Goal: Task Accomplishment & Management: Use online tool/utility

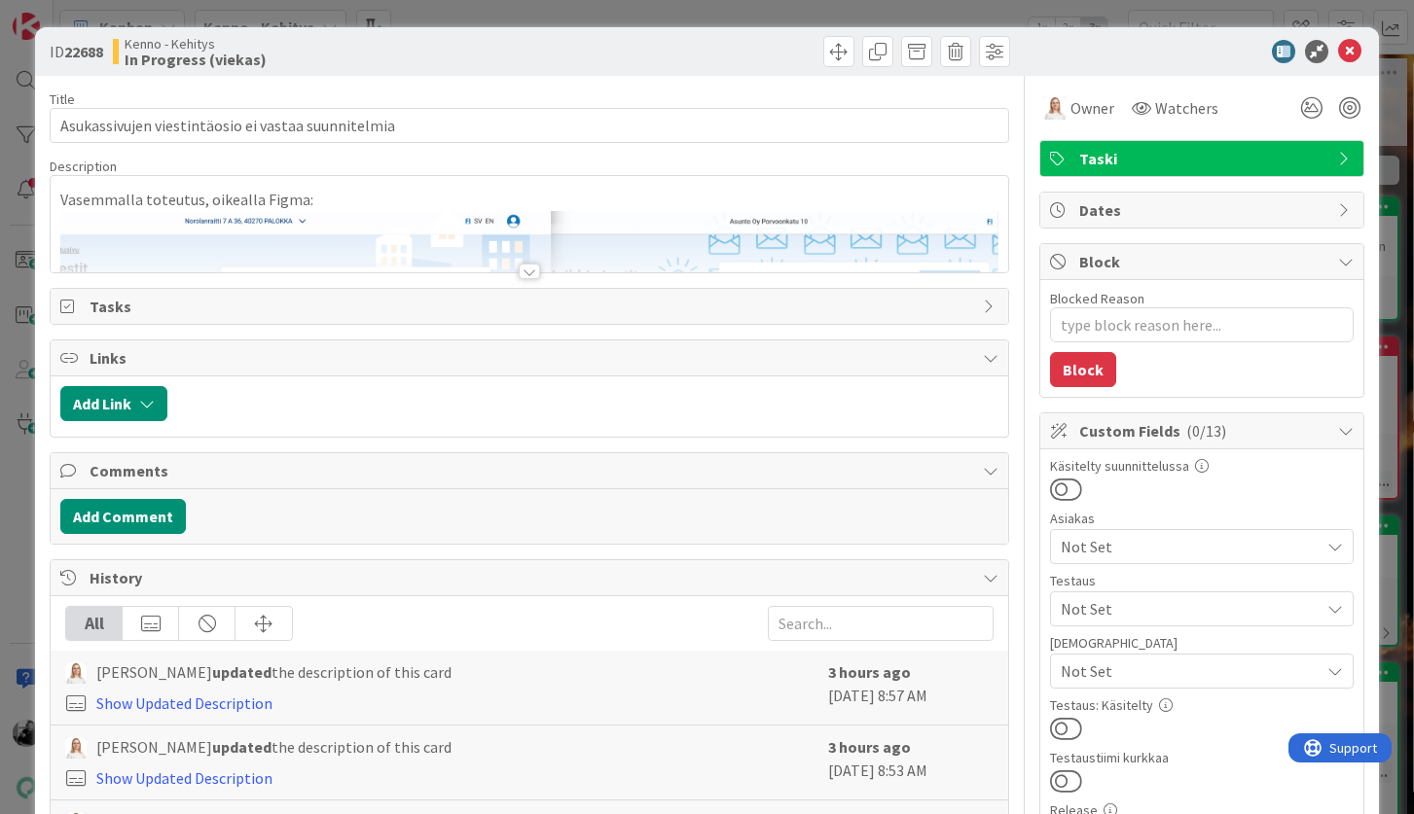
click at [535, 268] on div at bounding box center [529, 272] width 21 height 16
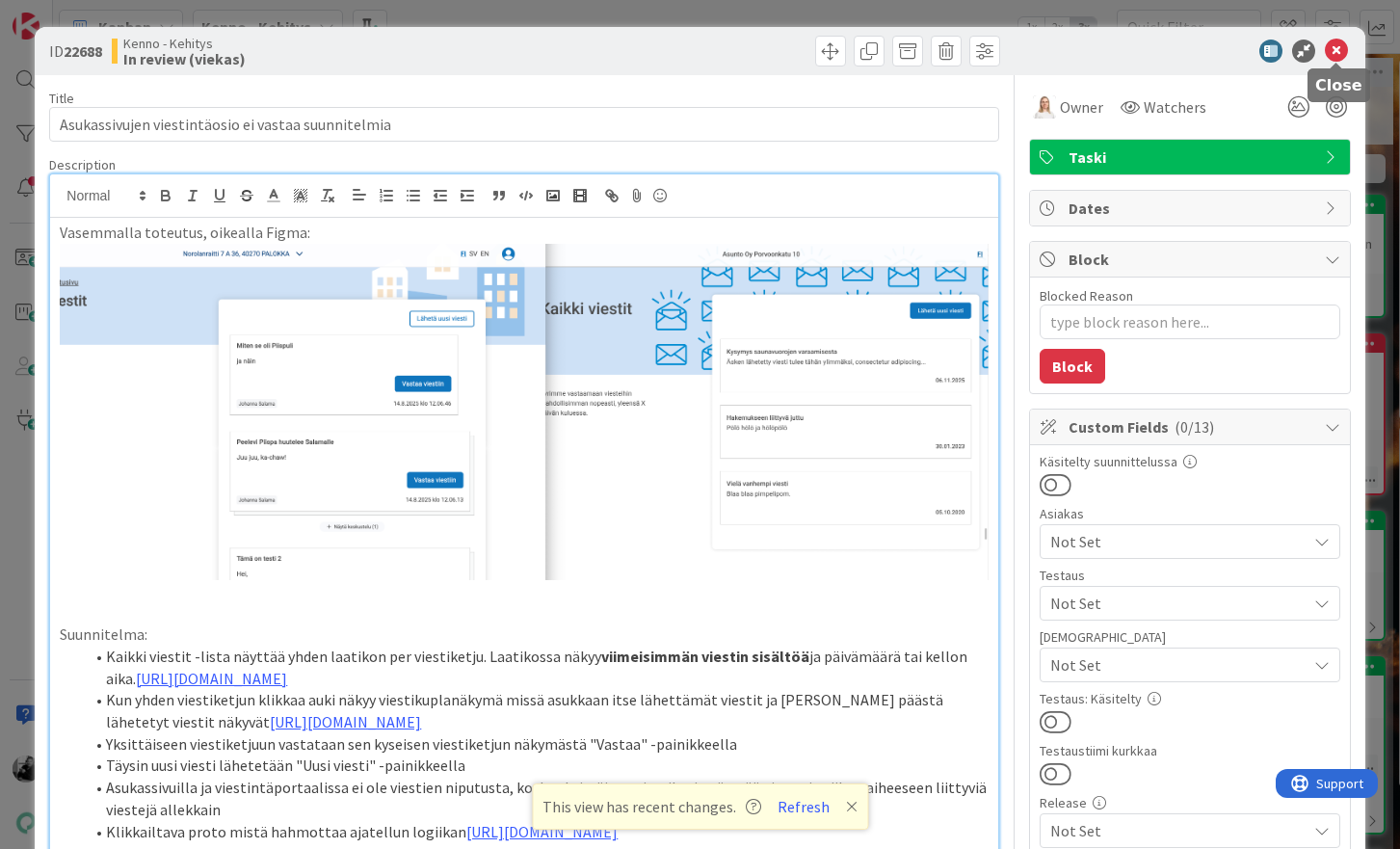
click at [1341, 47] on icon at bounding box center [1336, 51] width 23 height 23
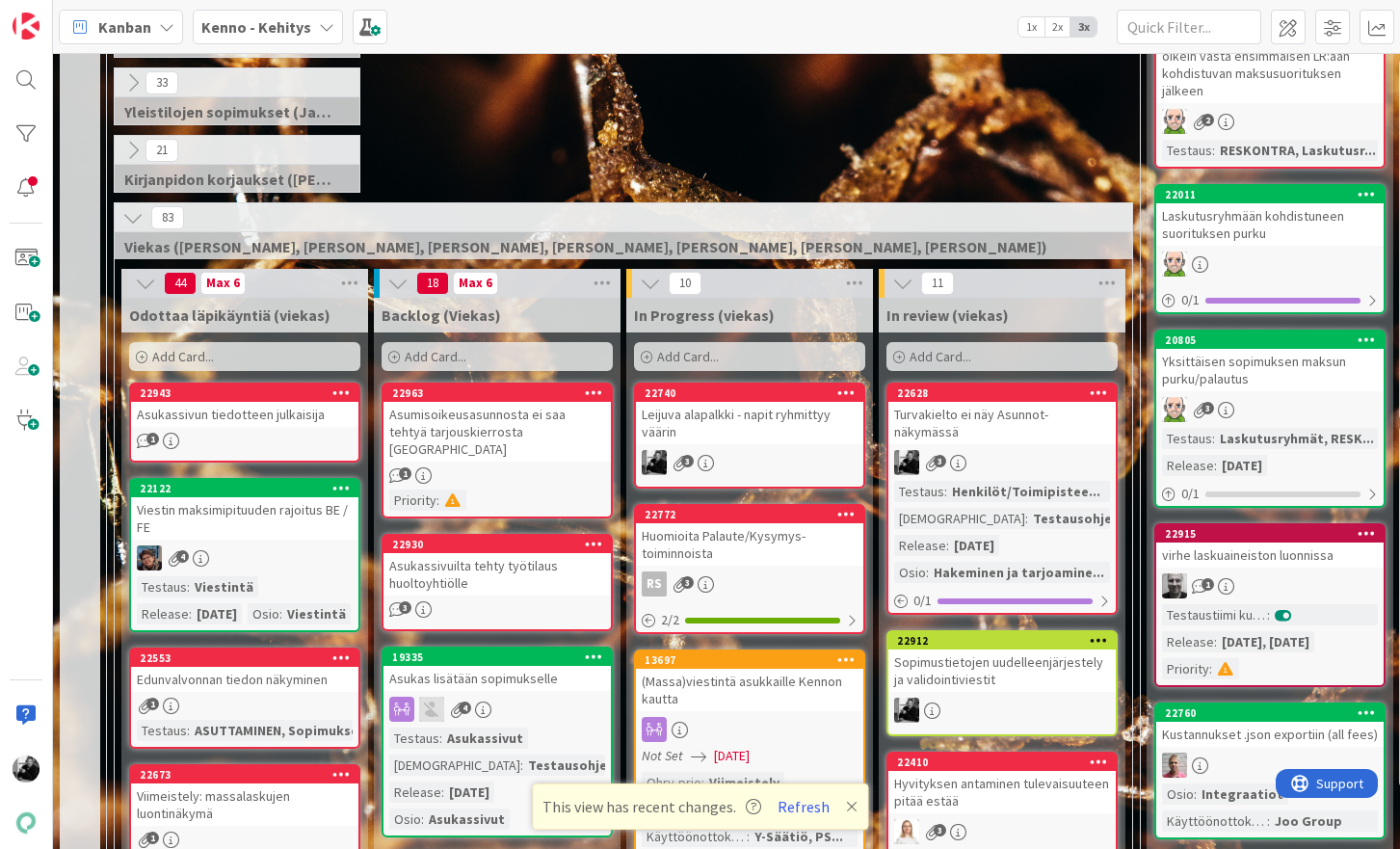
click at [760, 417] on div "Leijuva alapalkki - napit ryhmittyy väärin" at bounding box center [750, 423] width 228 height 43
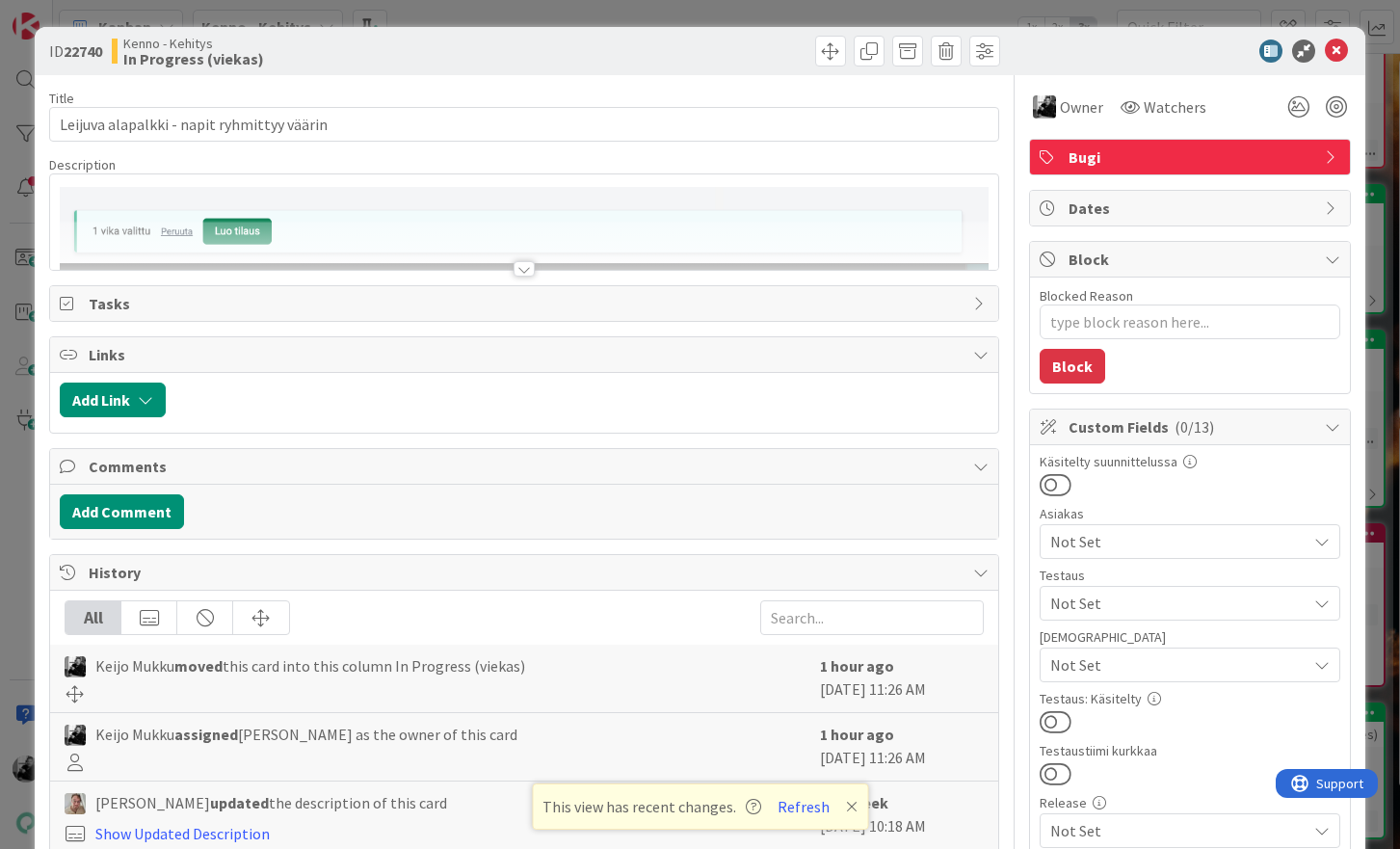
click at [523, 269] on div at bounding box center [524, 269] width 21 height 16
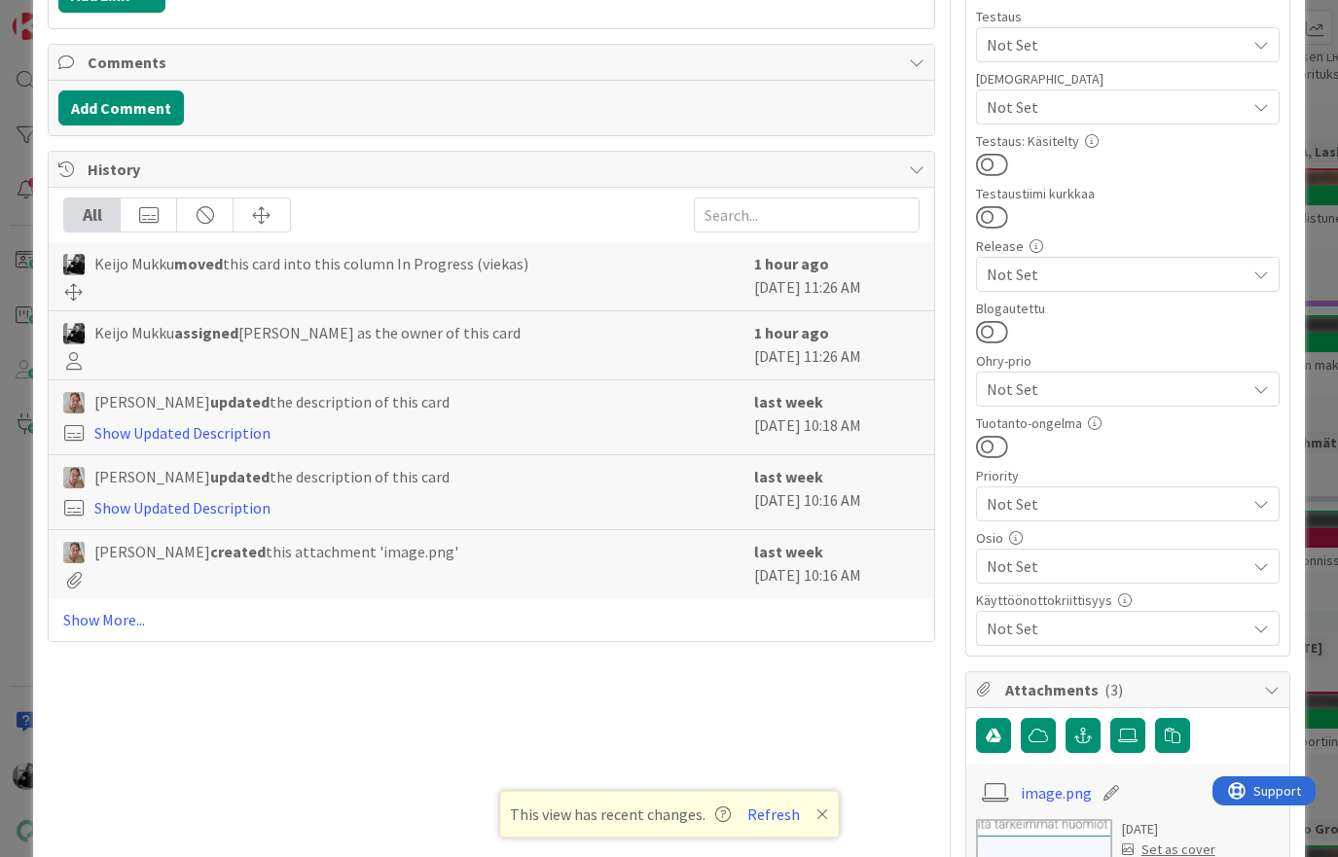
scroll to position [697, 0]
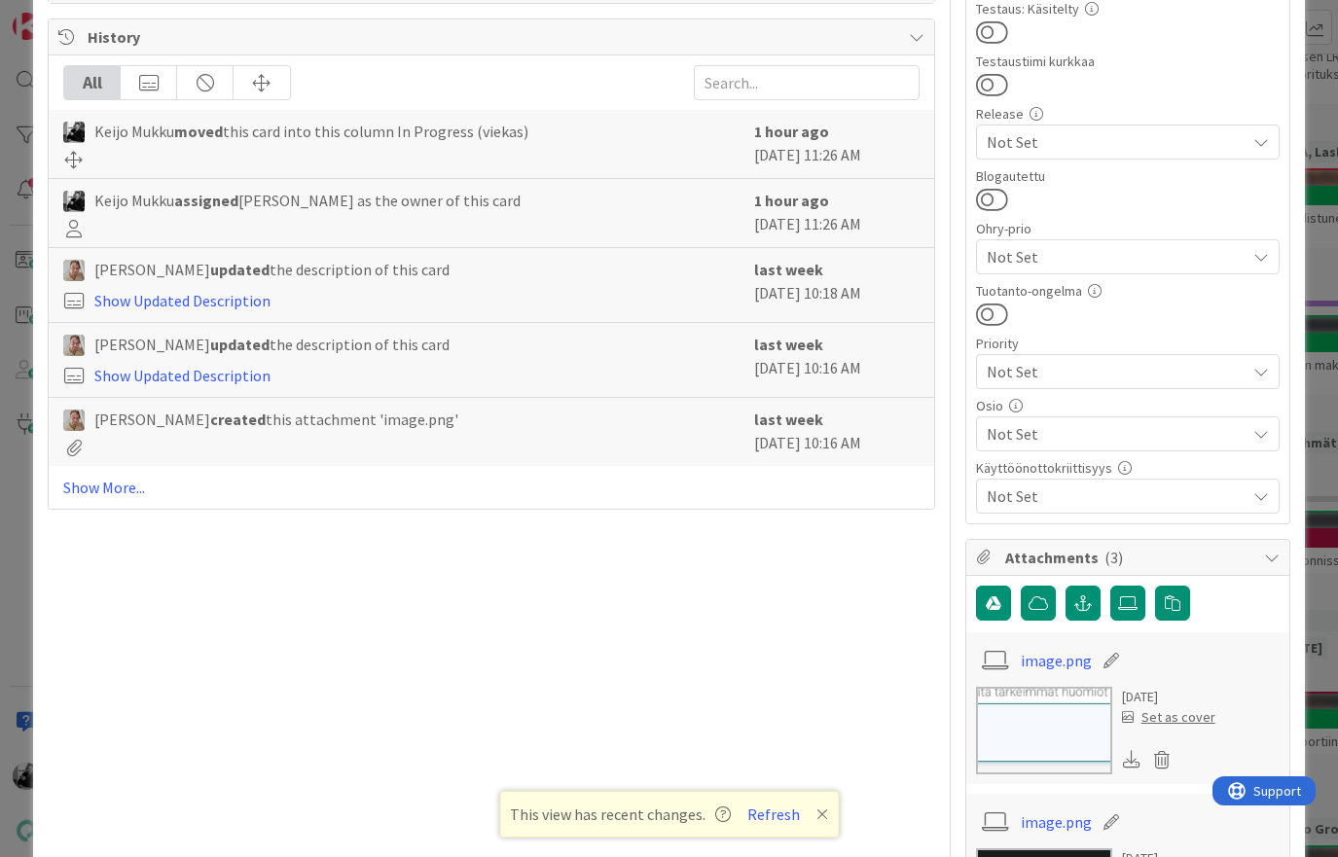
type textarea "x"
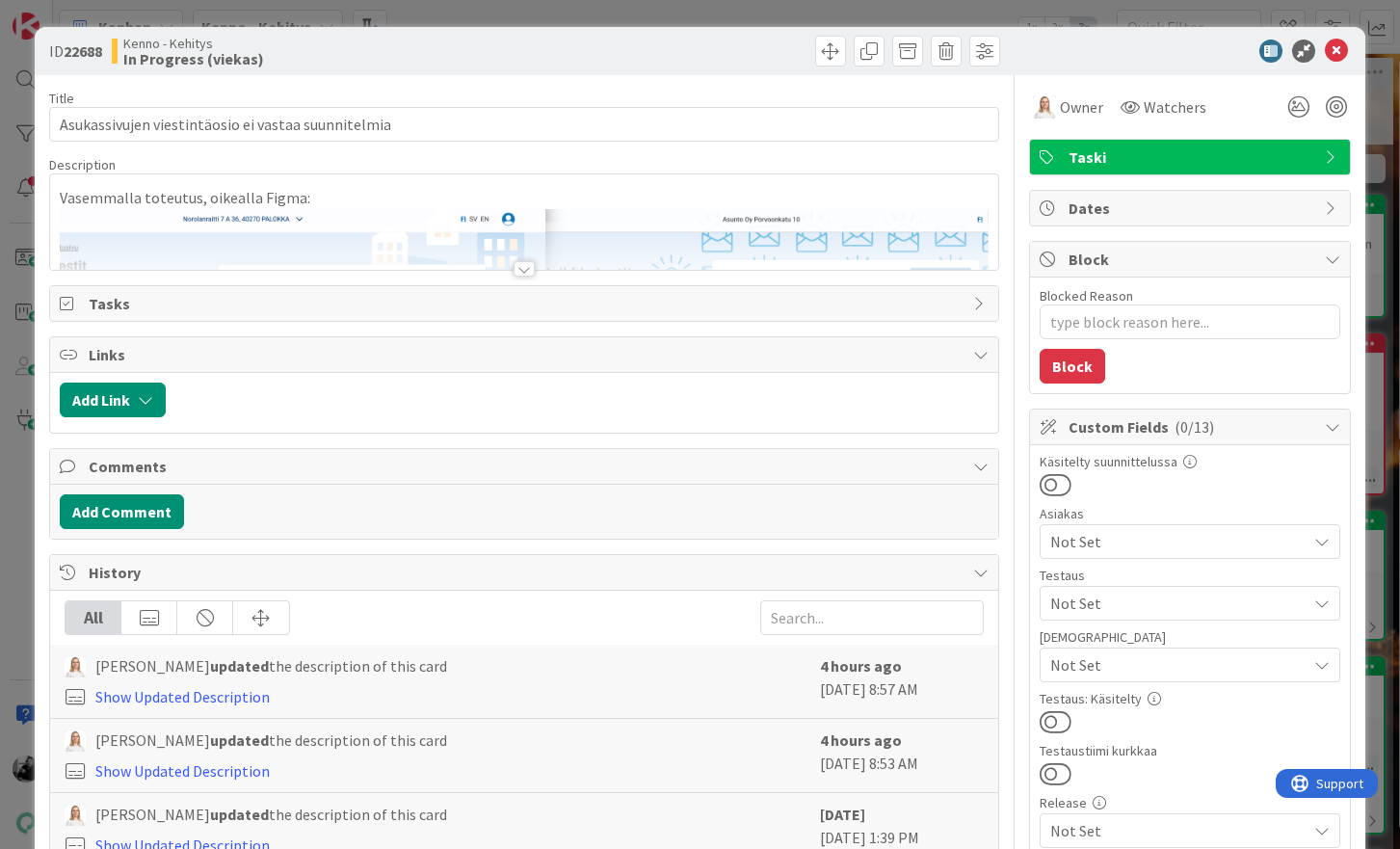
type textarea "x"
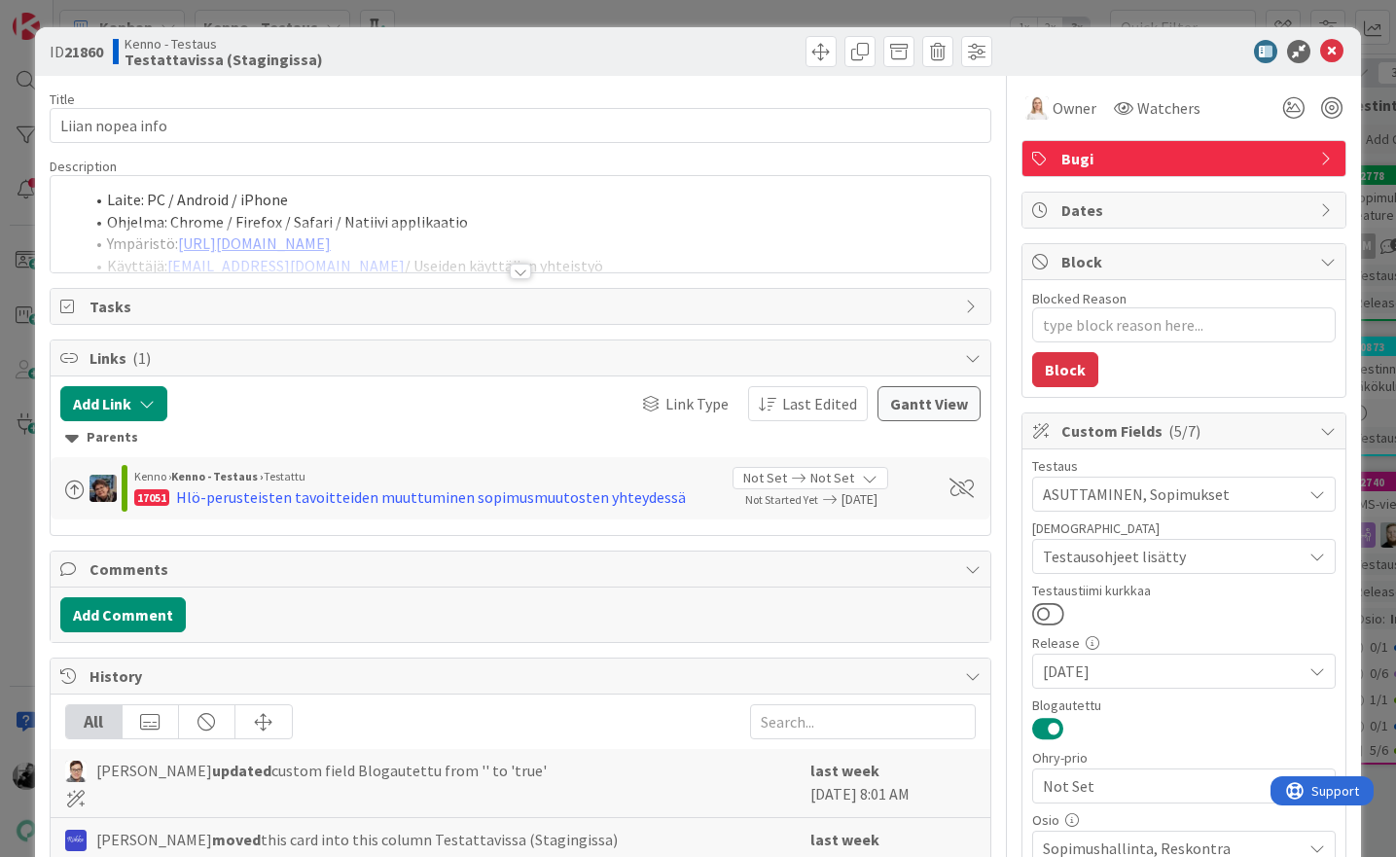
click at [520, 276] on div at bounding box center [520, 272] width 21 height 16
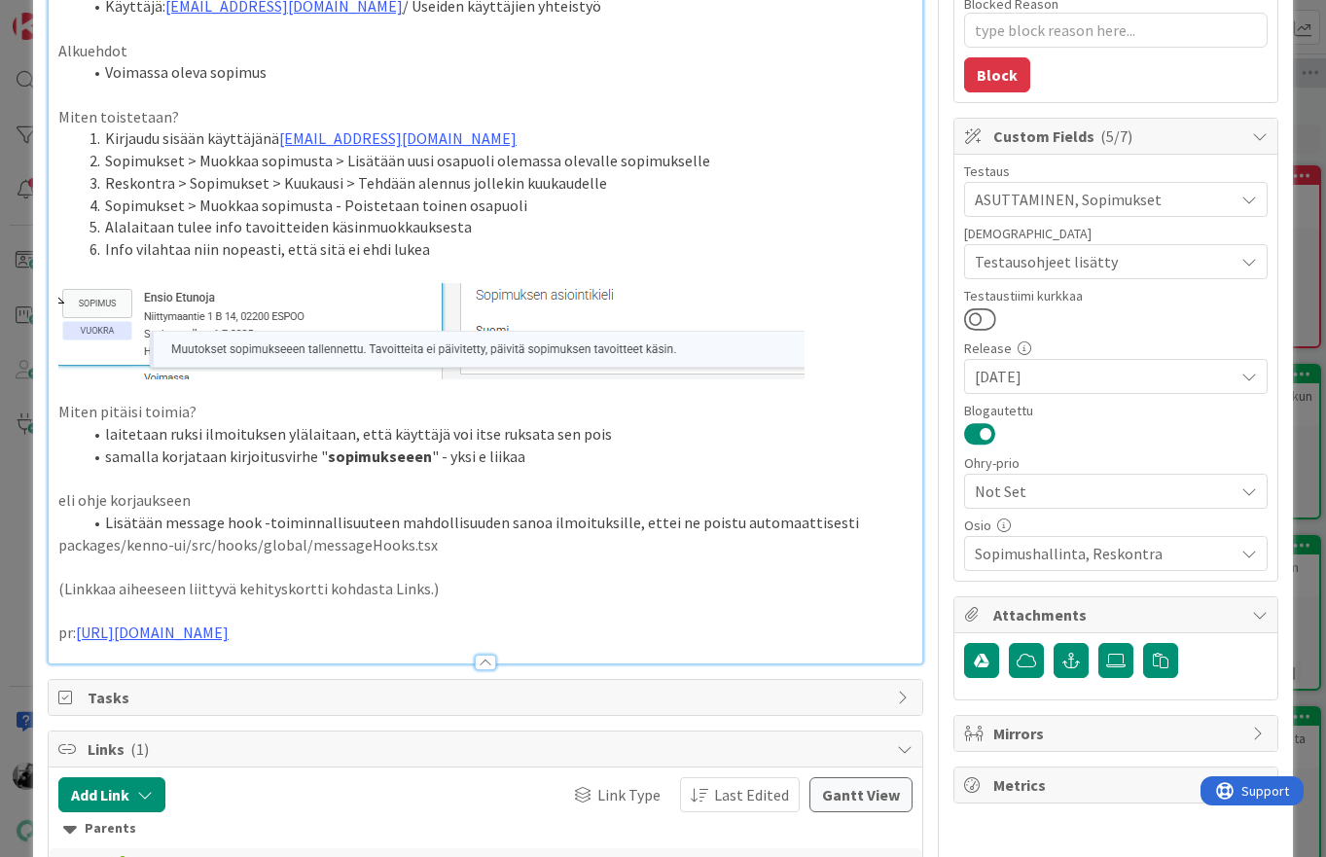
scroll to position [292, 0]
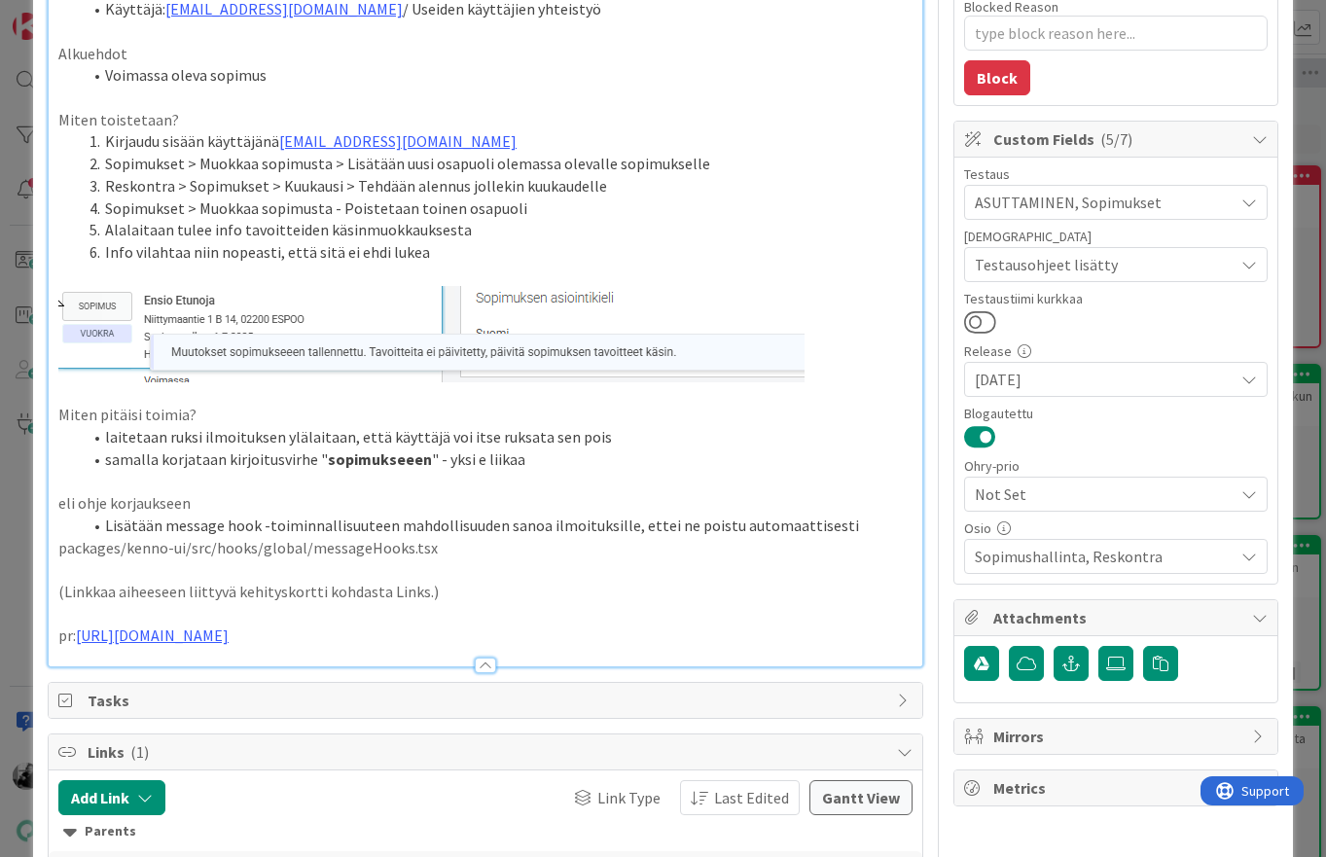
type textarea "x"
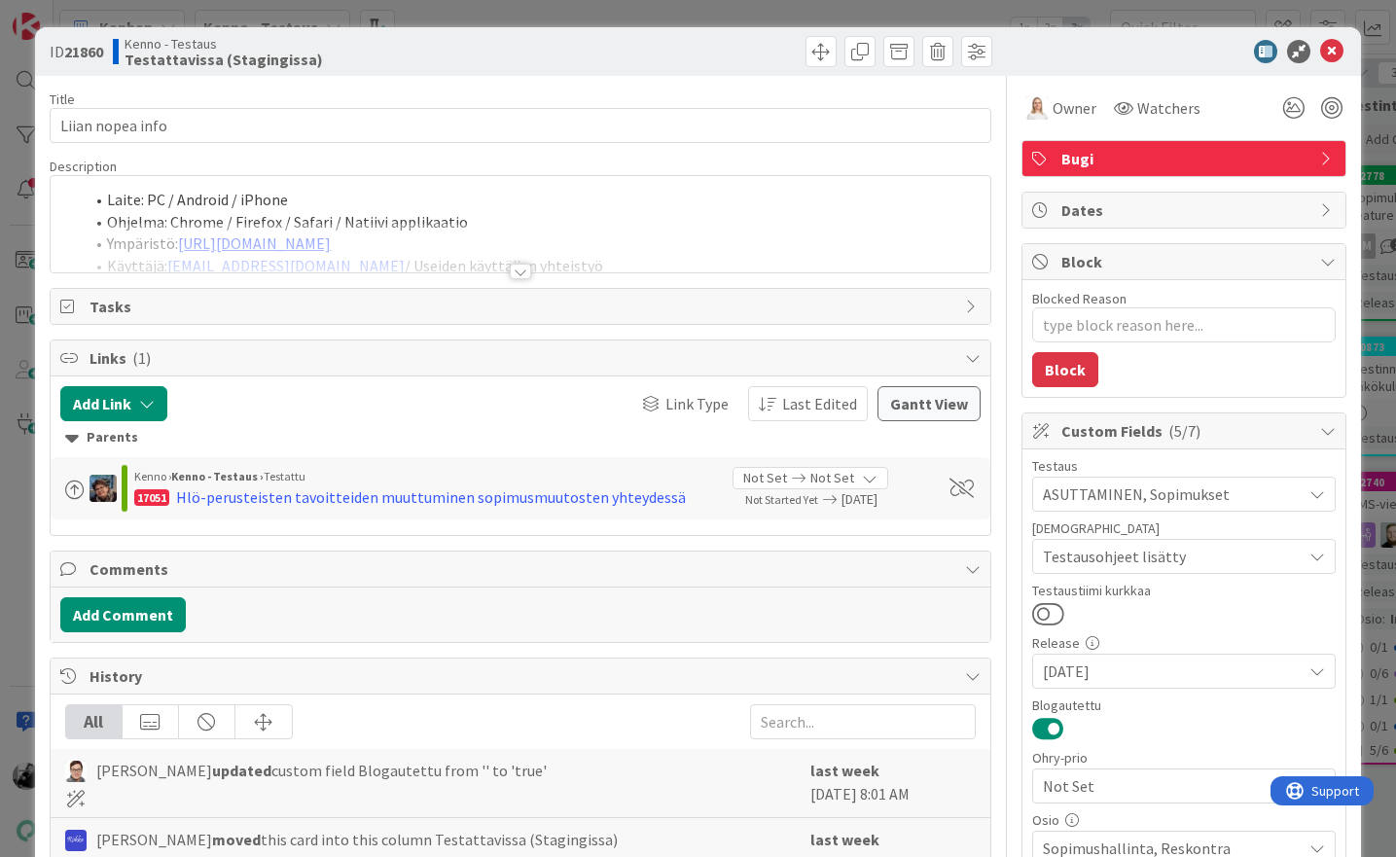
click at [522, 272] on div at bounding box center [520, 272] width 21 height 16
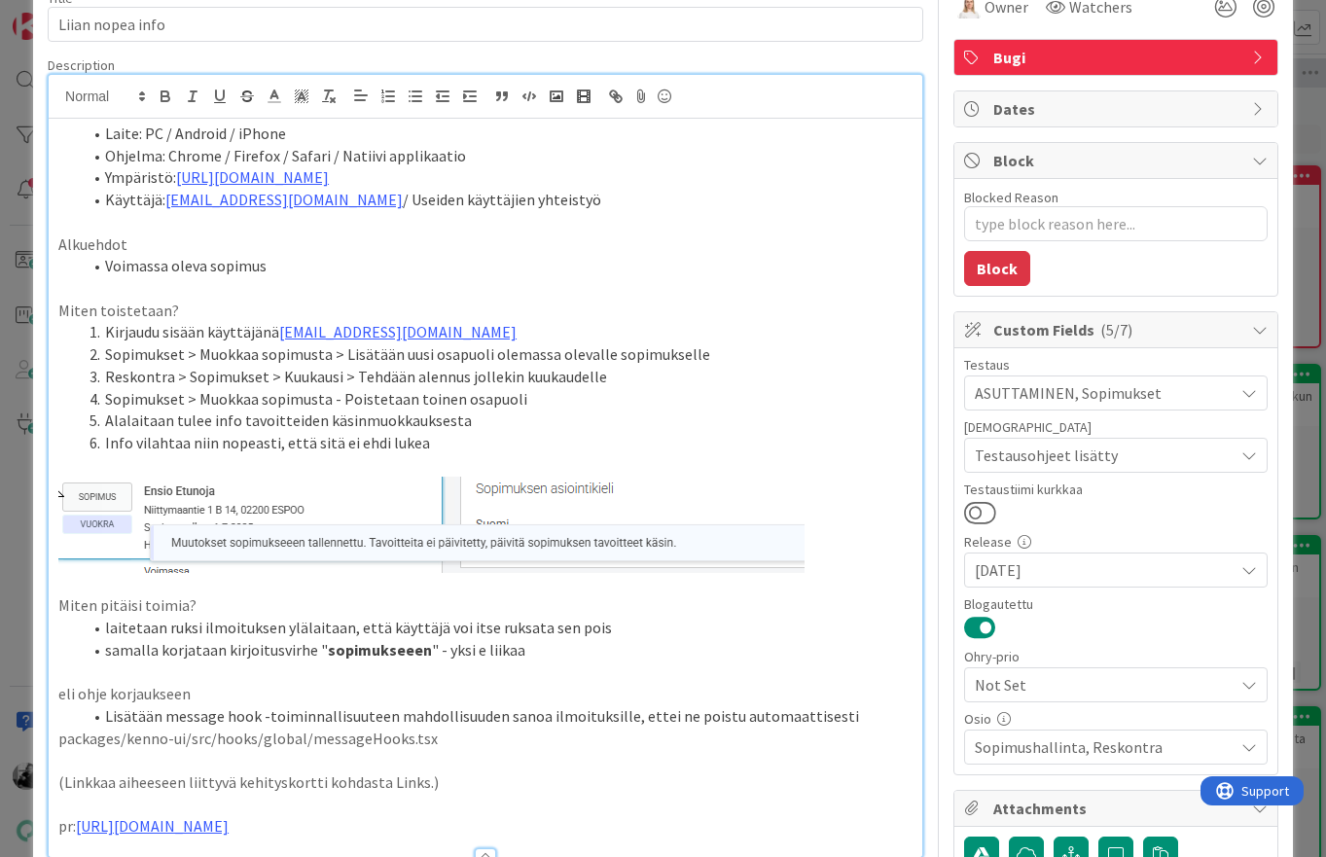
scroll to position [125, 0]
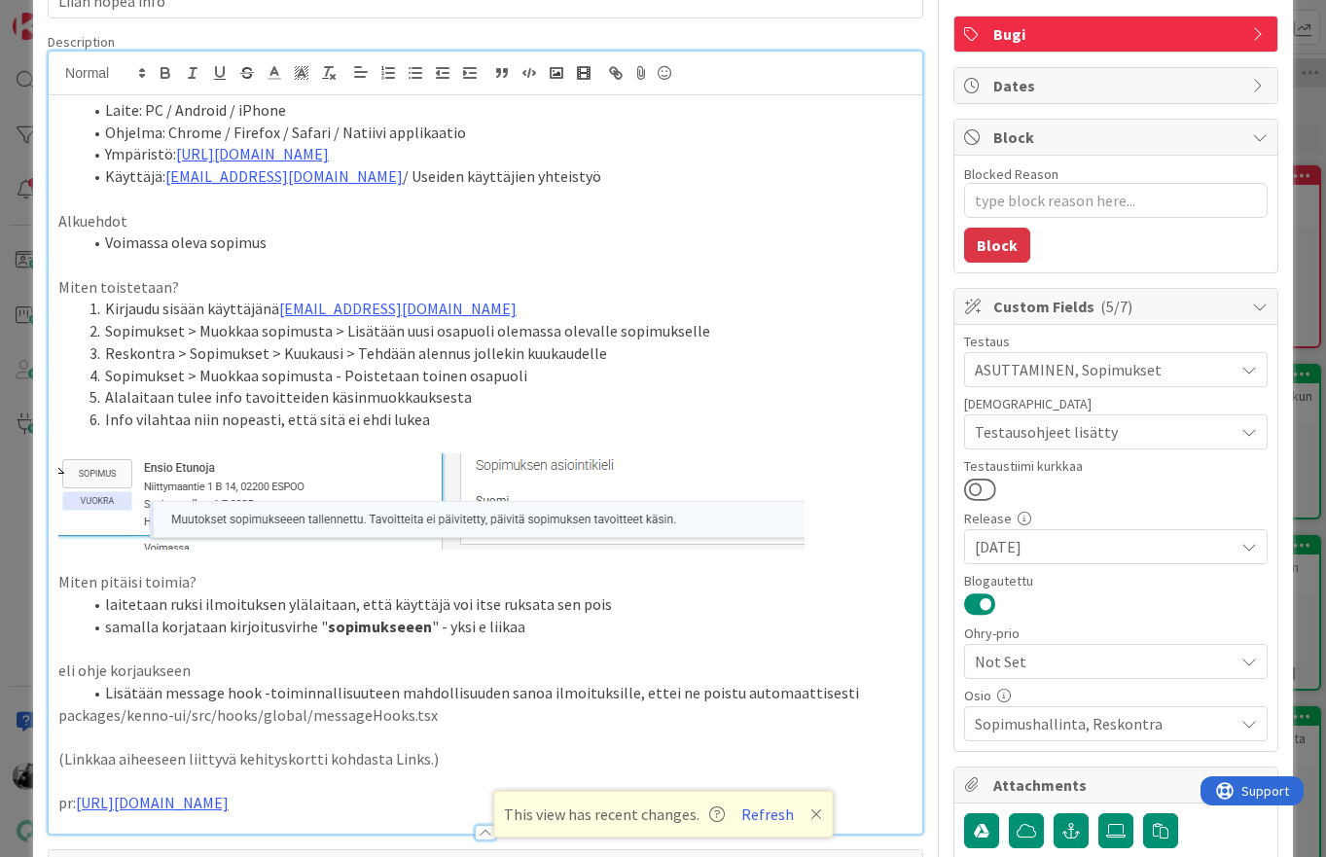
type textarea "x"
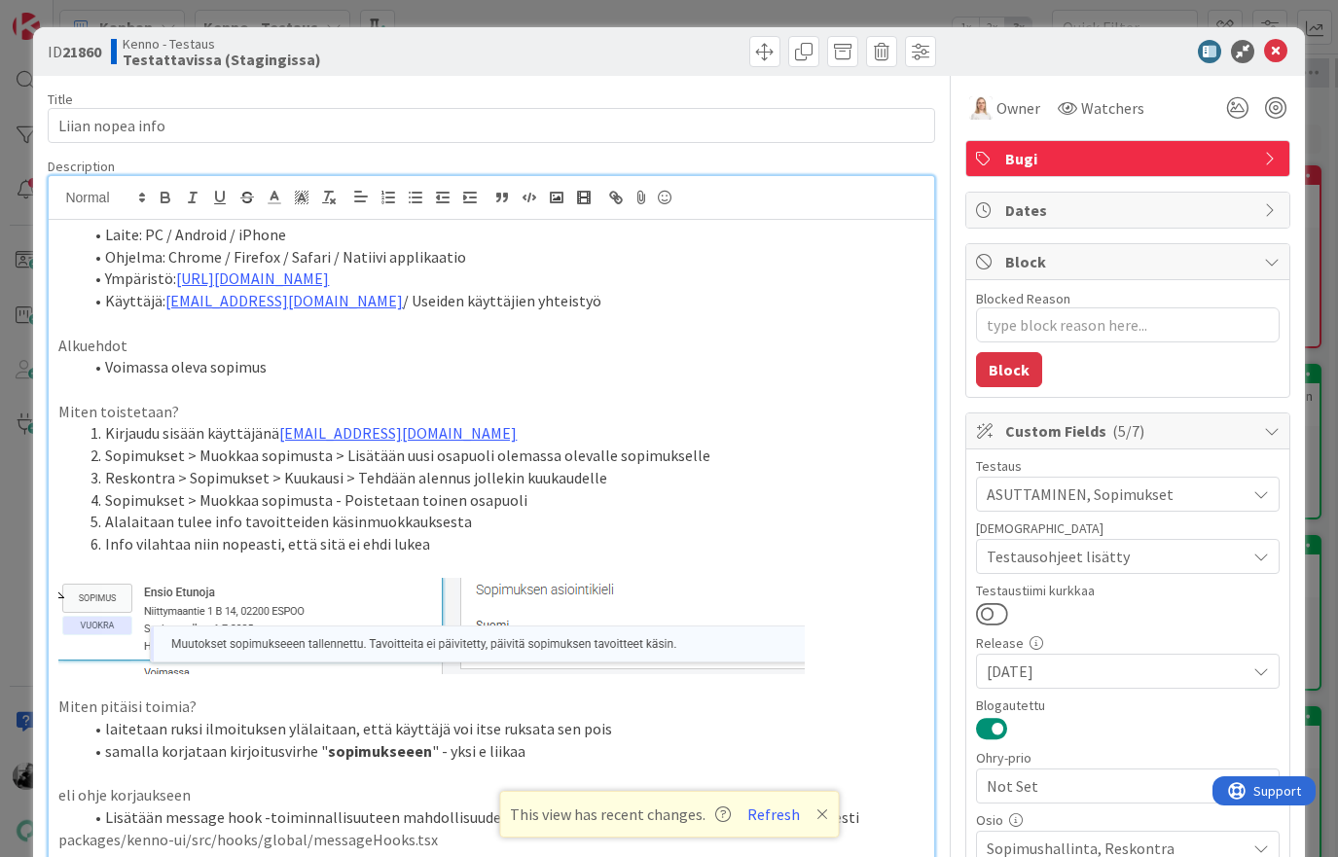
scroll to position [125, 0]
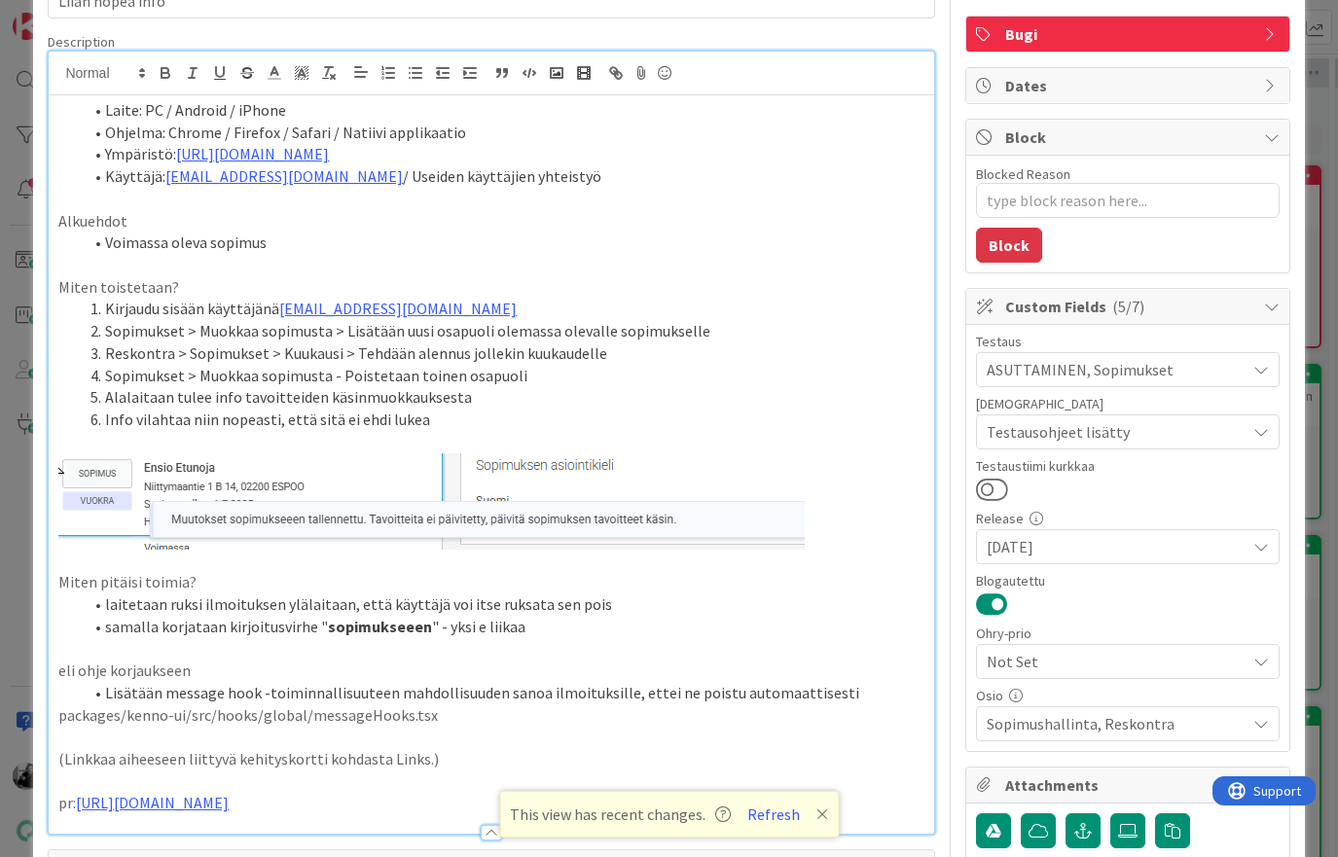
type textarea "x"
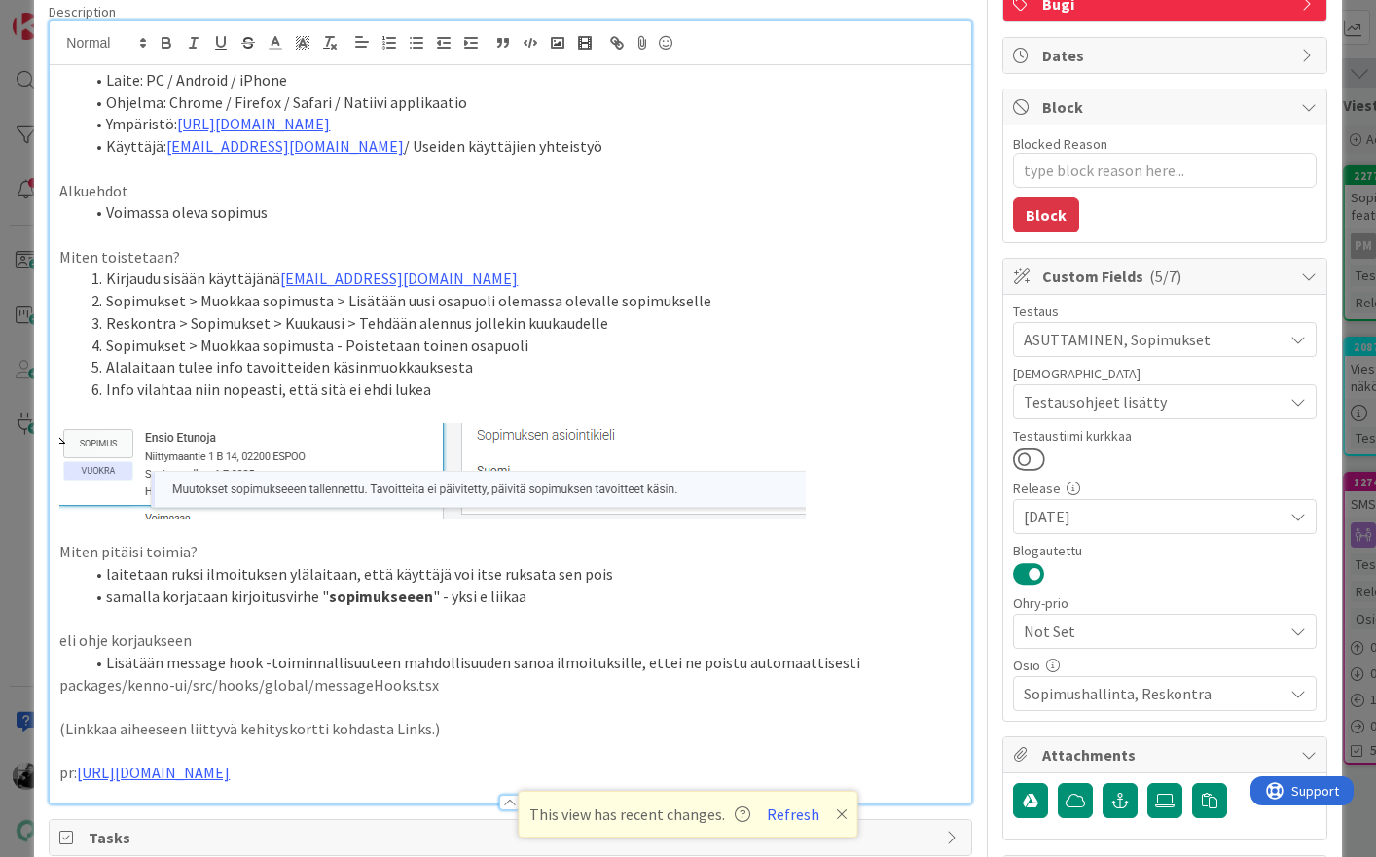
scroll to position [162, 0]
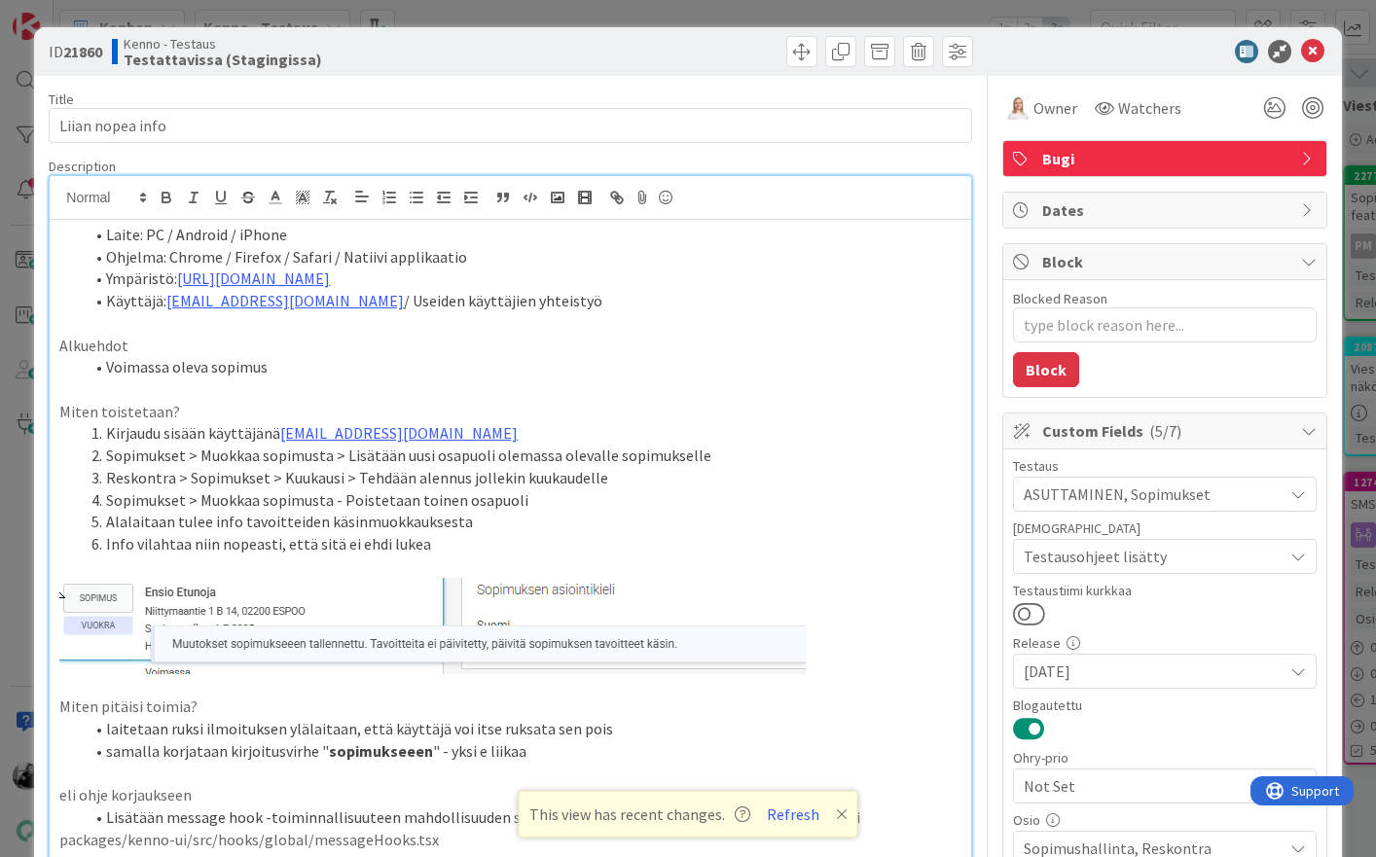
scroll to position [292, 0]
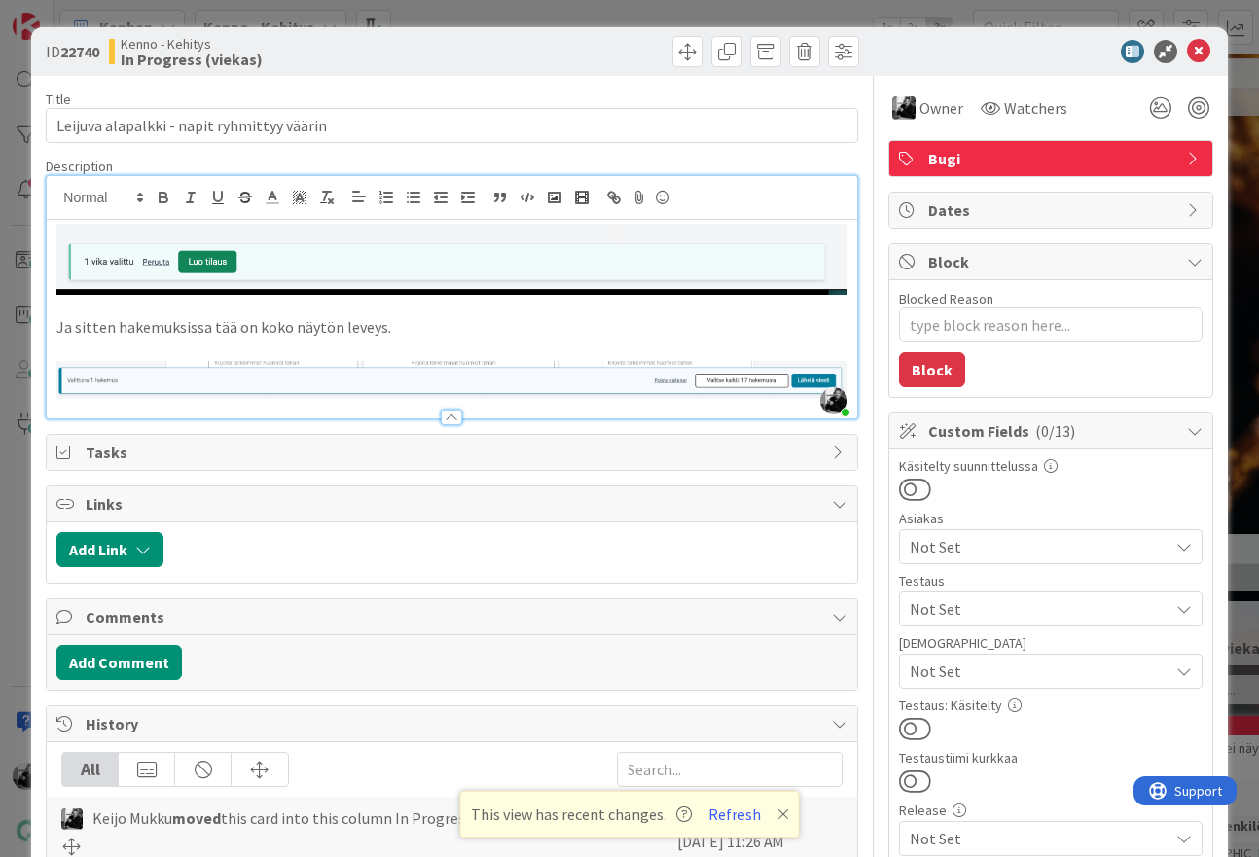
scroll to position [686, 0]
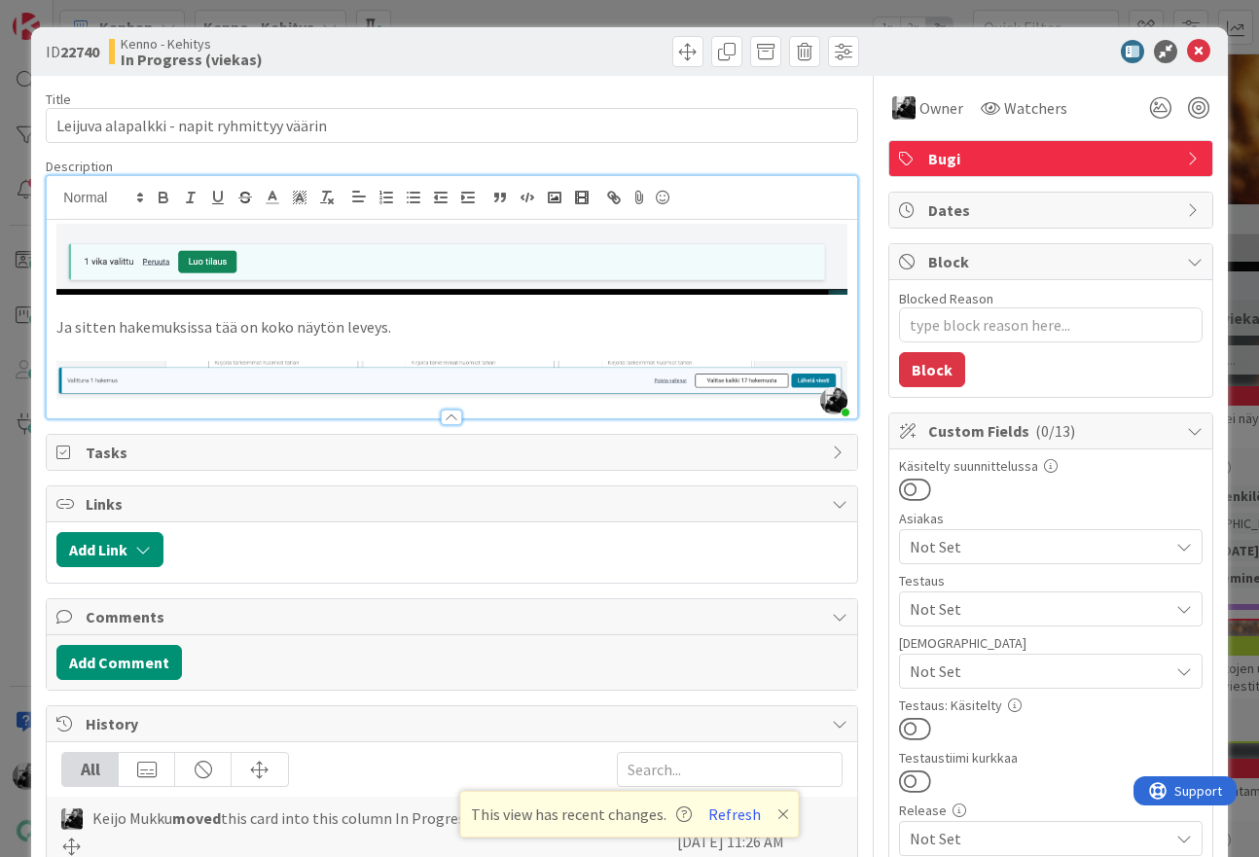
click at [1211, 58] on div at bounding box center [1041, 51] width 344 height 23
click at [1206, 58] on icon at bounding box center [1198, 51] width 23 height 23
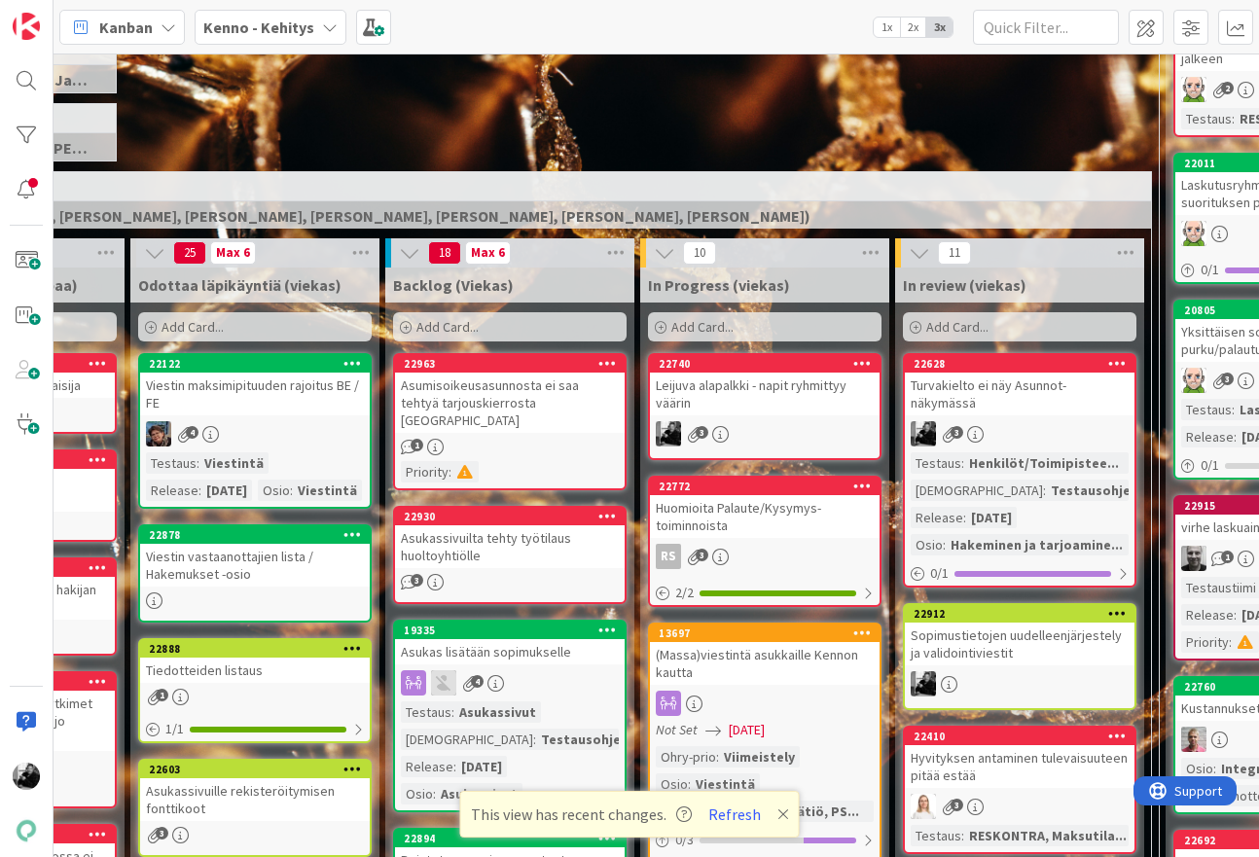
click at [974, 403] on div "Turvakielto ei näy Asunnot-näkymässä" at bounding box center [1020, 394] width 230 height 43
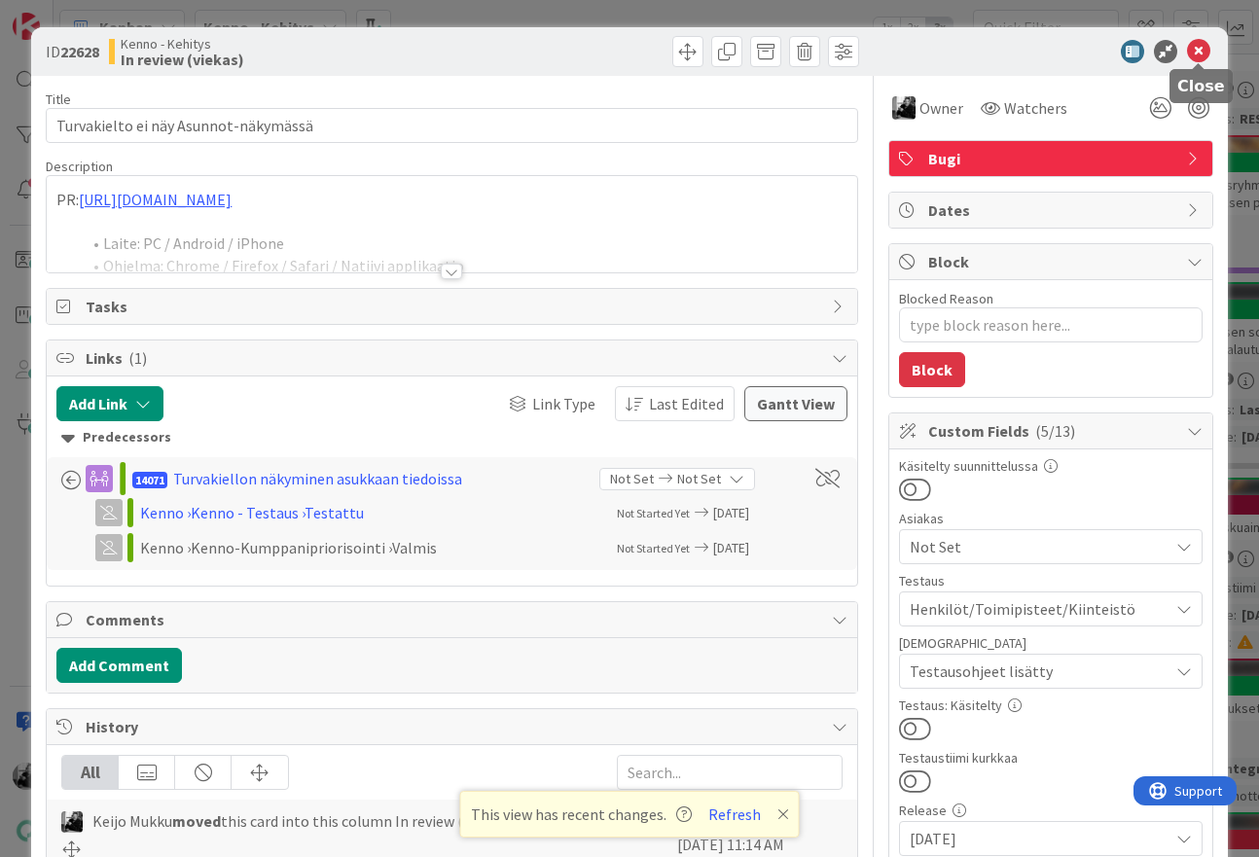
click at [1201, 54] on icon at bounding box center [1198, 51] width 23 height 23
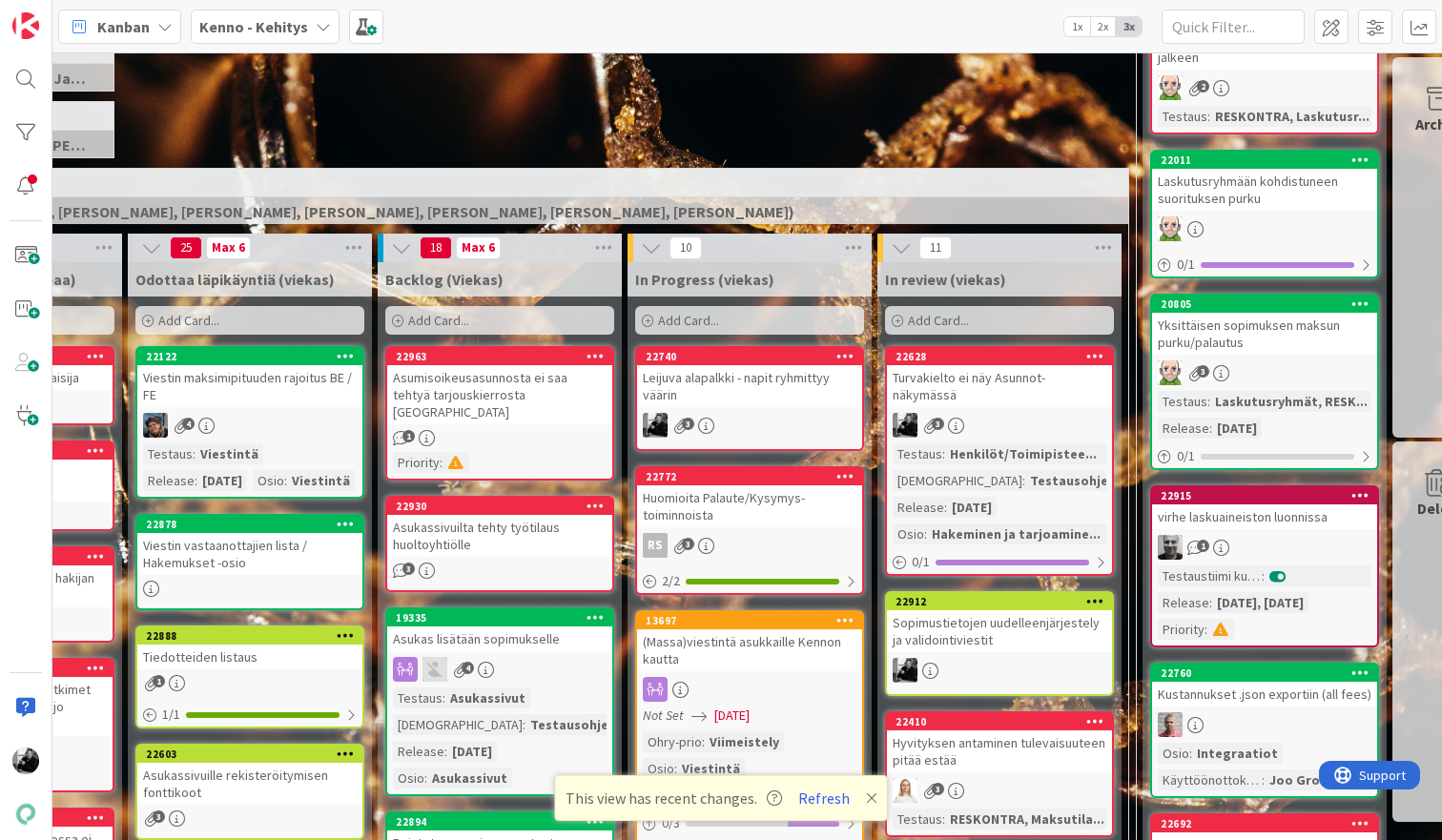
click at [758, 378] on div "Leijuva alapalkki - napit ryhmittyy väärin" at bounding box center [750, 386] width 225 height 42
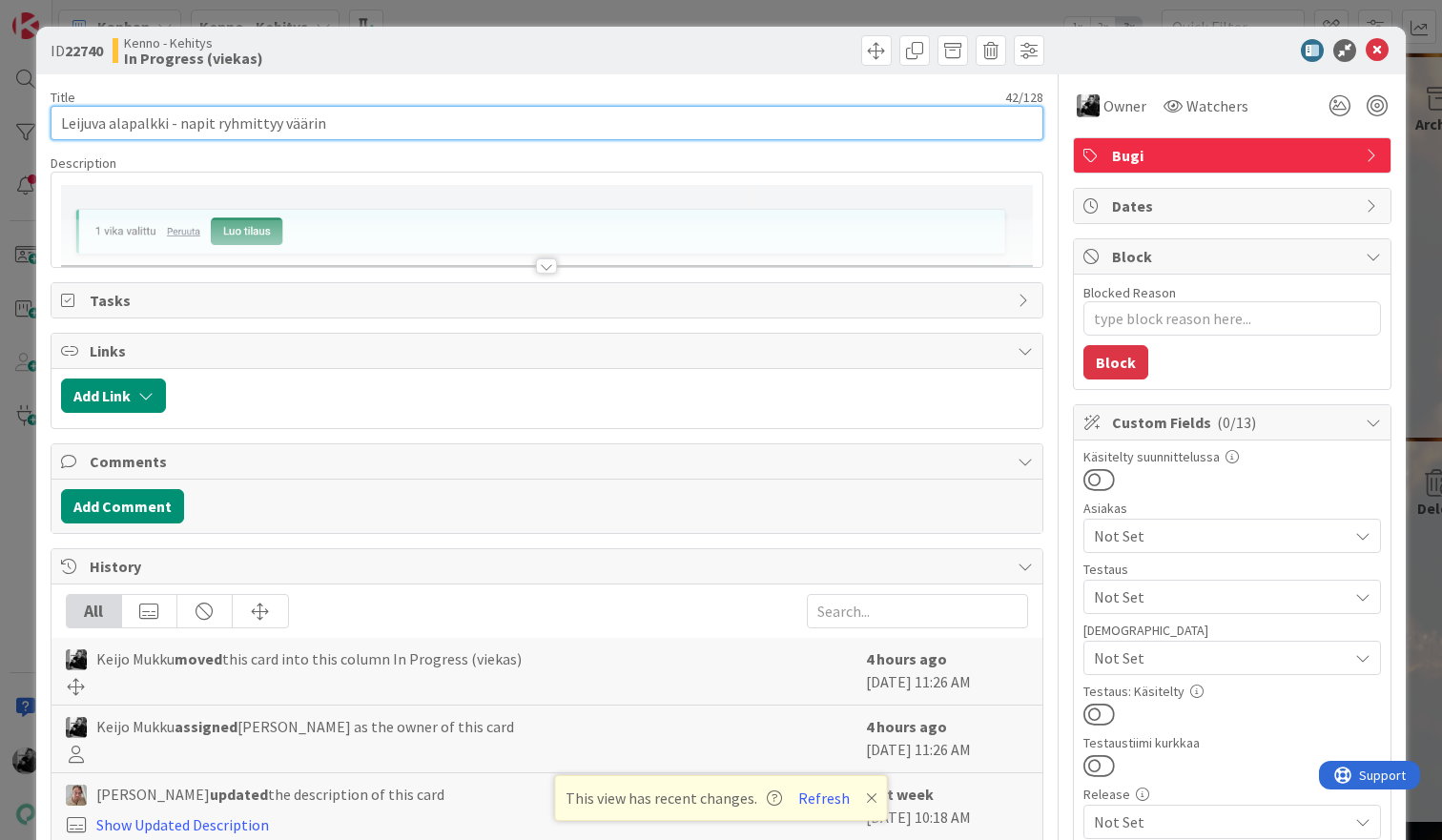
click at [334, 127] on input "Leijuva alapalkki - napit ryhmittyy väärin" at bounding box center [547, 123] width 993 height 34
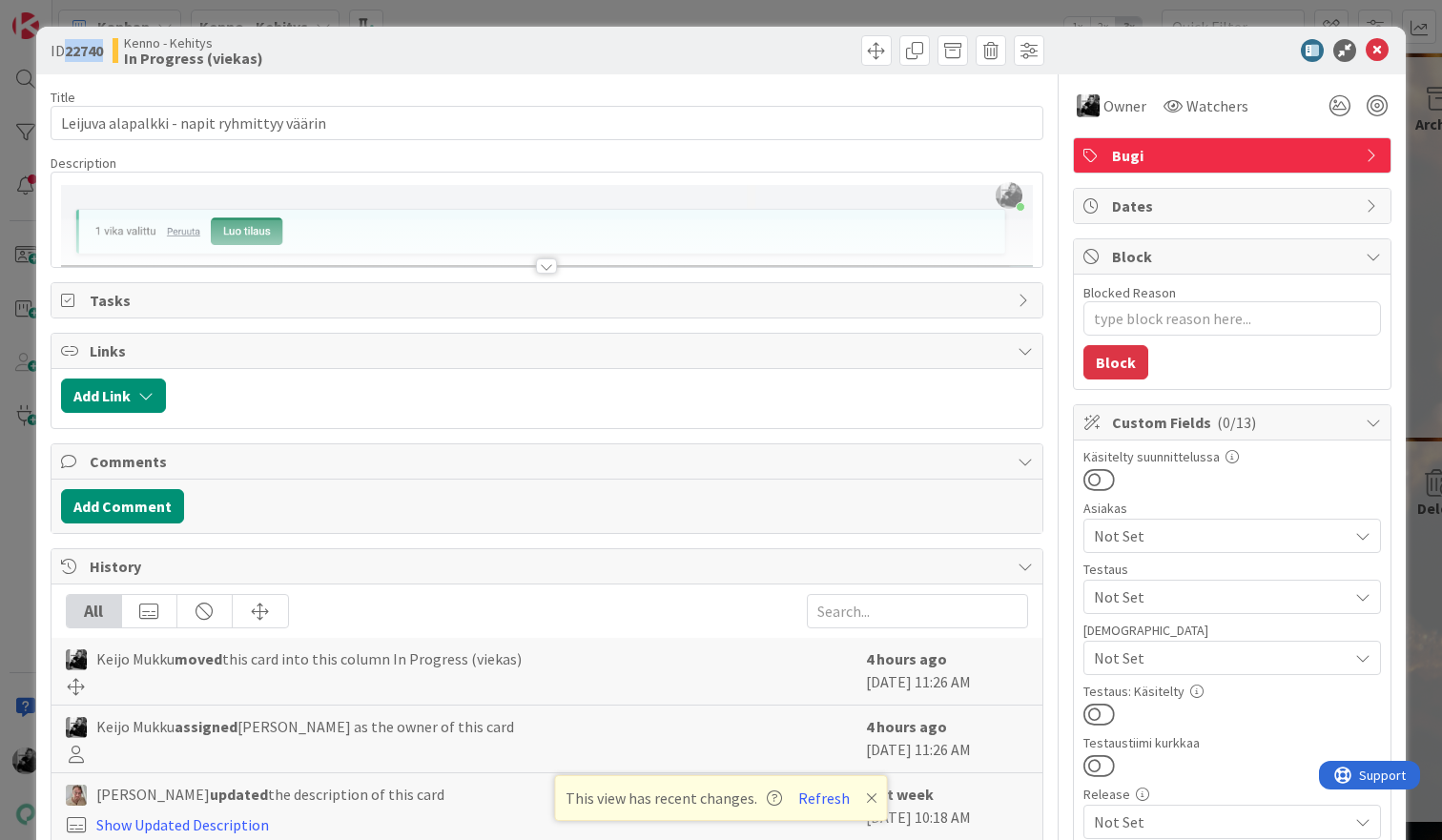
drag, startPoint x: 67, startPoint y: 49, endPoint x: 109, endPoint y: 48, distance: 42.0
click at [109, 48] on div "ID 22740 Kenno - Kehitys In Progress (viekas)" at bounding box center [297, 50] width 492 height 30
copy b "22740"
click at [543, 263] on div at bounding box center [546, 267] width 21 height 16
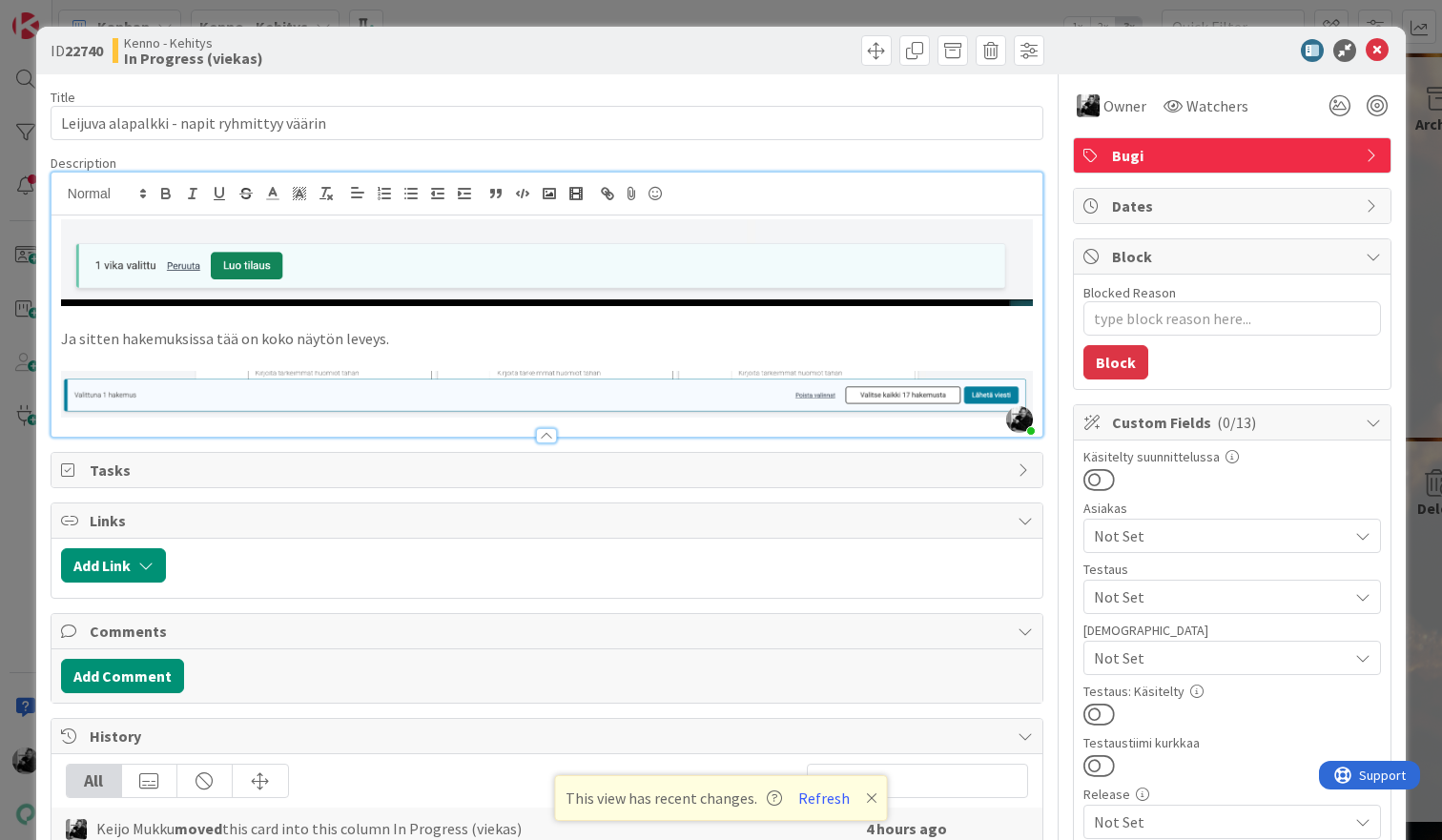
click at [63, 331] on p "Ja sitten hakemuksissa tää on koko näytön leveys." at bounding box center [546, 339] width 971 height 22
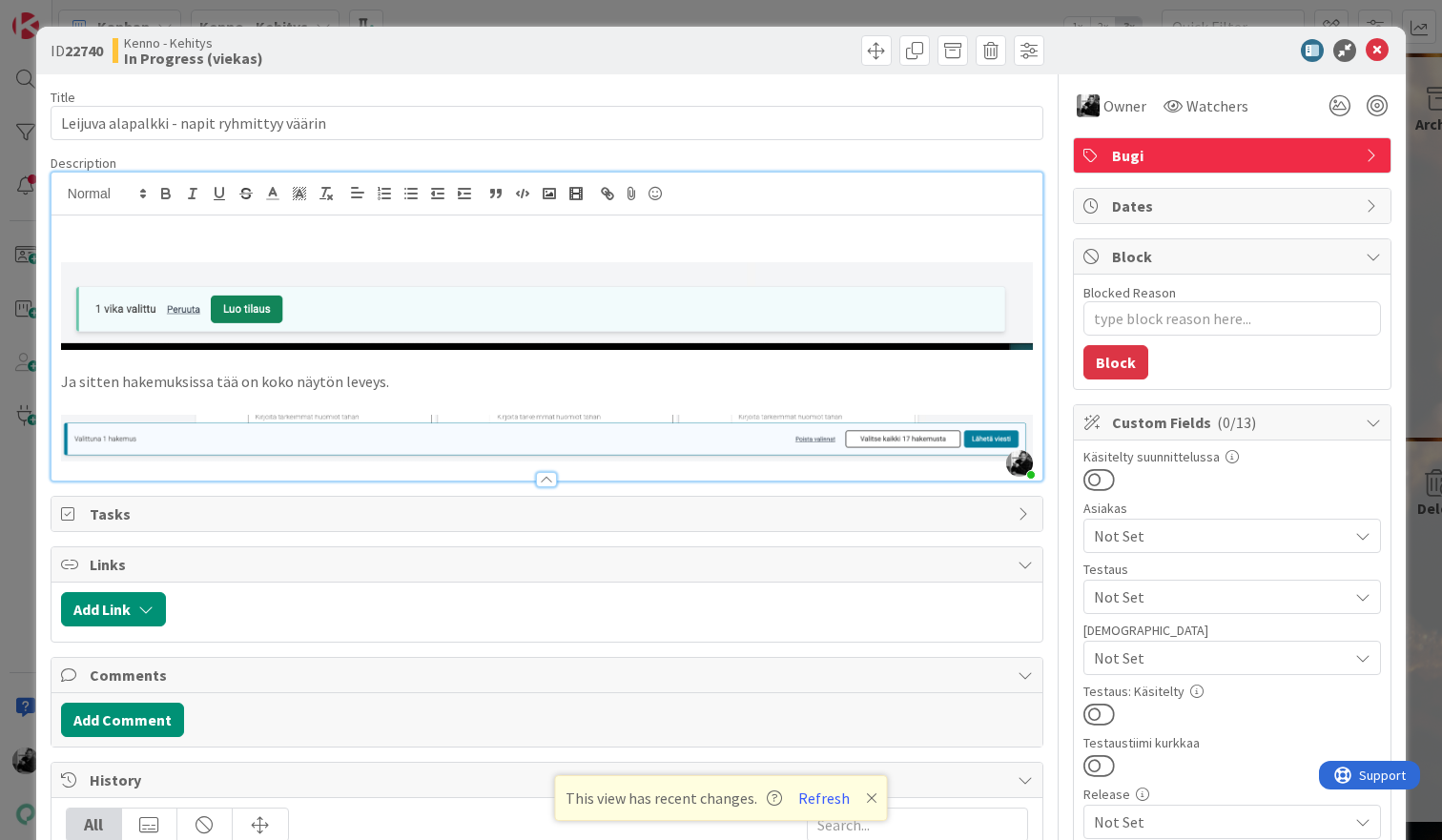
type textarea "x"
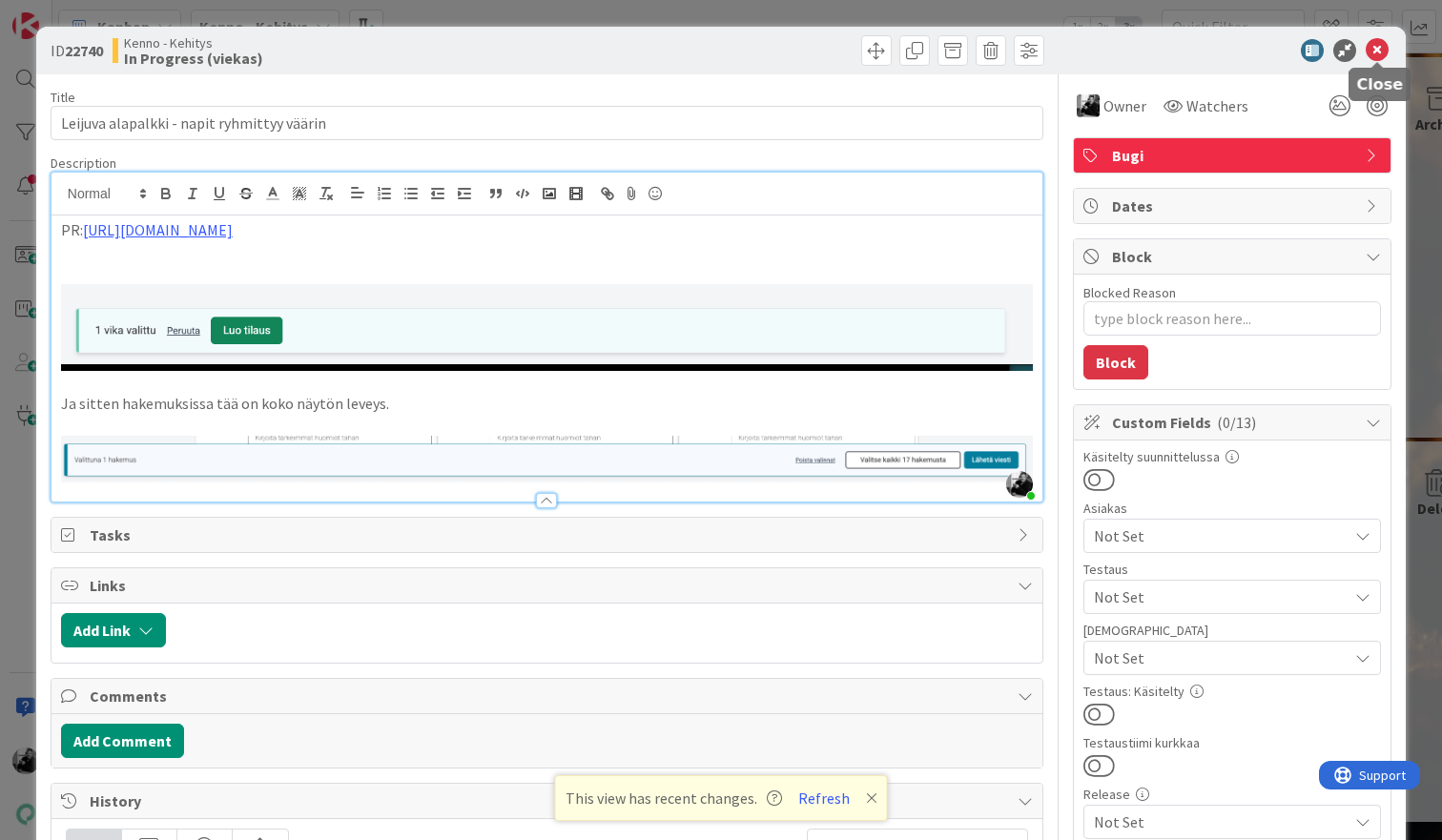
click at [1233, 44] on icon at bounding box center [1376, 50] width 23 height 23
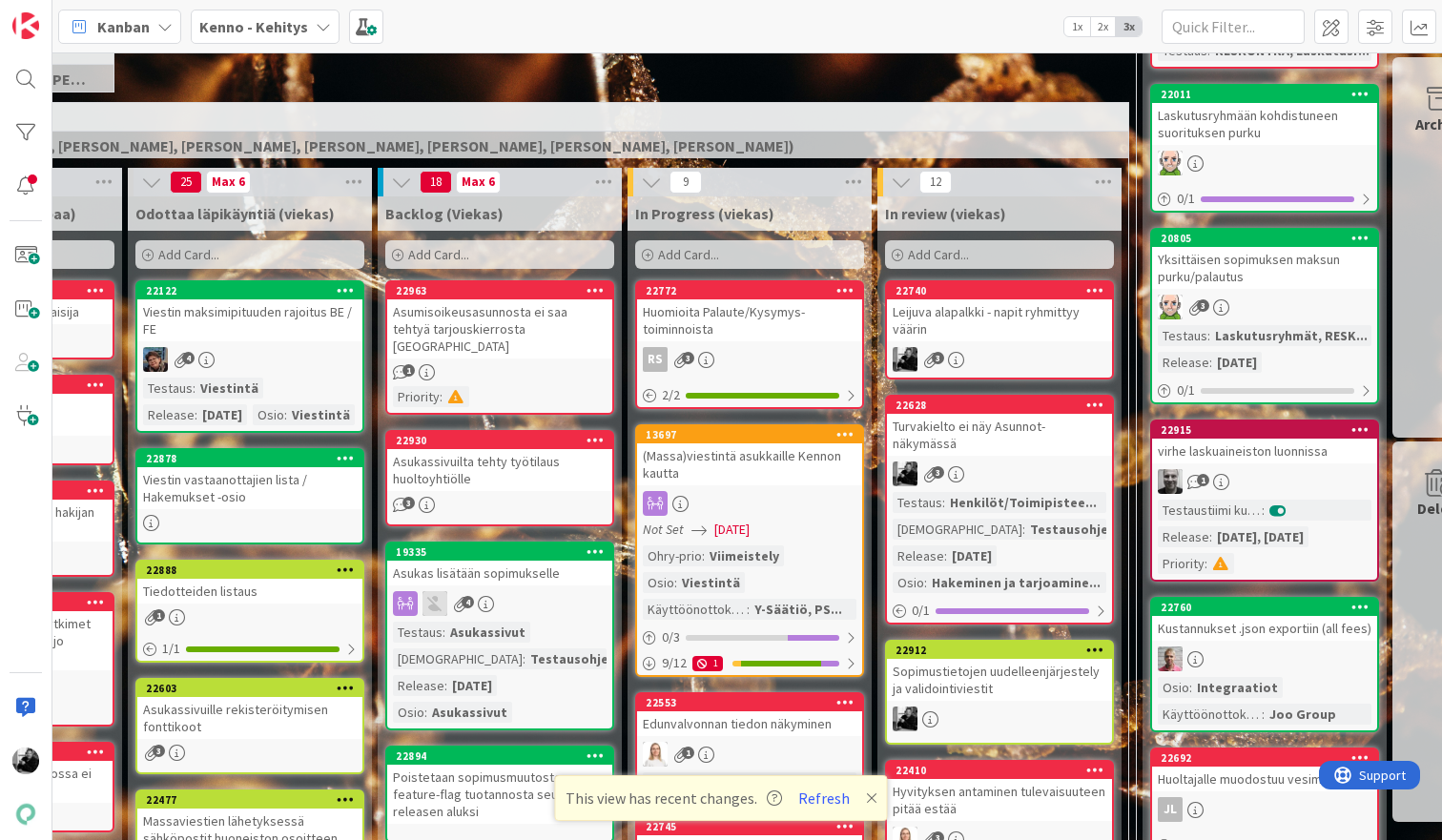
scroll to position [435, 242]
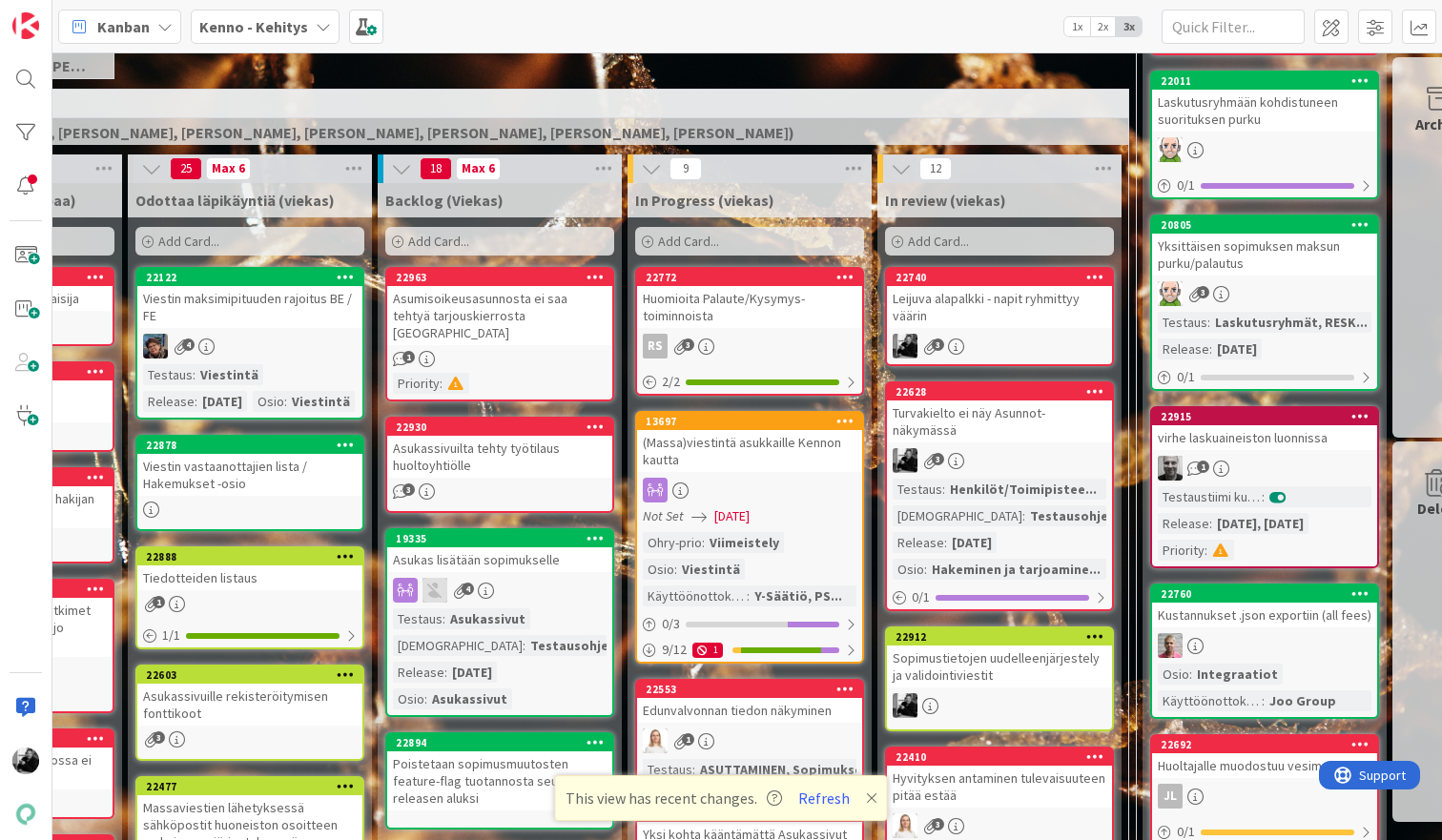
click at [534, 315] on div "Asumisoikeusasunnosta ei saa tehtyä tarjouskierrosta [GEOGRAPHIC_DATA]" at bounding box center [500, 316] width 225 height 59
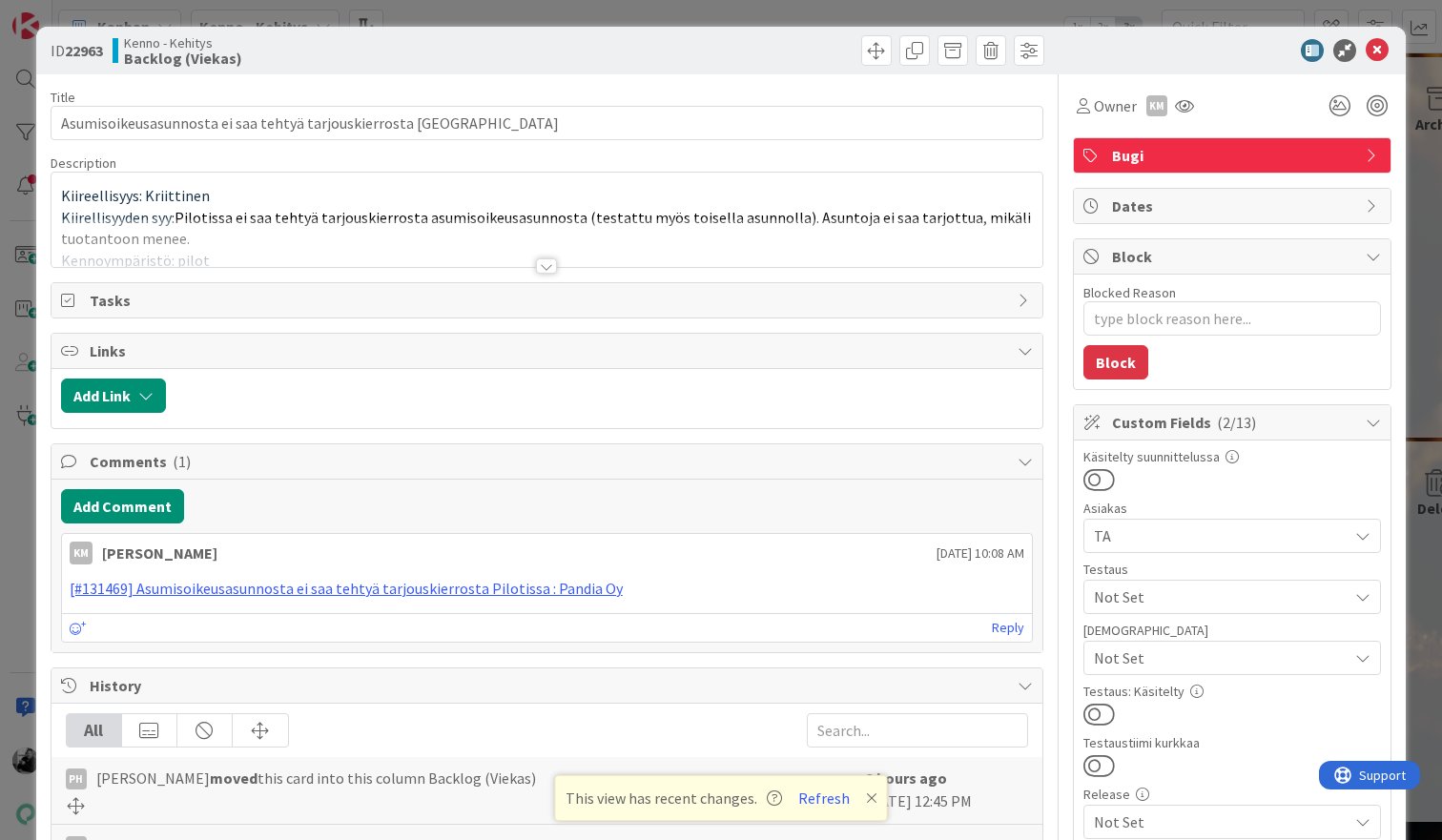
click at [545, 266] on div at bounding box center [546, 267] width 21 height 16
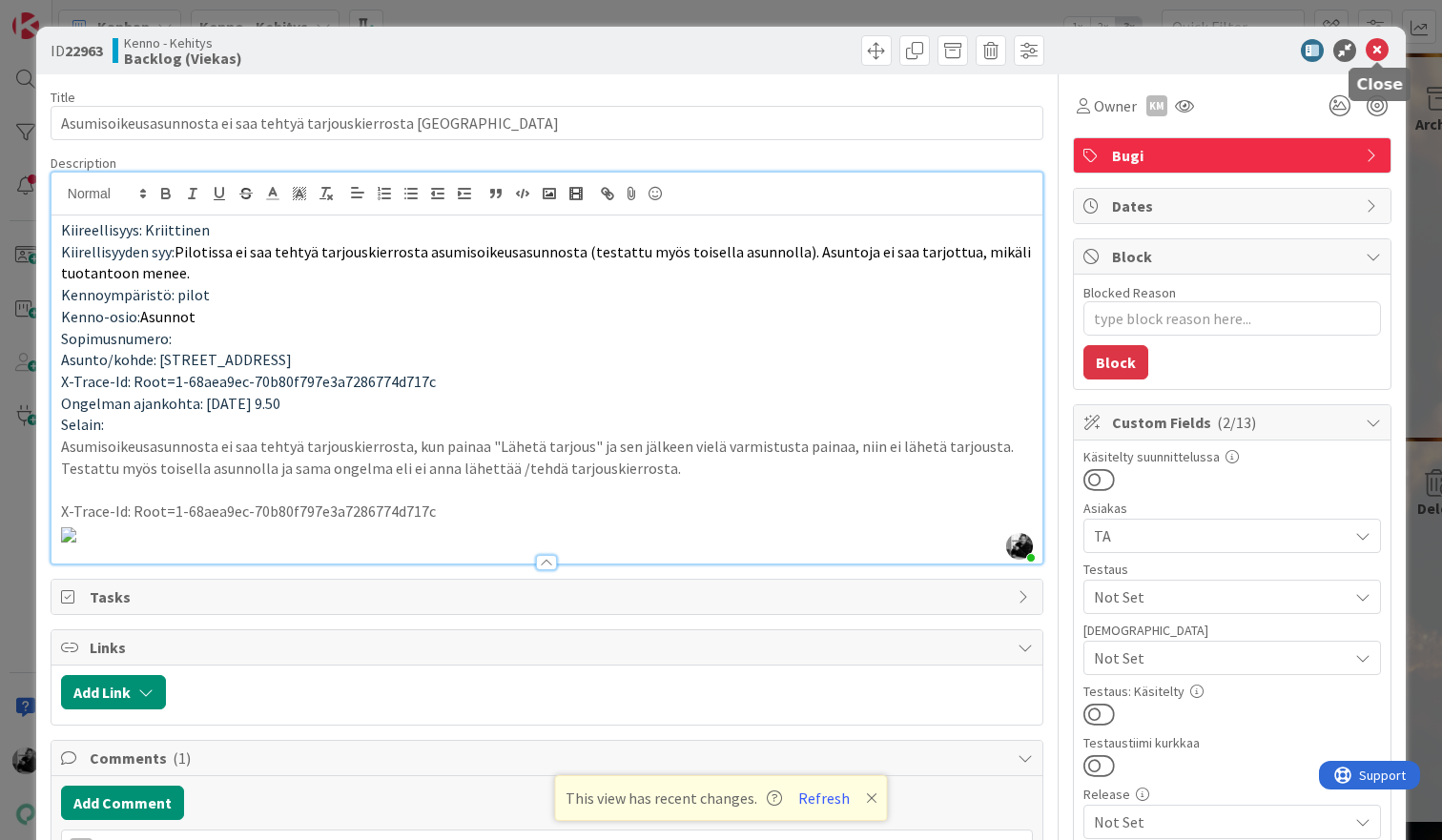
click at [1233, 50] on icon at bounding box center [1376, 50] width 23 height 23
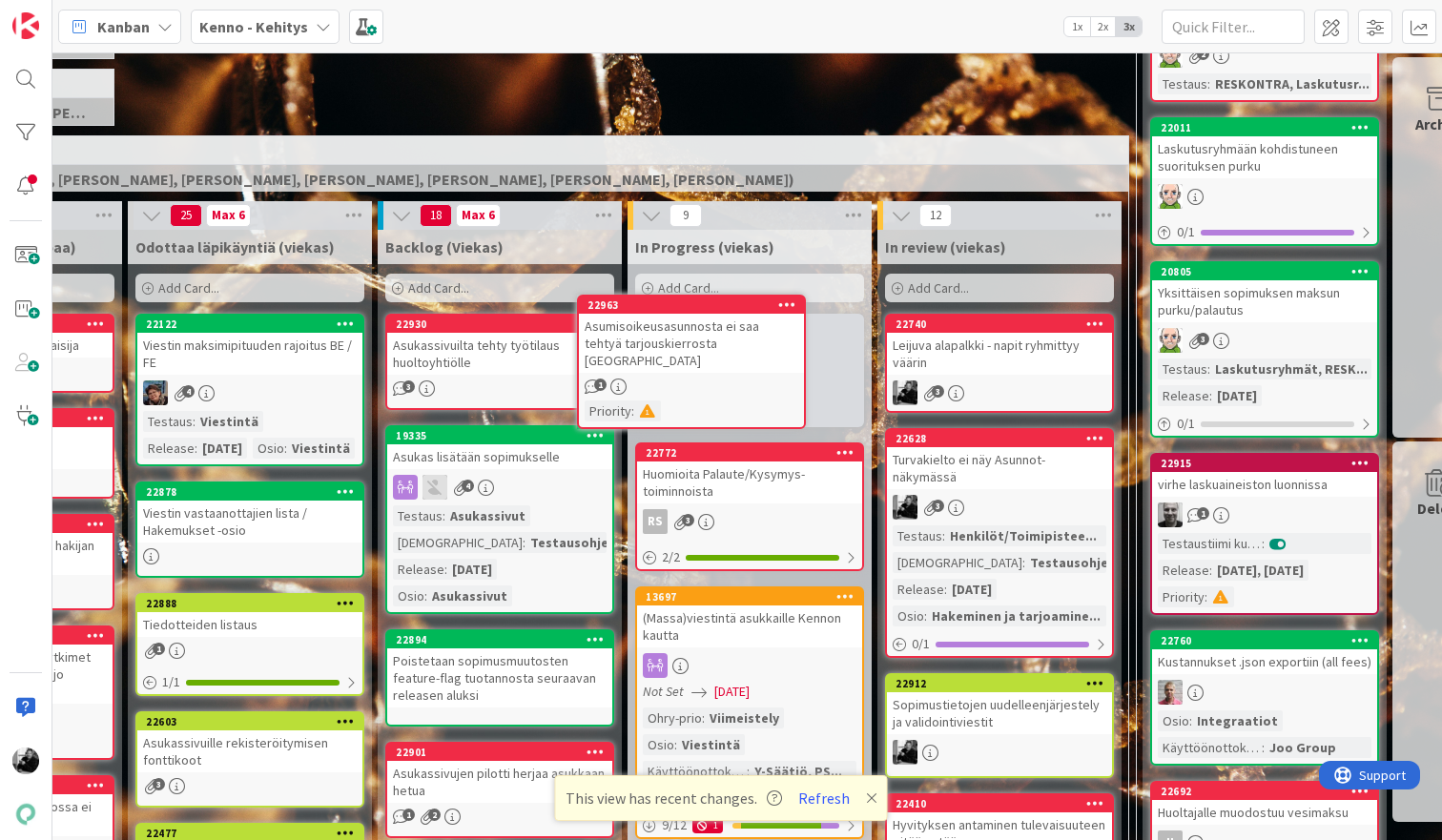
scroll to position [387, 242]
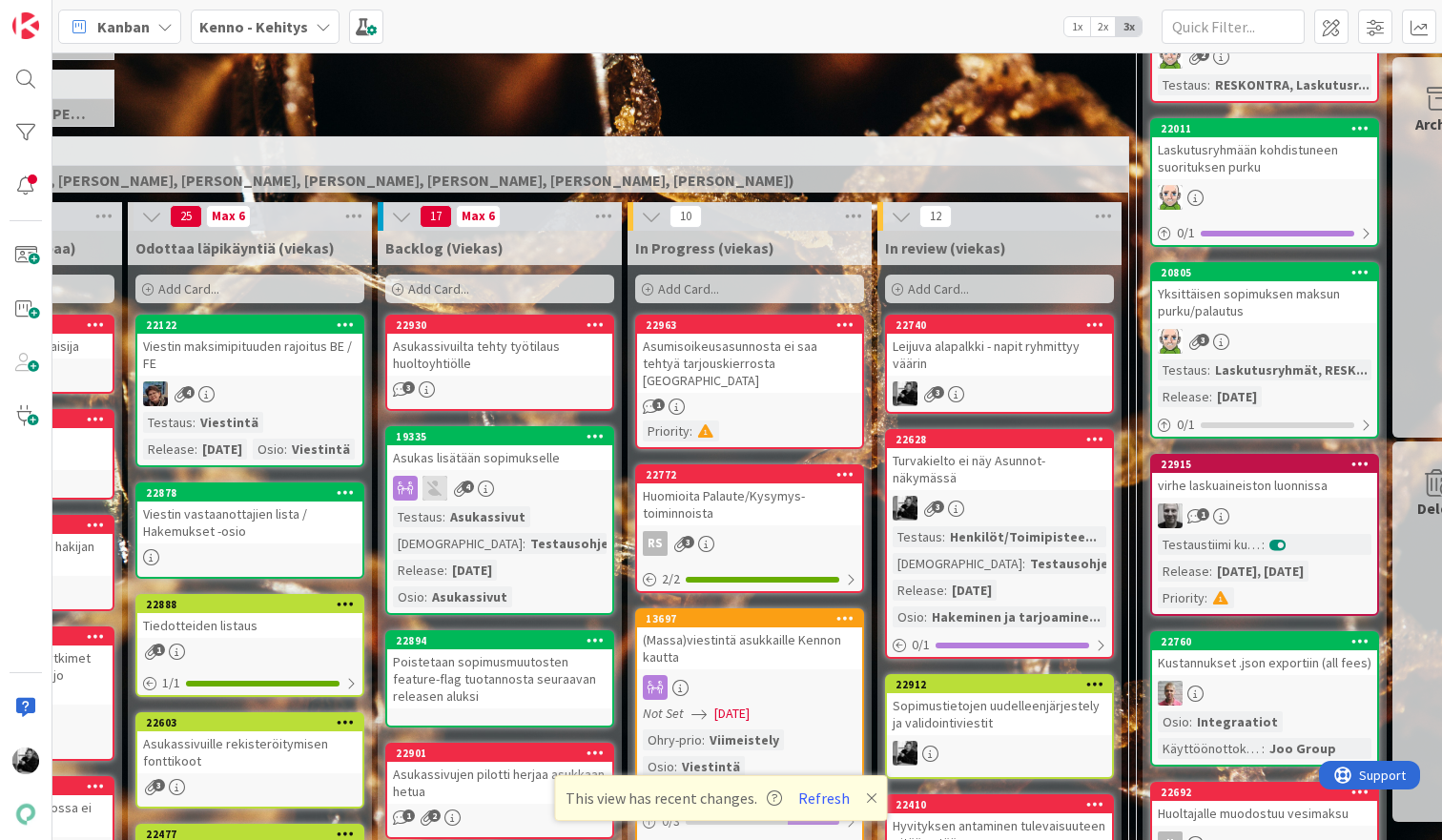
click at [715, 346] on div "Asumisoikeusasunnosta ei saa tehtyä tarjouskierrosta [GEOGRAPHIC_DATA]" at bounding box center [750, 364] width 225 height 59
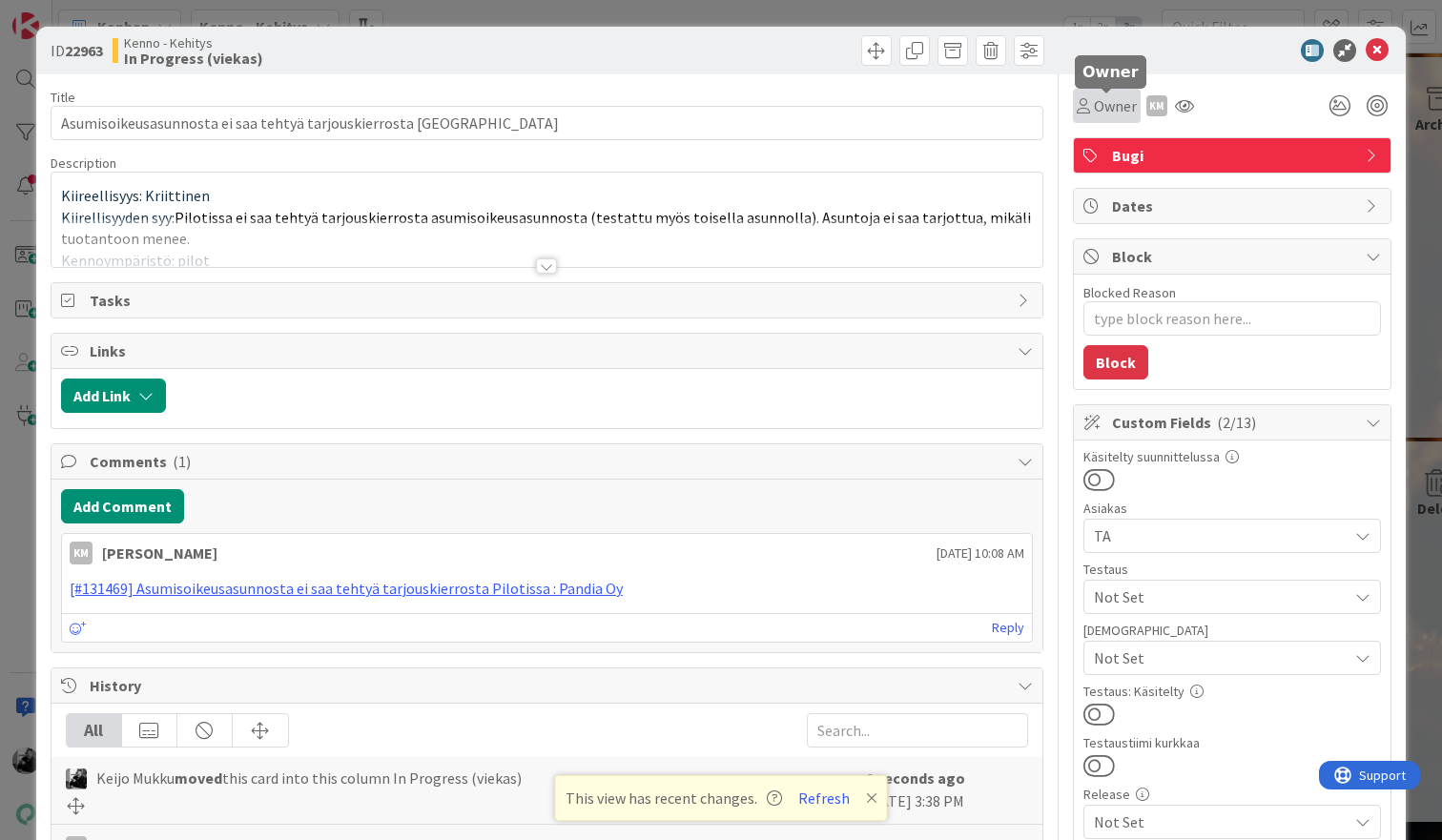
click at [1118, 94] on span "Owner" at bounding box center [1116, 105] width 43 height 23
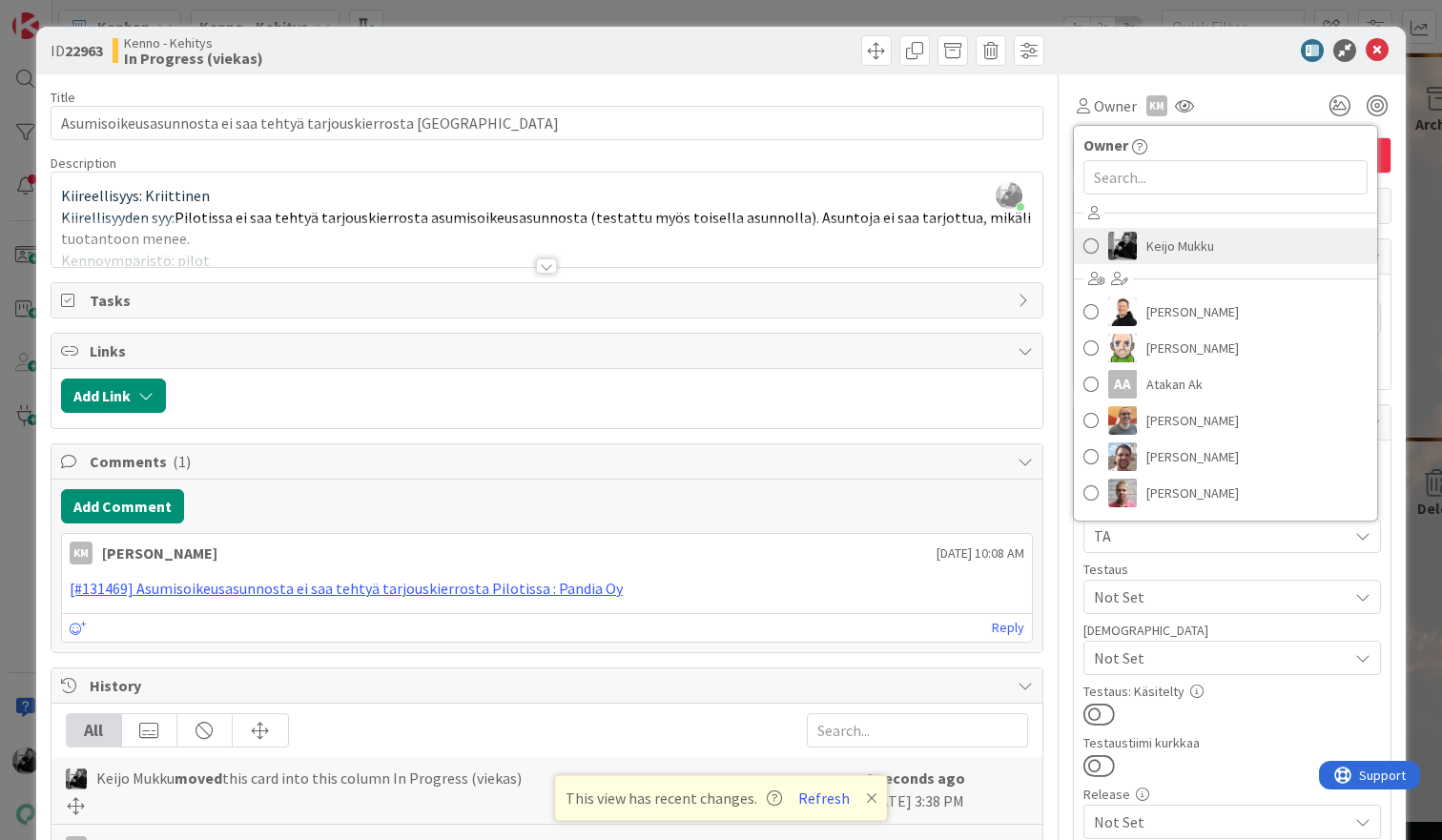
click at [1156, 243] on span "Keijo Mukku" at bounding box center [1179, 245] width 68 height 28
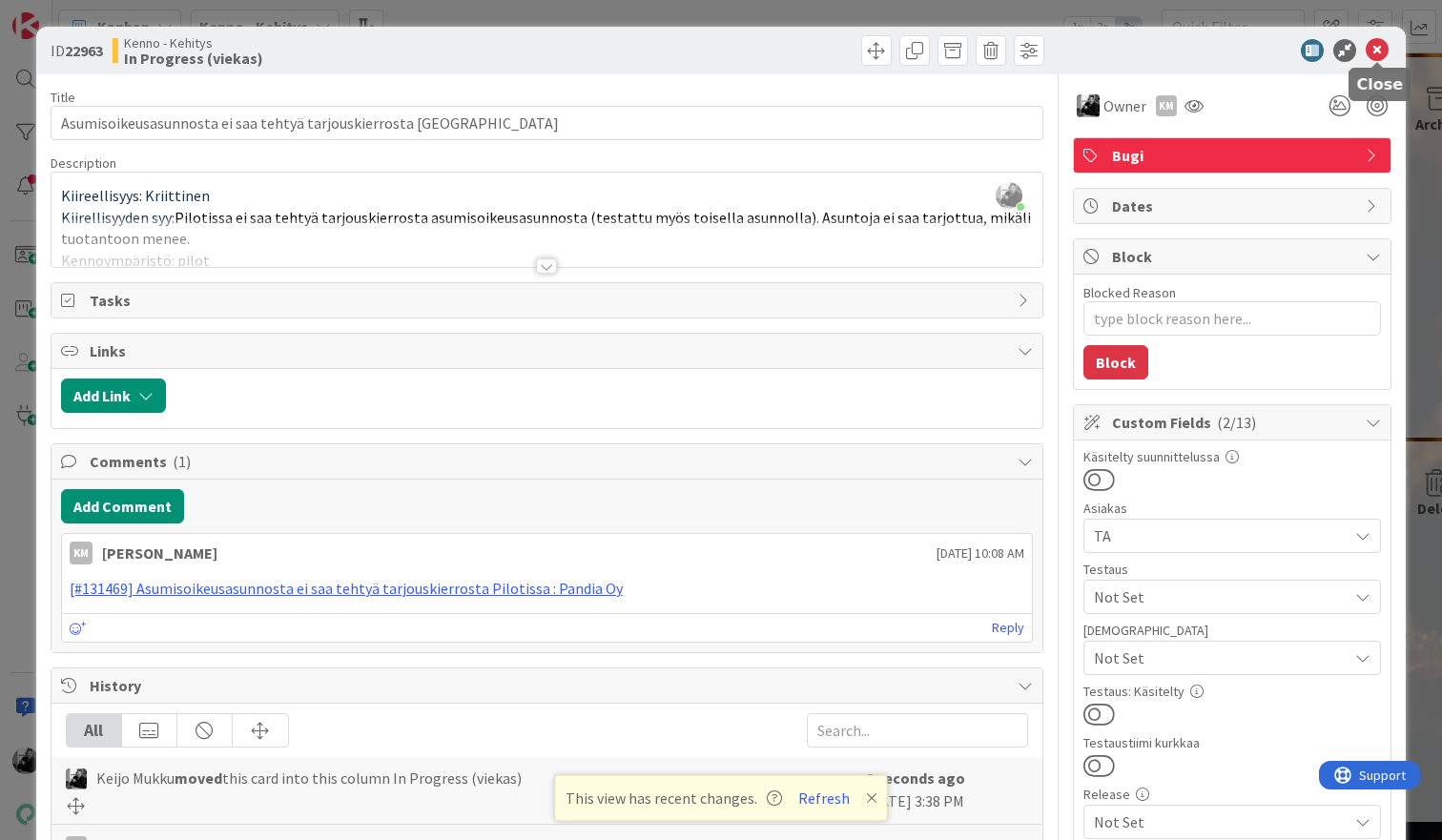
click at [1233, 50] on icon at bounding box center [1376, 50] width 23 height 23
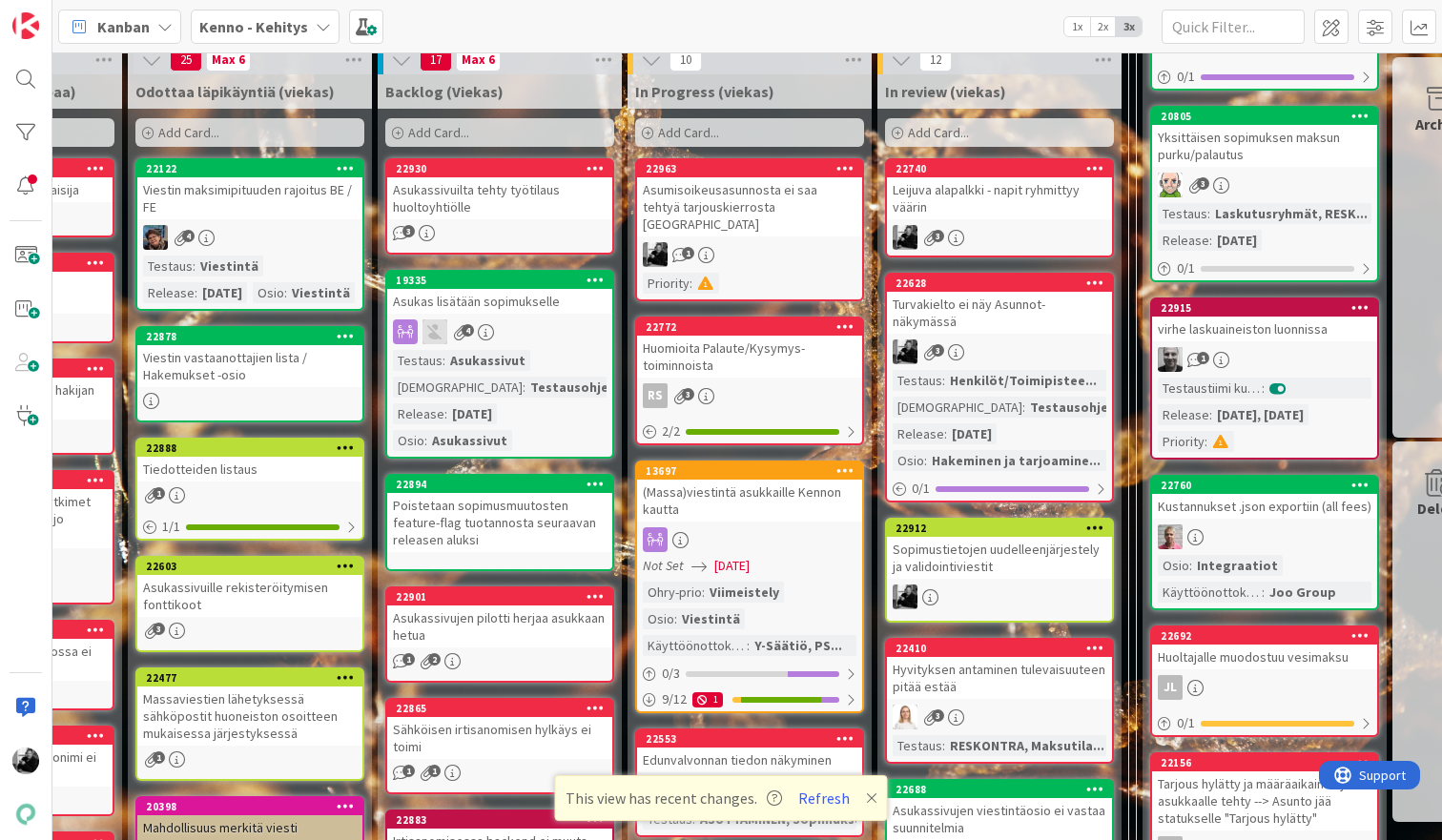
scroll to position [542, 242]
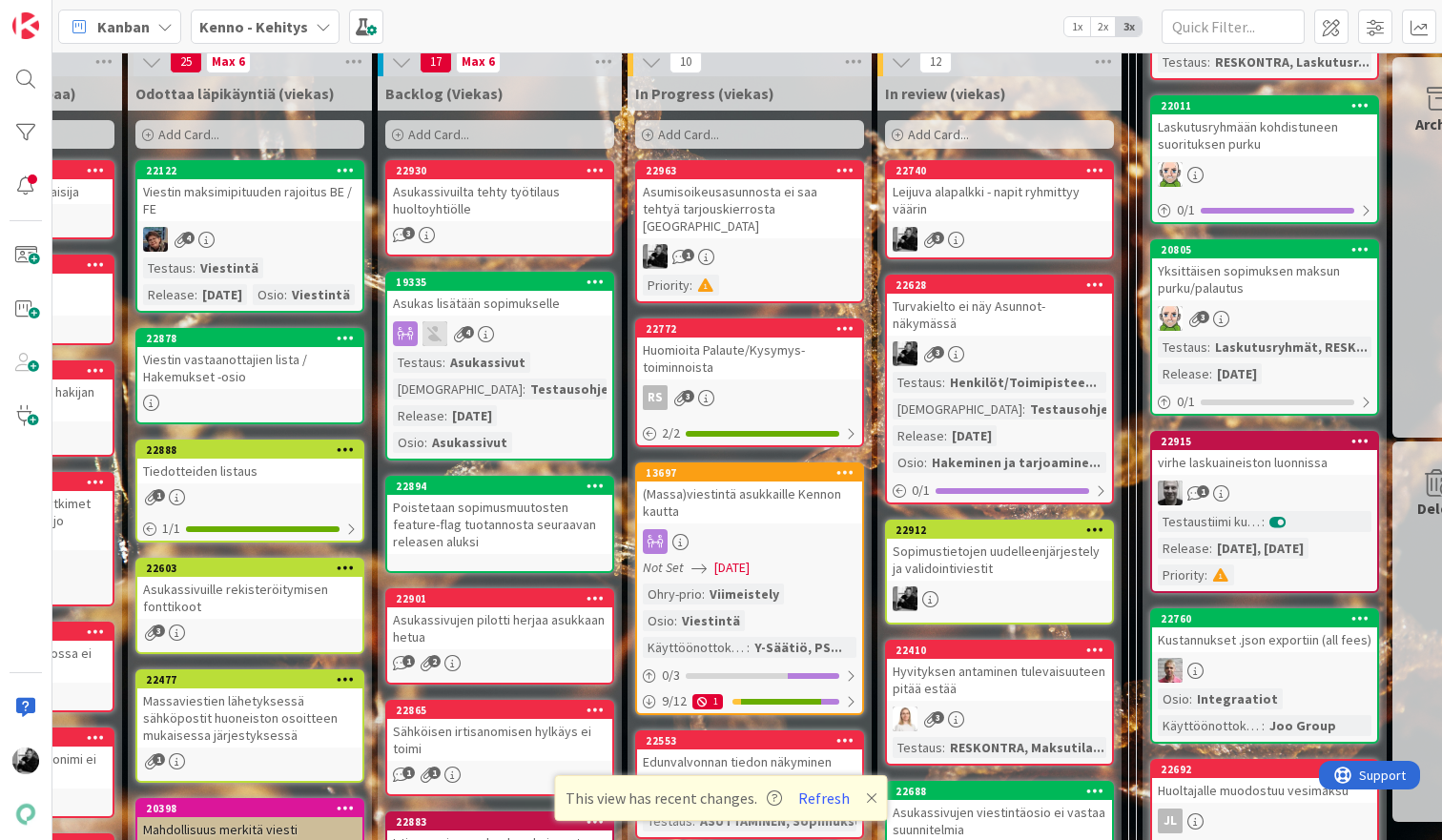
click at [776, 196] on div "Asumisoikeusasunnosta ei saa tehtyä tarjouskierrosta [GEOGRAPHIC_DATA]" at bounding box center [750, 209] width 225 height 59
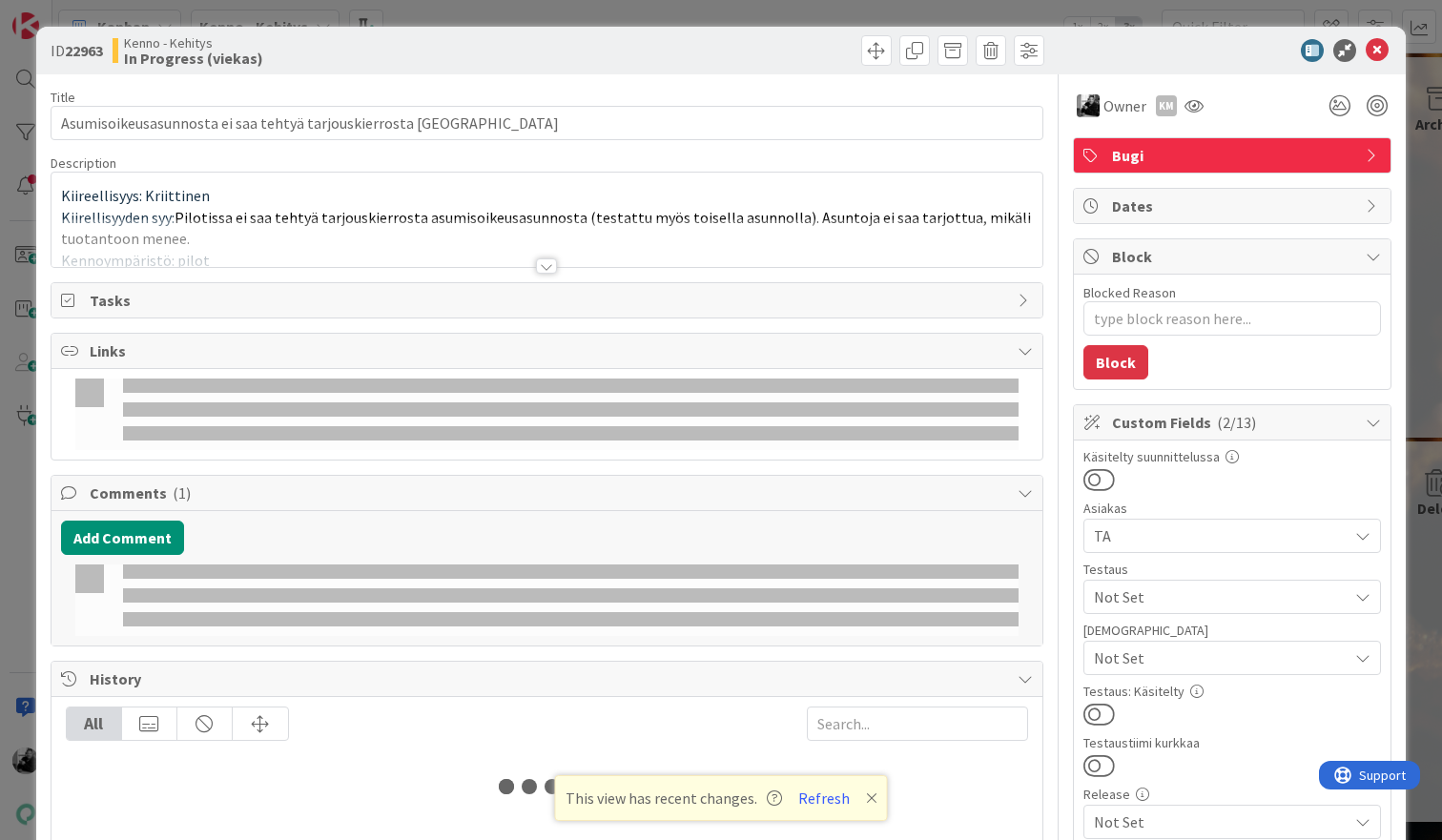
type textarea "x"
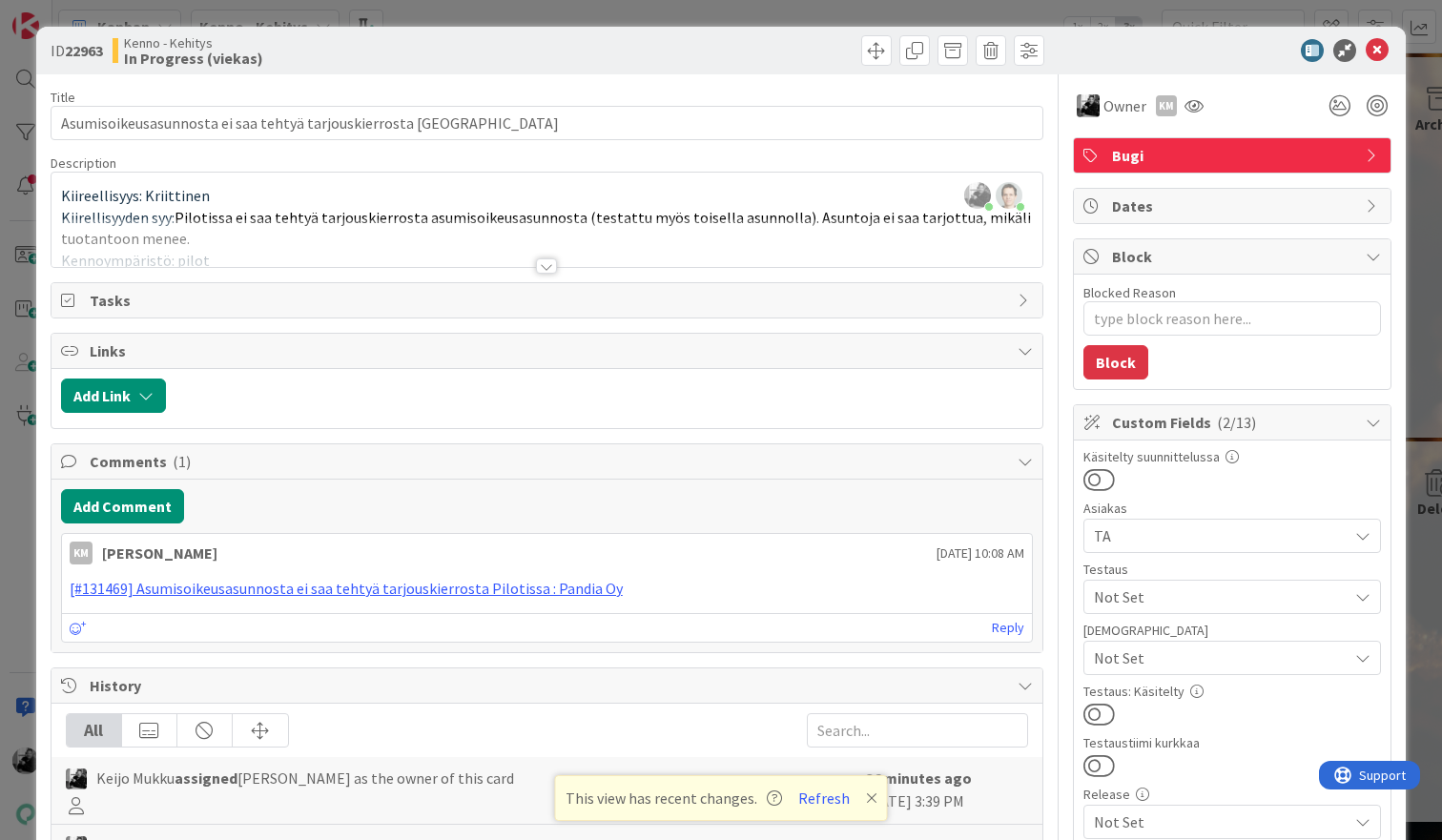
click at [549, 266] on div at bounding box center [546, 267] width 21 height 16
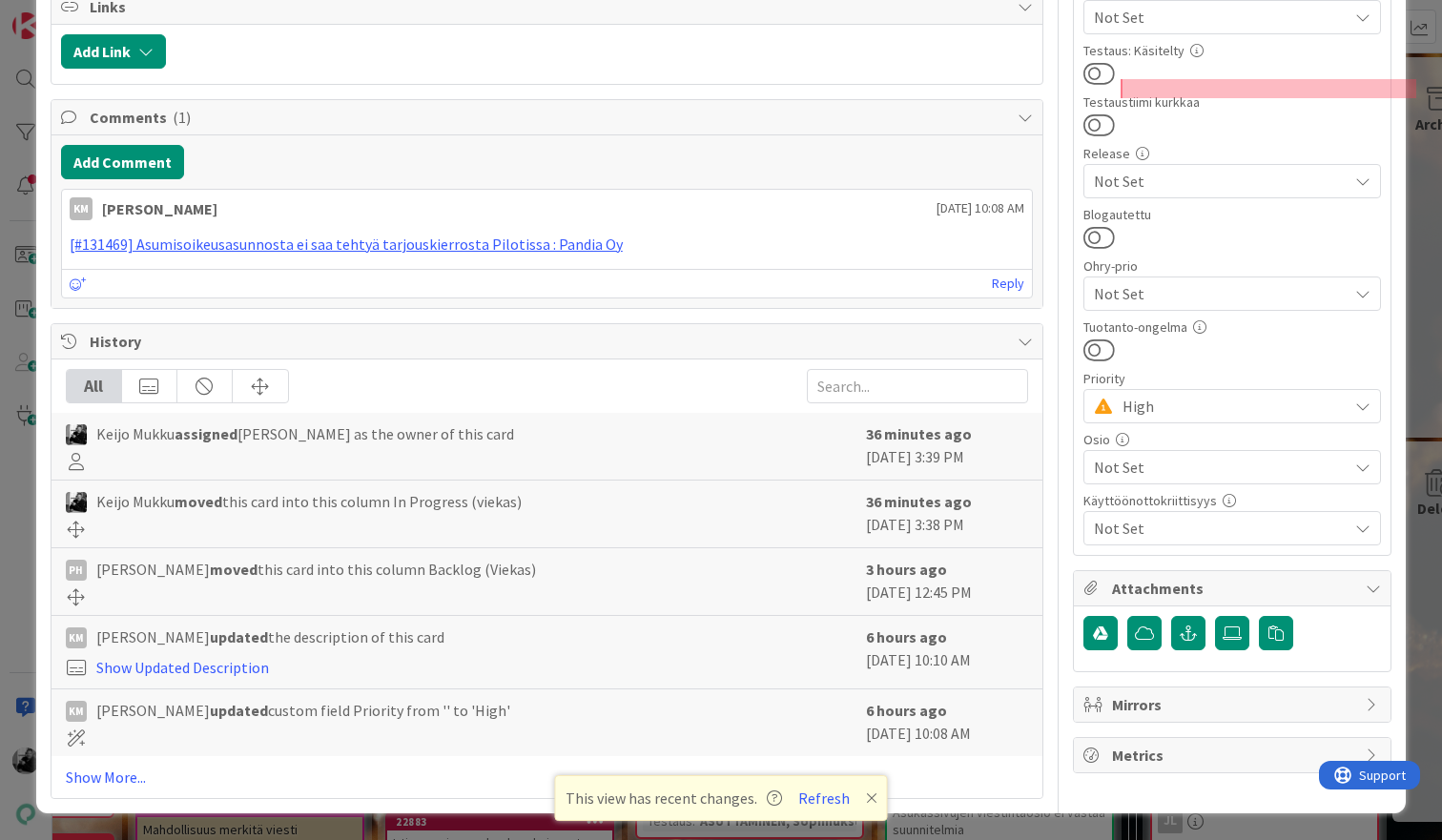
scroll to position [1118, 0]
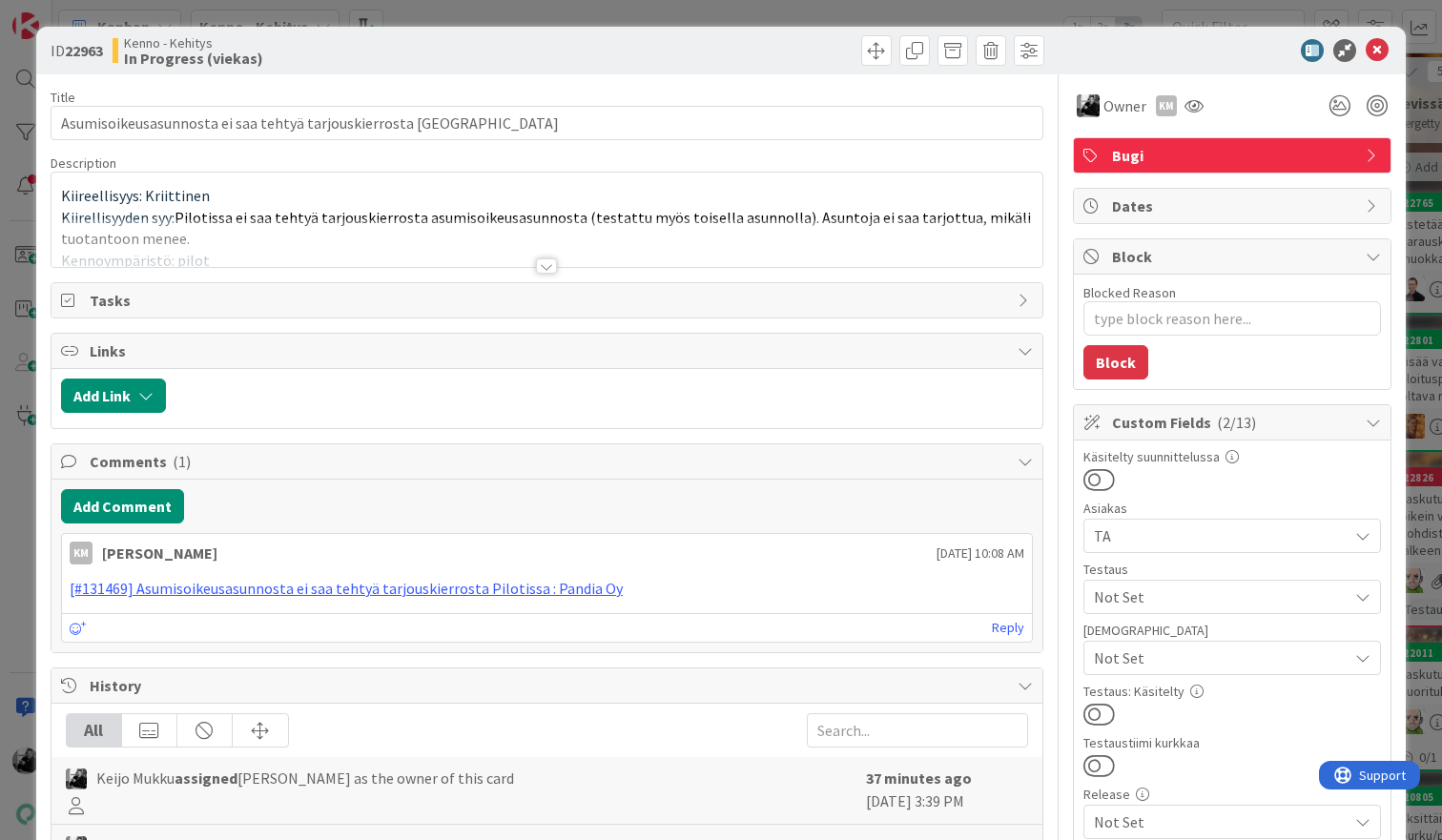
click at [552, 262] on div at bounding box center [546, 267] width 21 height 16
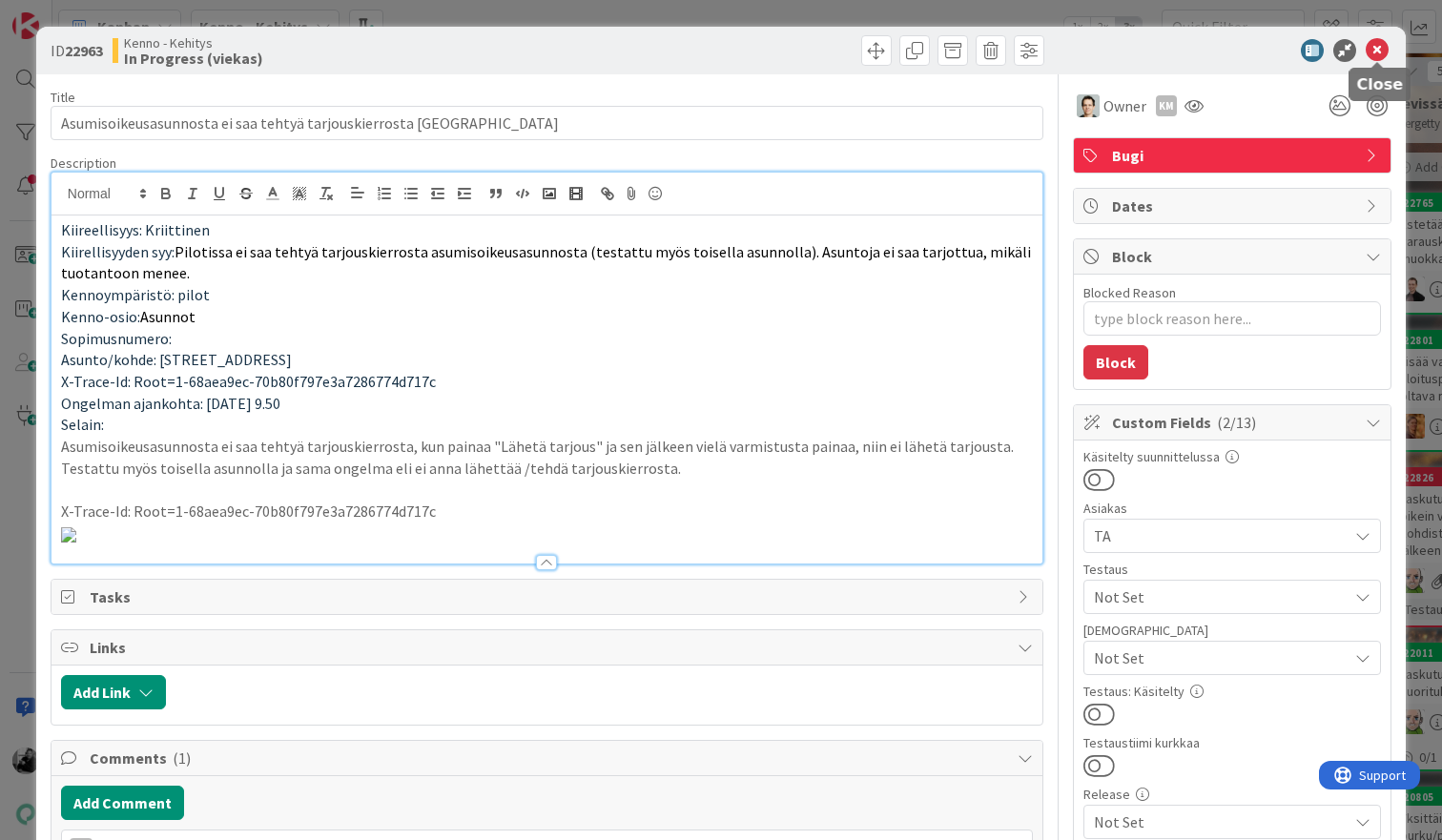
type textarea "x"
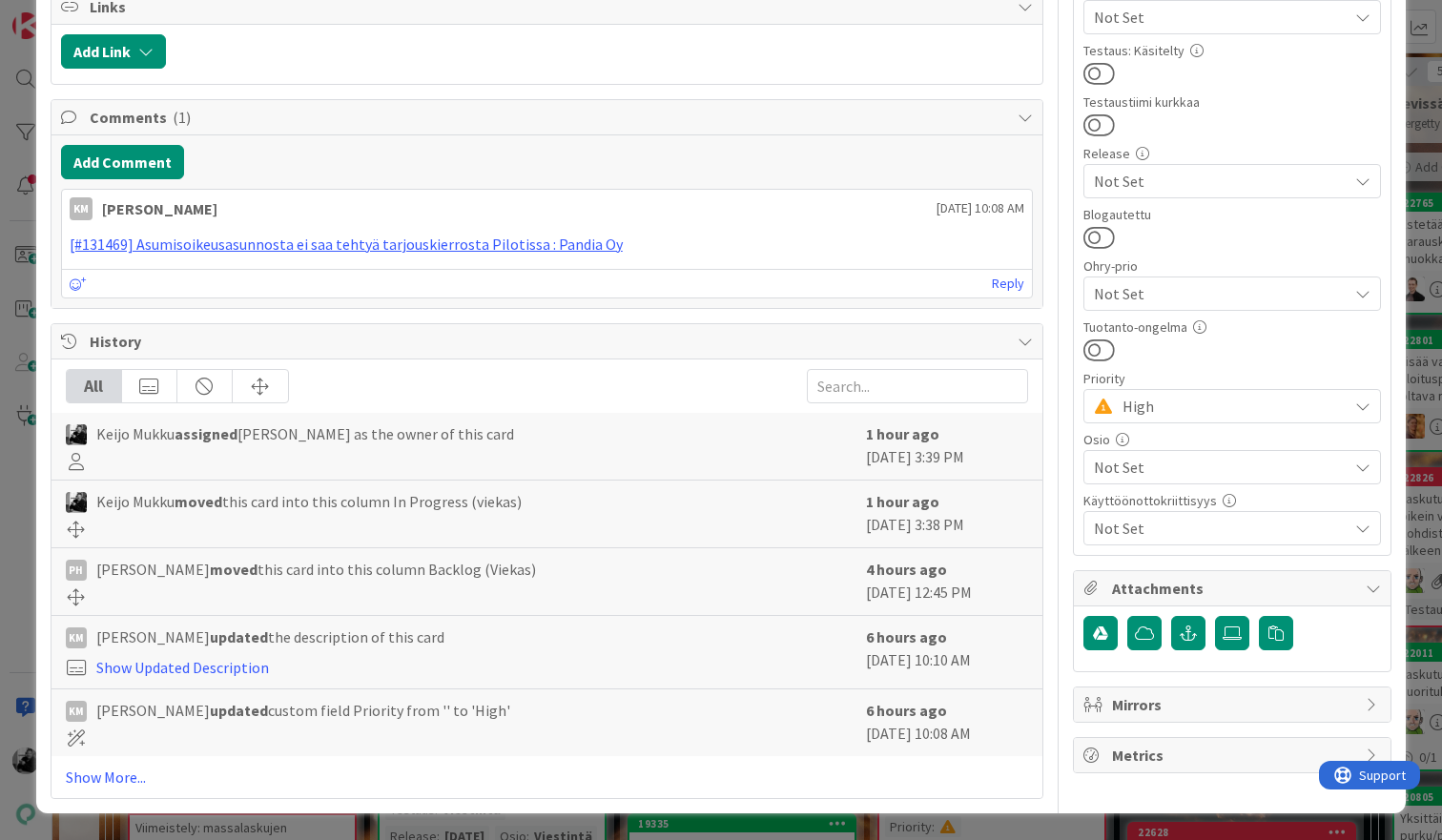
scroll to position [1231, 0]
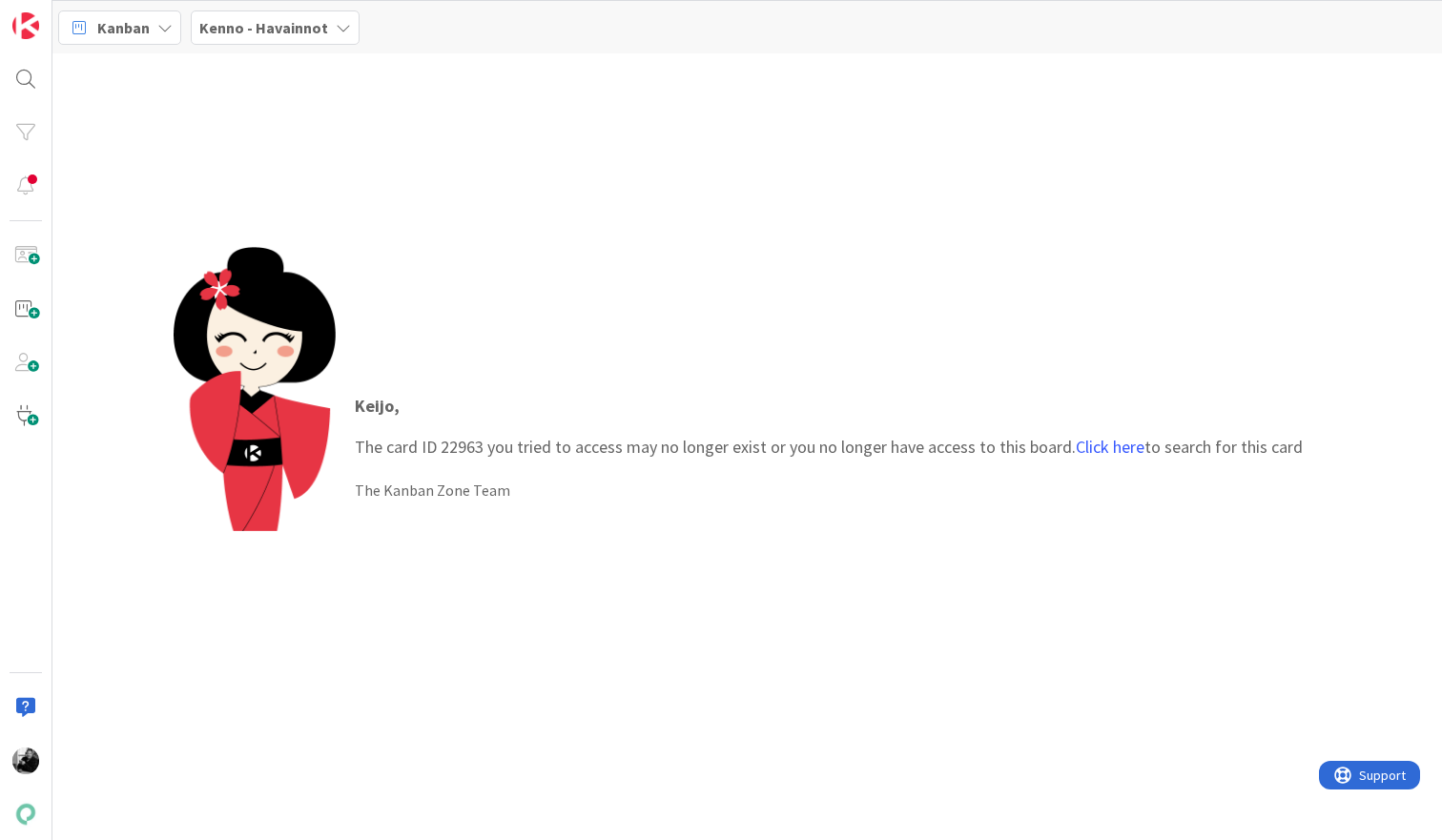
click at [951, 196] on div "[PERSON_NAME] , The card ID 22963 you tried to access may no longer exist or yo…" at bounding box center [748, 446] width 1390 height 787
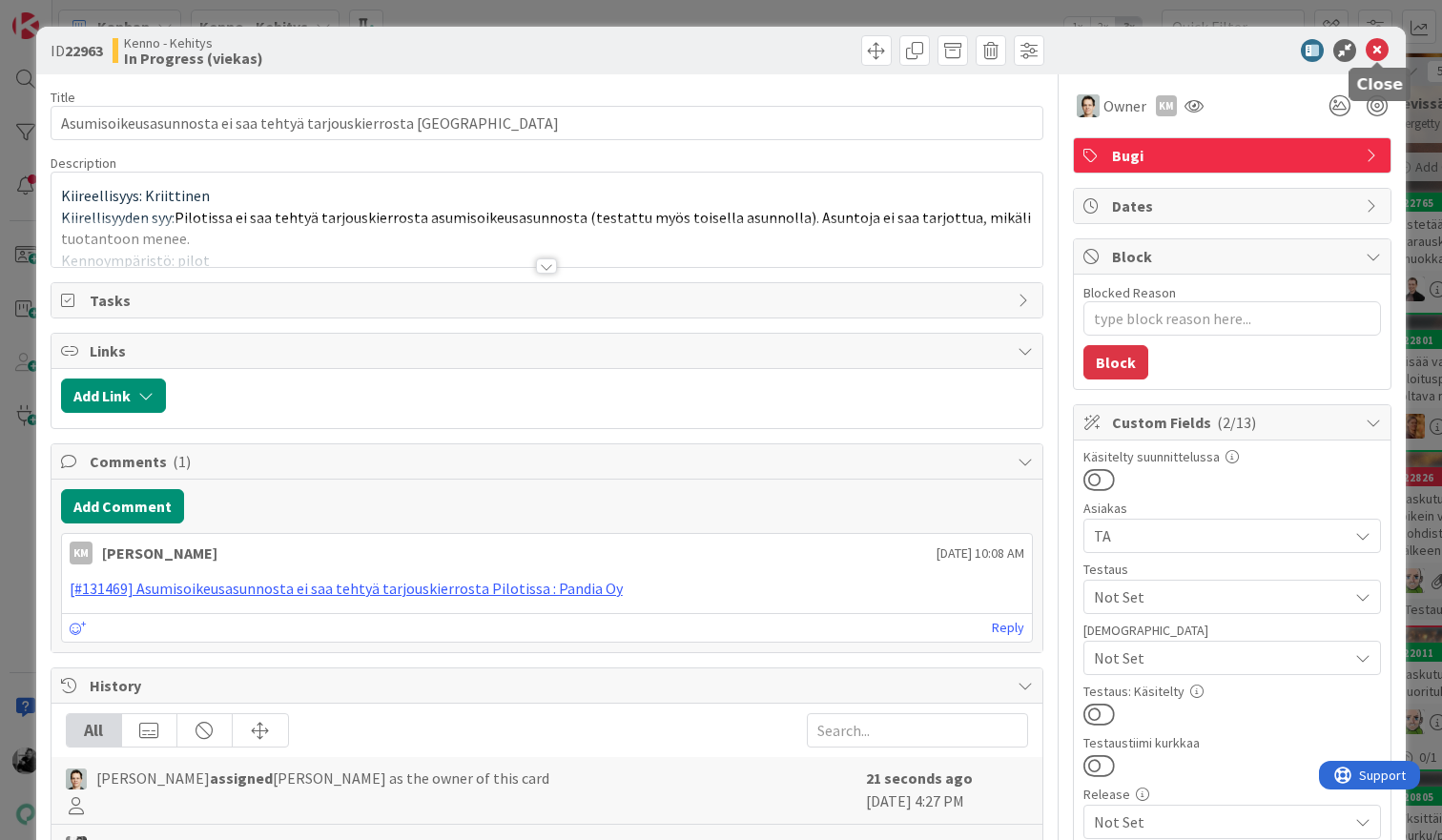
click at [1378, 53] on icon at bounding box center [1376, 50] width 23 height 23
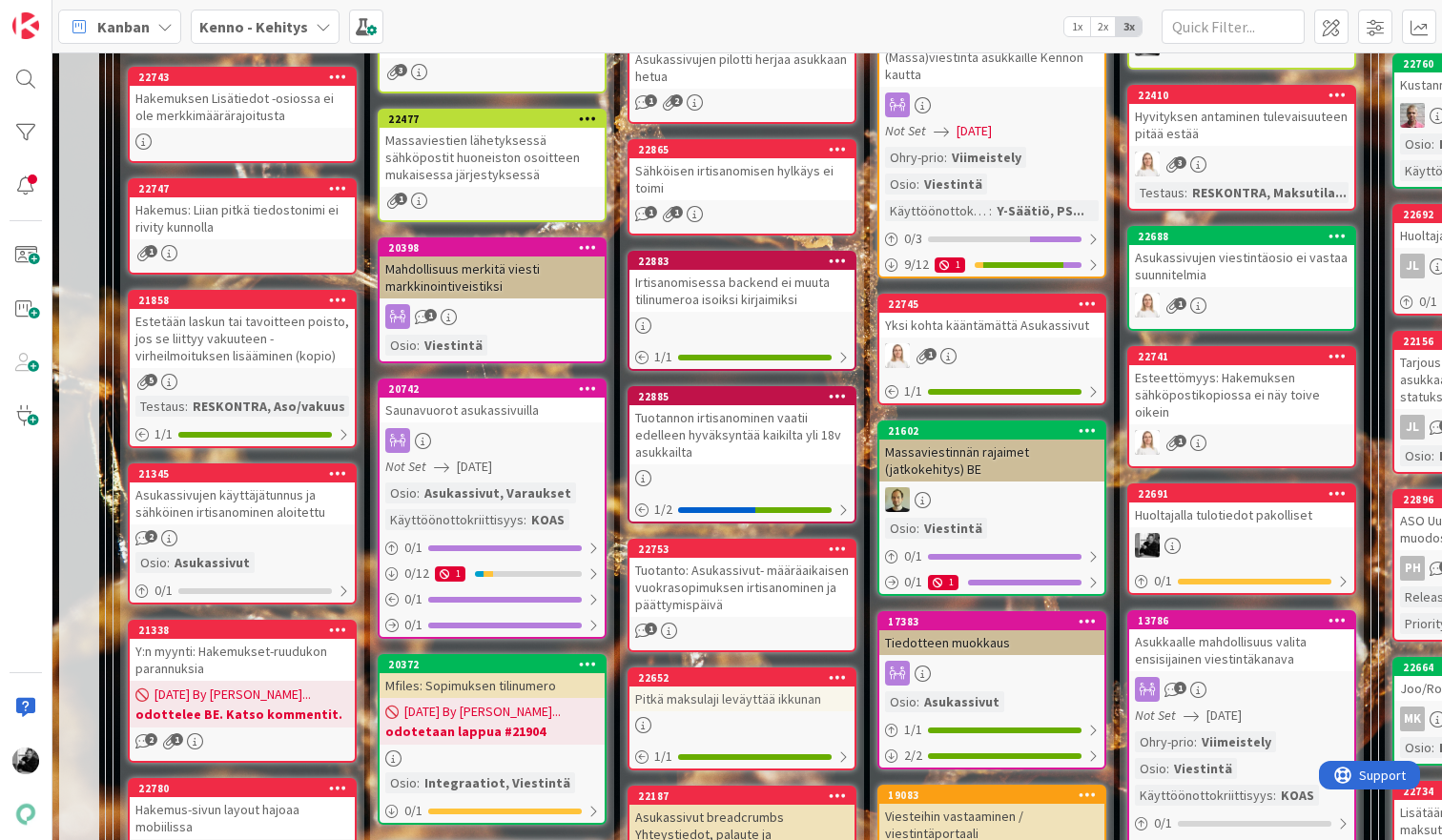
scroll to position [1142, 0]
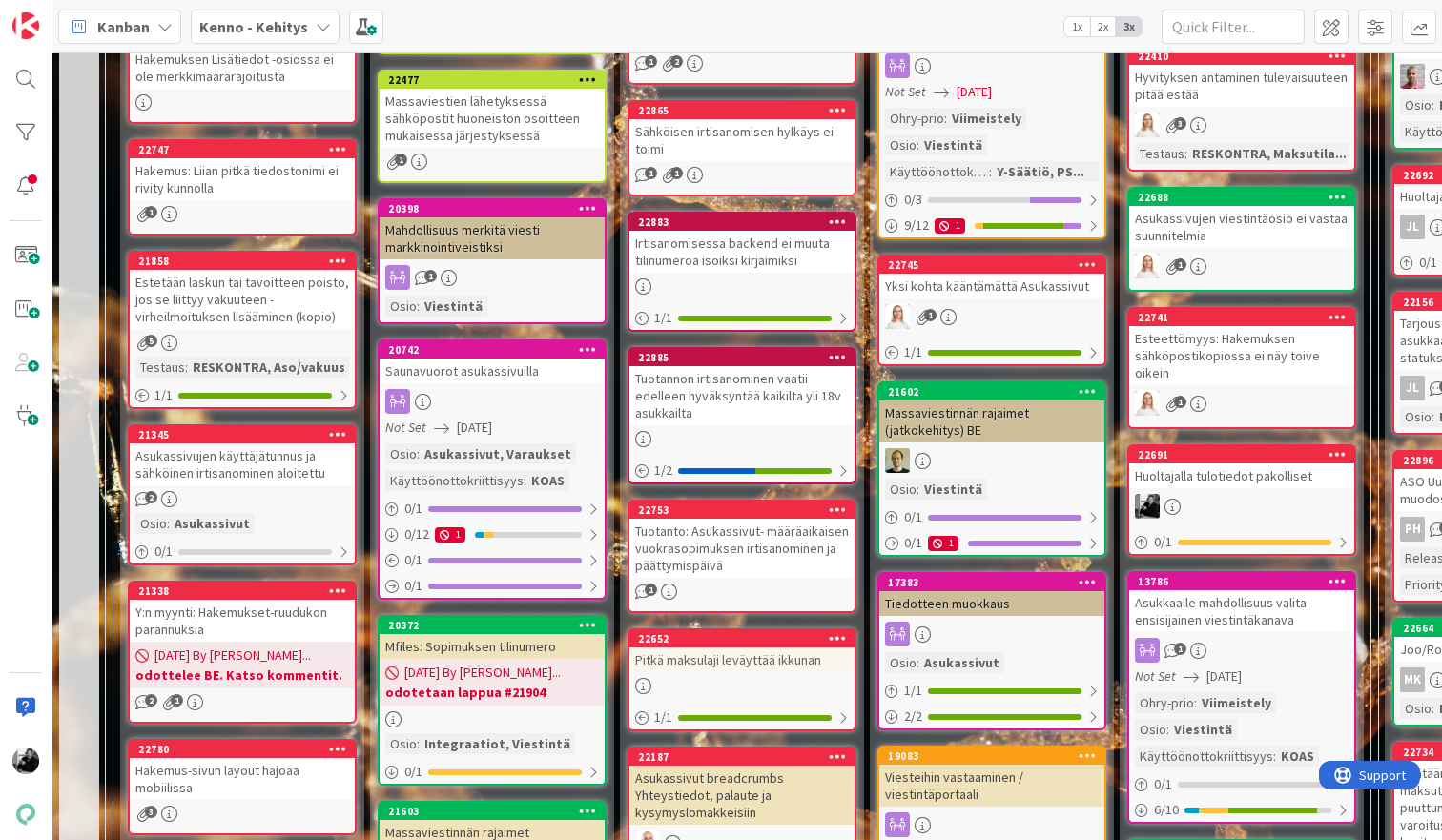
click at [733, 402] on div "Tuotannon irtisanominen vaatii edelleen hyväksyntää kaikilta yli 18v asukkailta" at bounding box center [742, 396] width 225 height 59
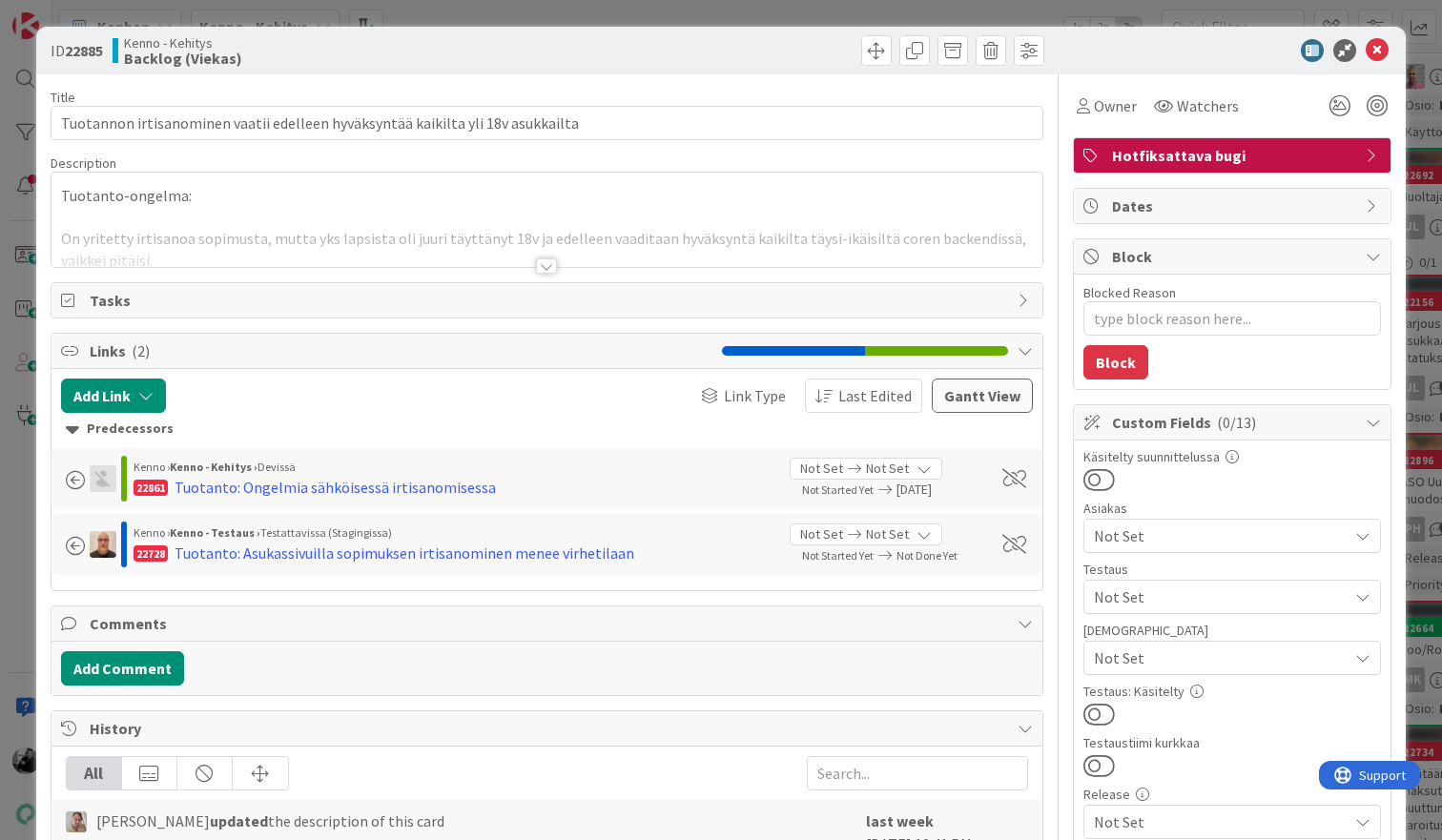
click at [538, 263] on div at bounding box center [546, 267] width 21 height 16
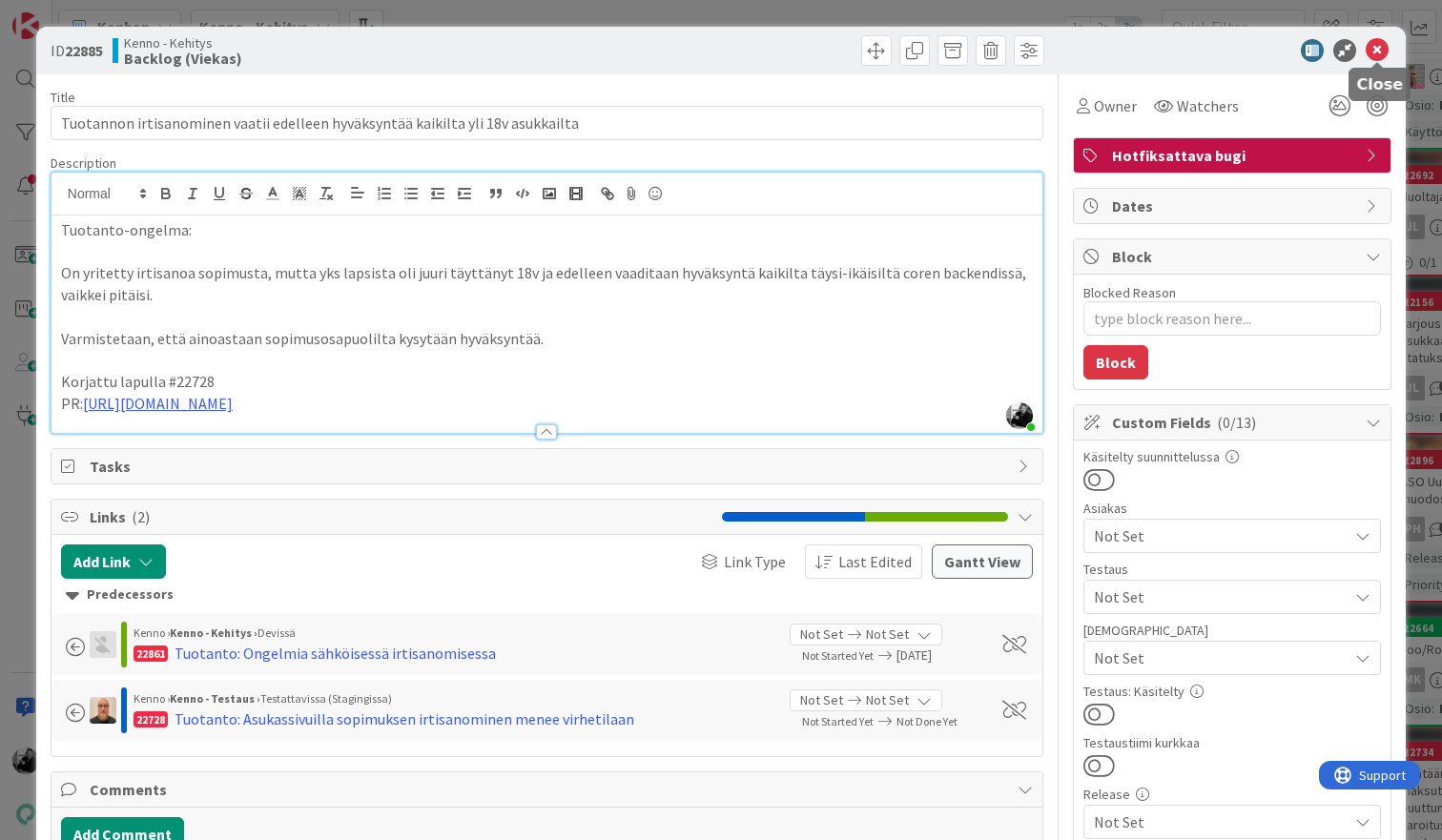
click at [1379, 47] on icon at bounding box center [1376, 50] width 23 height 23
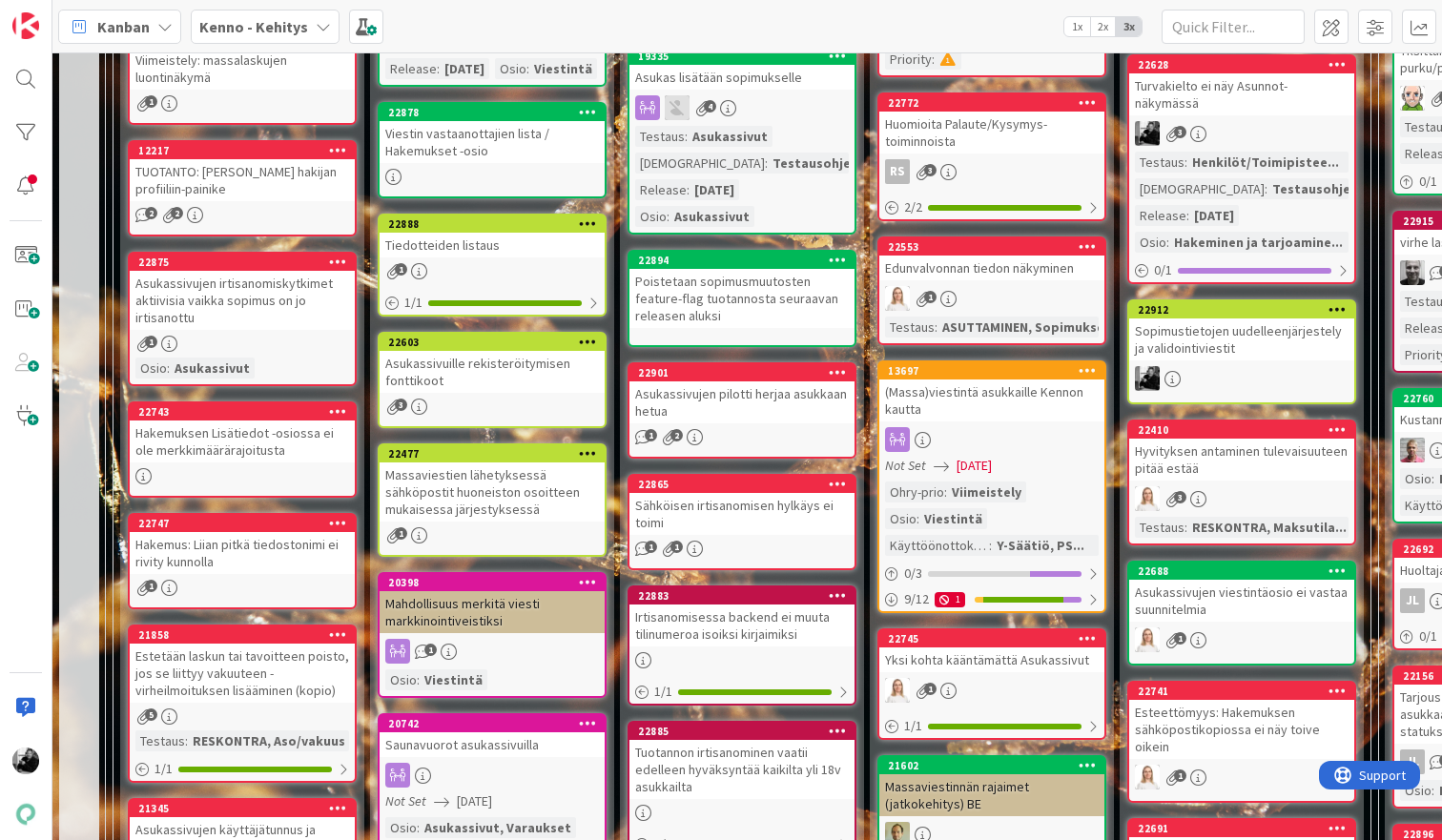
scroll to position [755, 0]
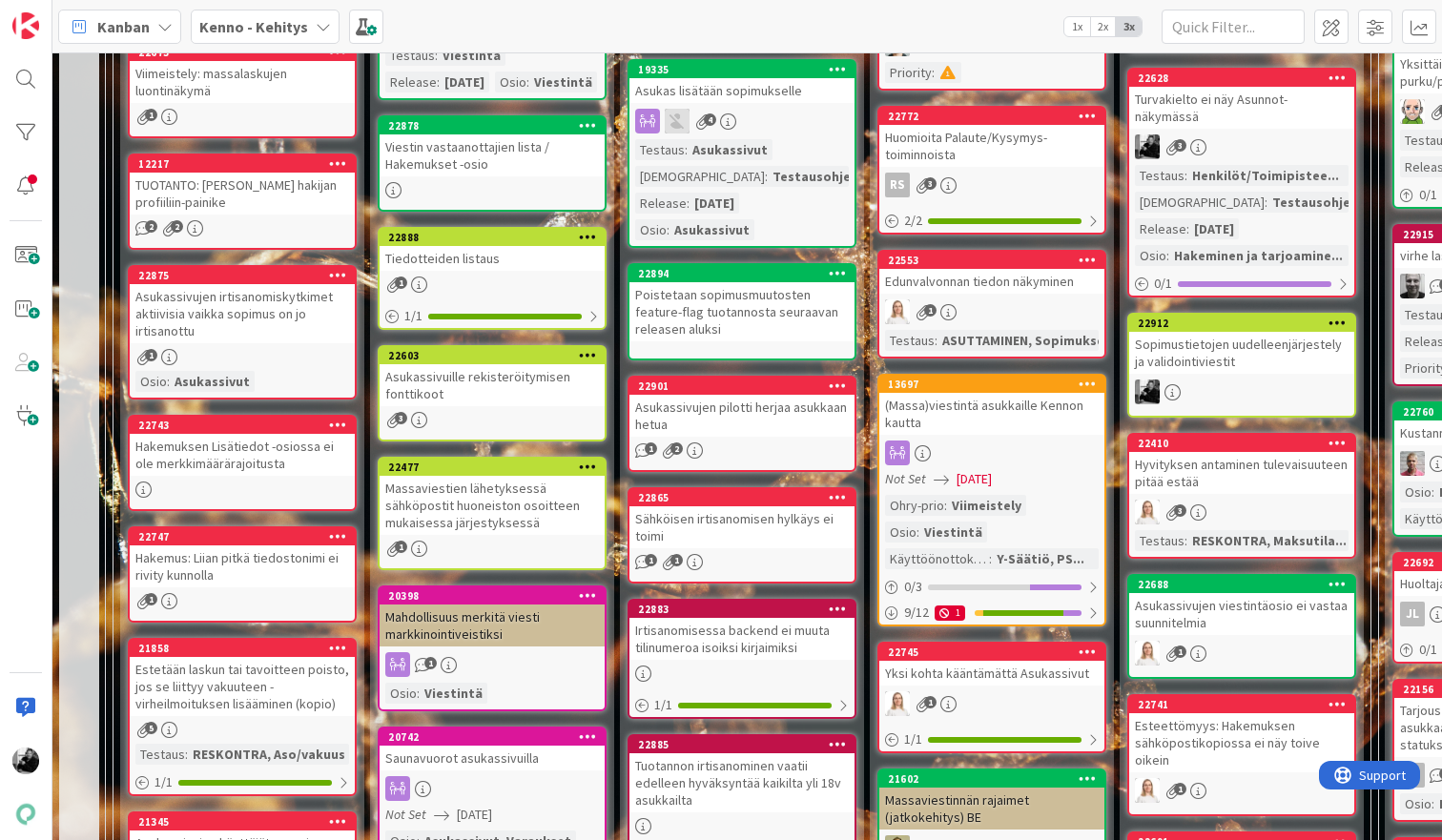
click at [786, 412] on div "Asukassivujen pilotti herjaa asukkaan hetua" at bounding box center [742, 416] width 225 height 42
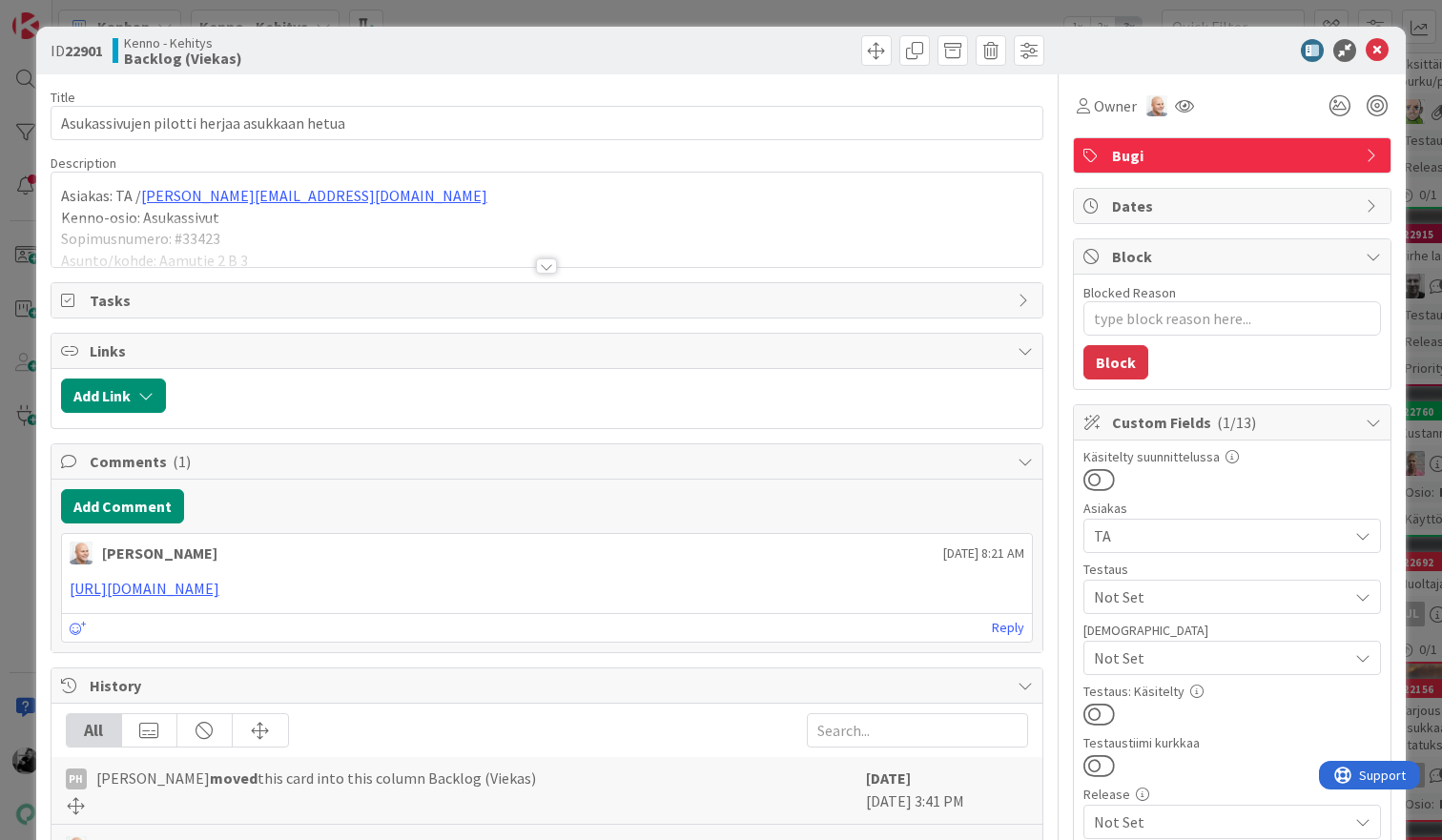
click at [559, 263] on div at bounding box center [547, 243] width 991 height 49
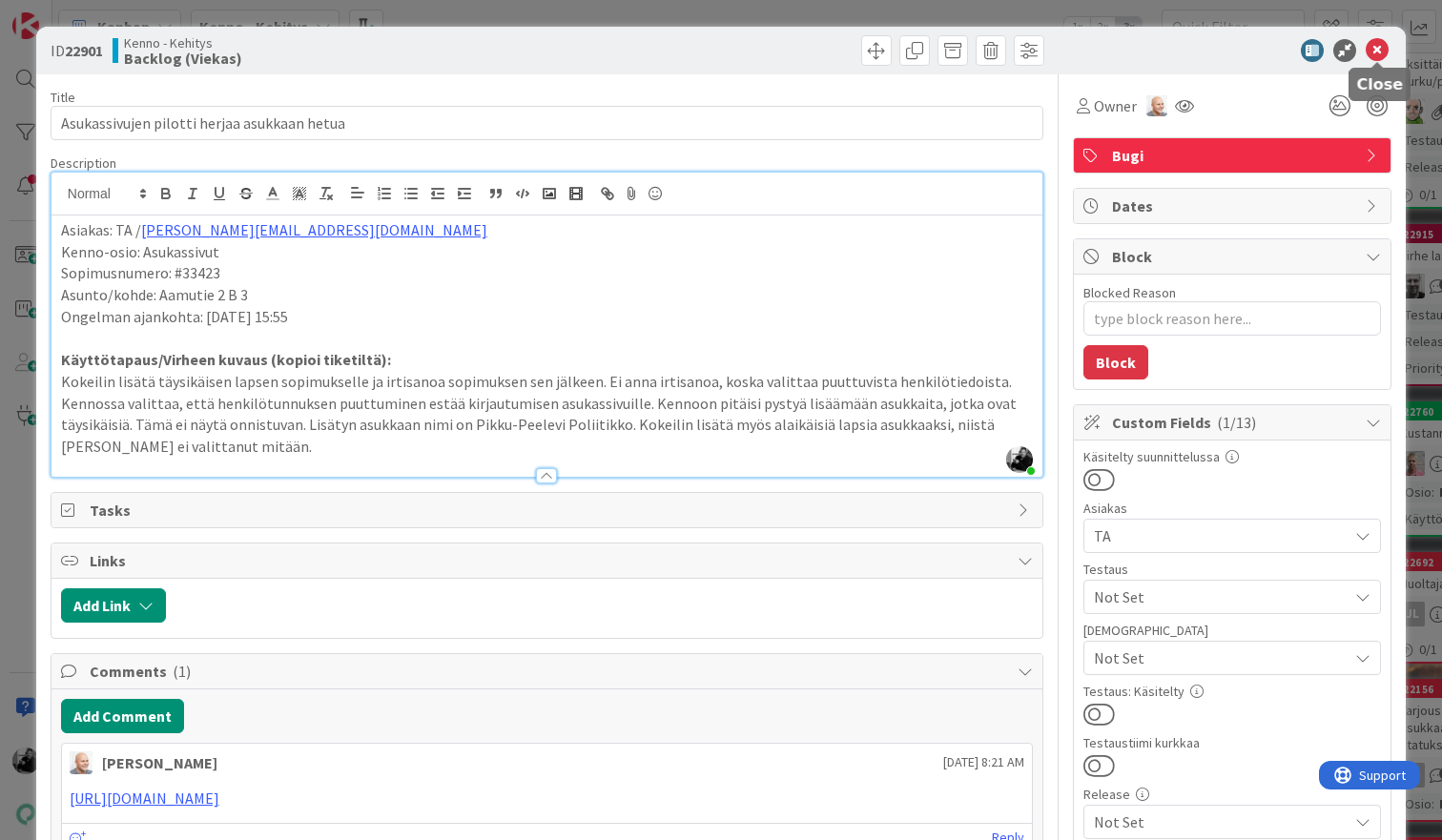
click at [1379, 54] on icon at bounding box center [1376, 50] width 23 height 23
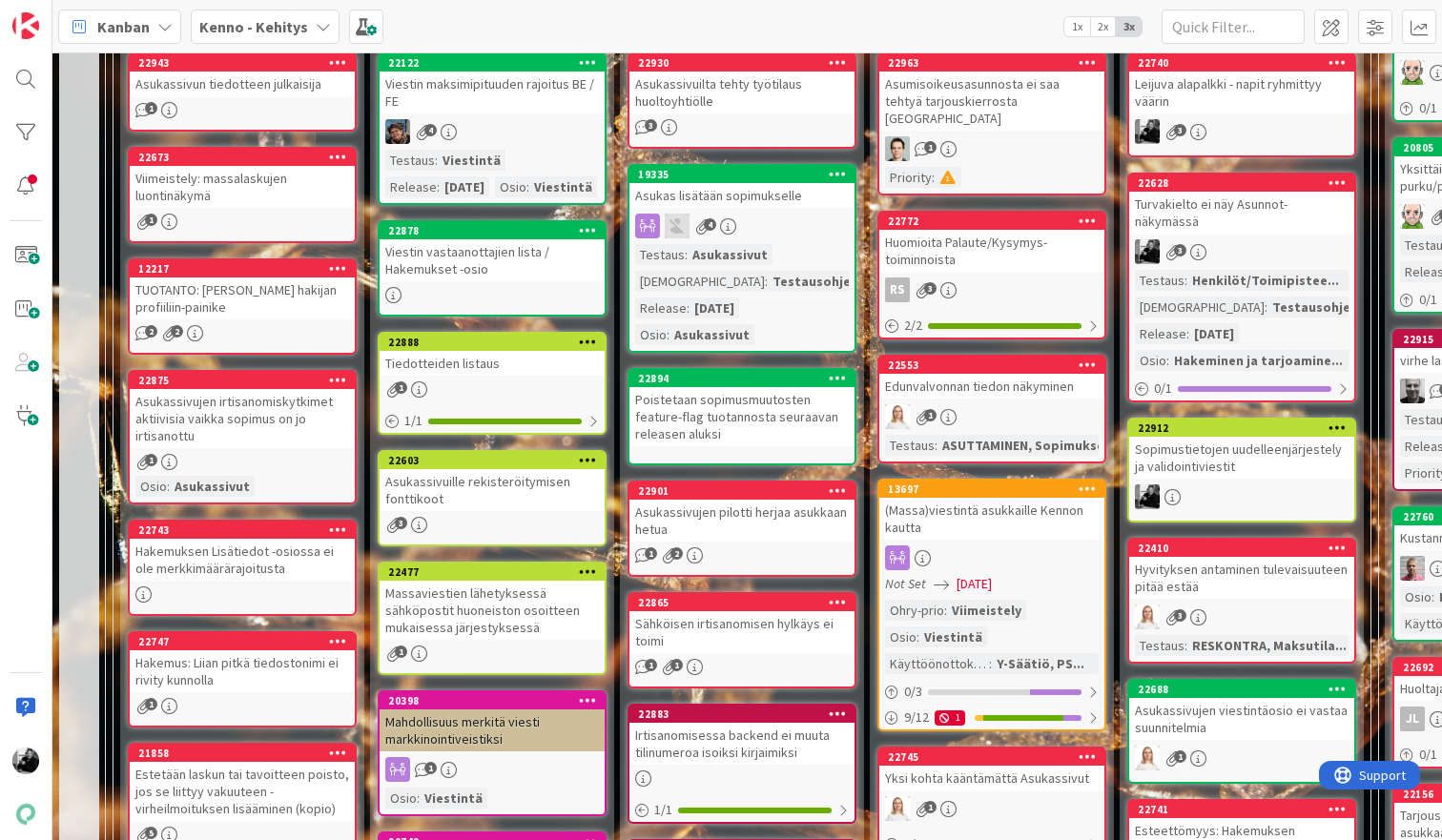
scroll to position [655, 0]
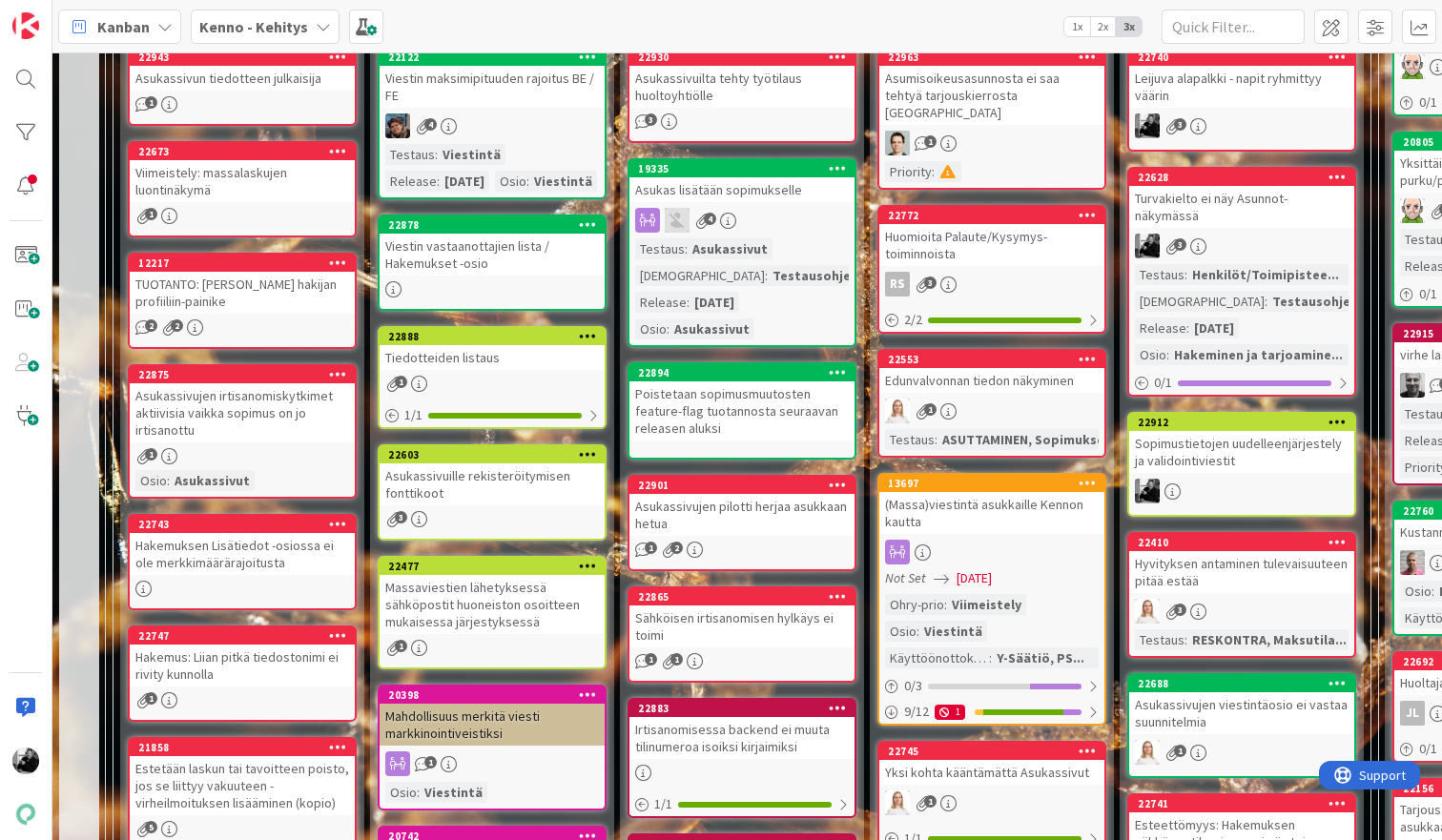
click at [696, 185] on div "Asukas lisätään sopimukselle" at bounding box center [742, 189] width 225 height 25
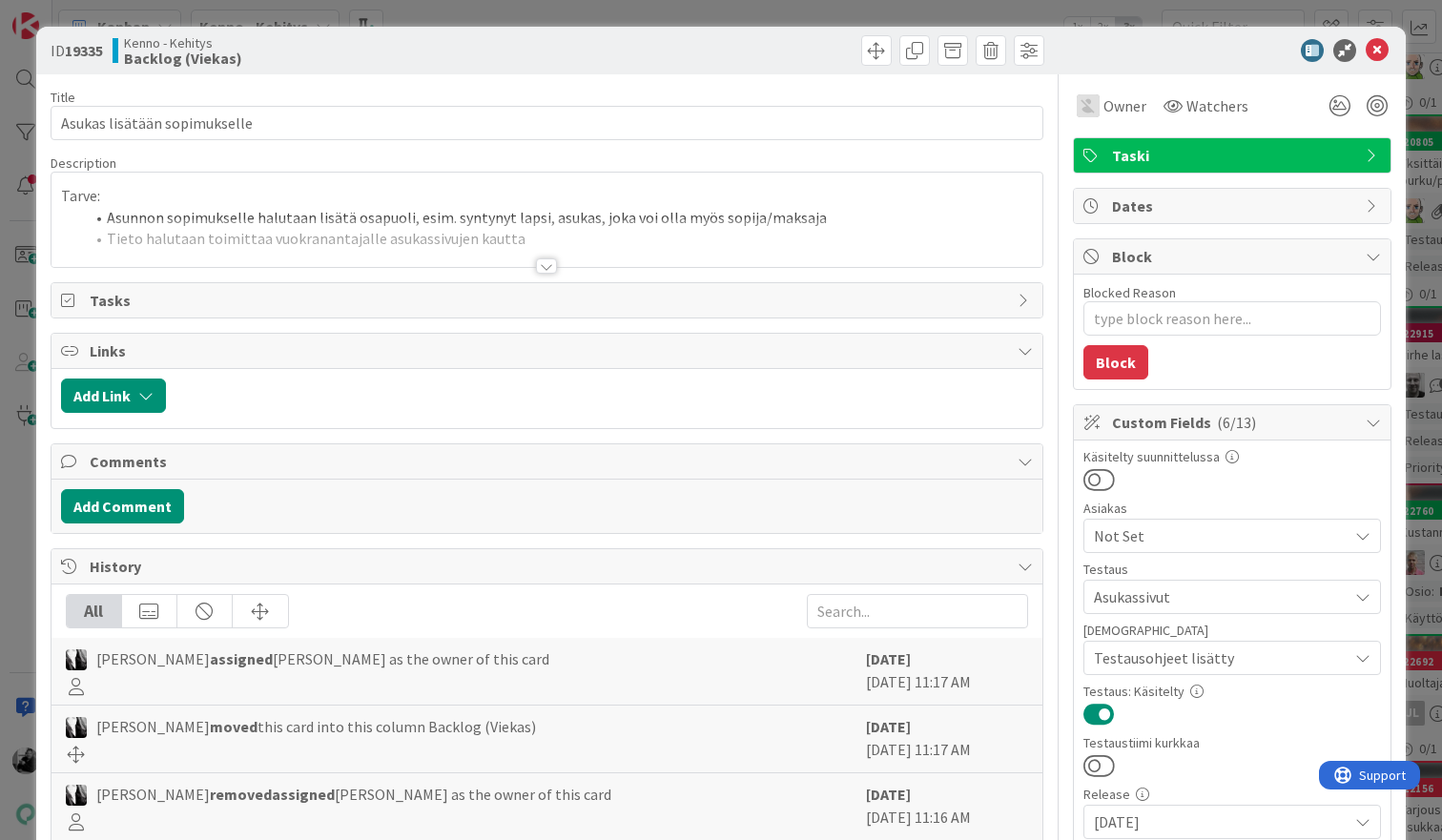
click at [546, 270] on div at bounding box center [546, 267] width 21 height 16
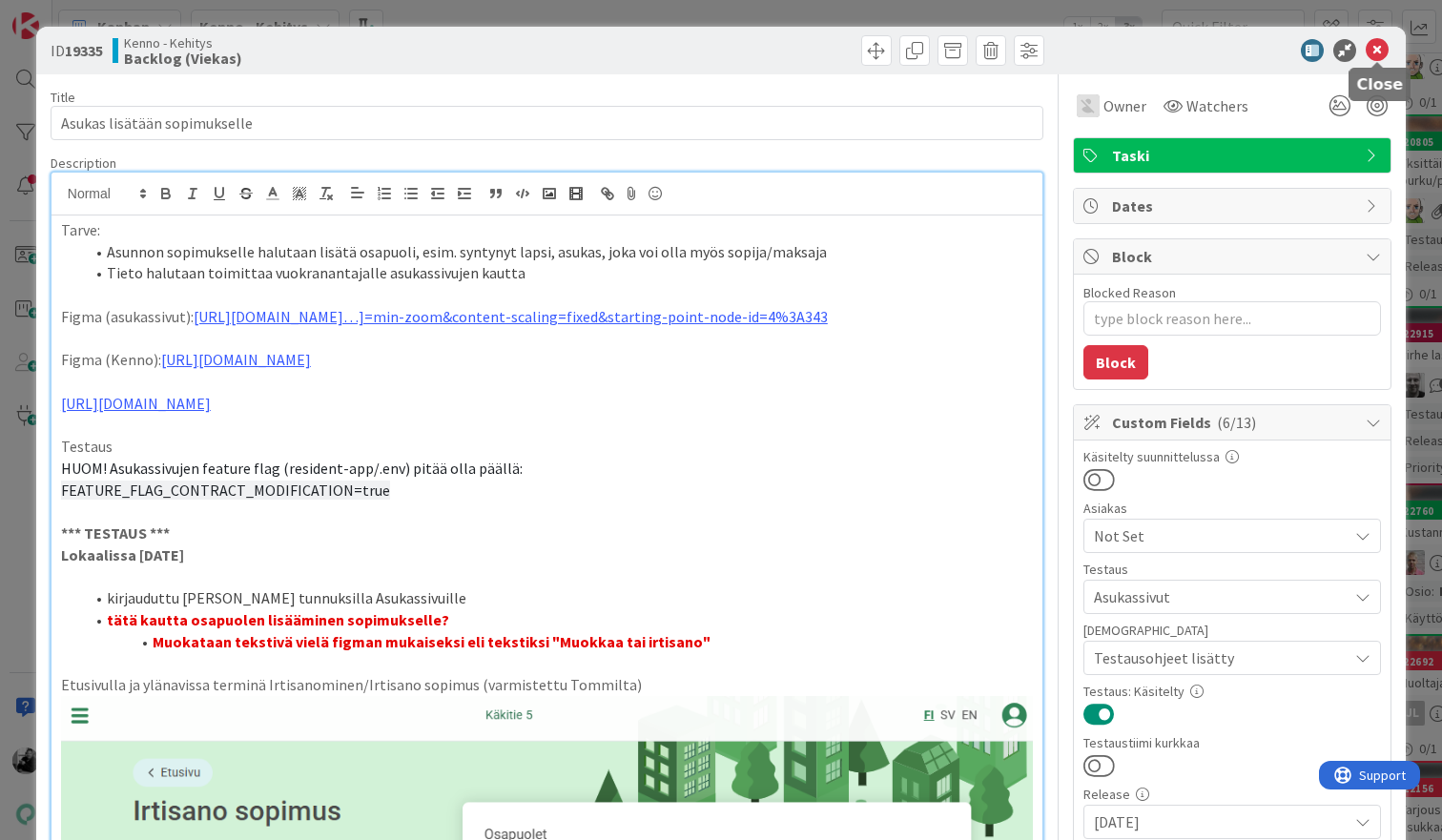
click at [1373, 47] on icon at bounding box center [1376, 50] width 23 height 23
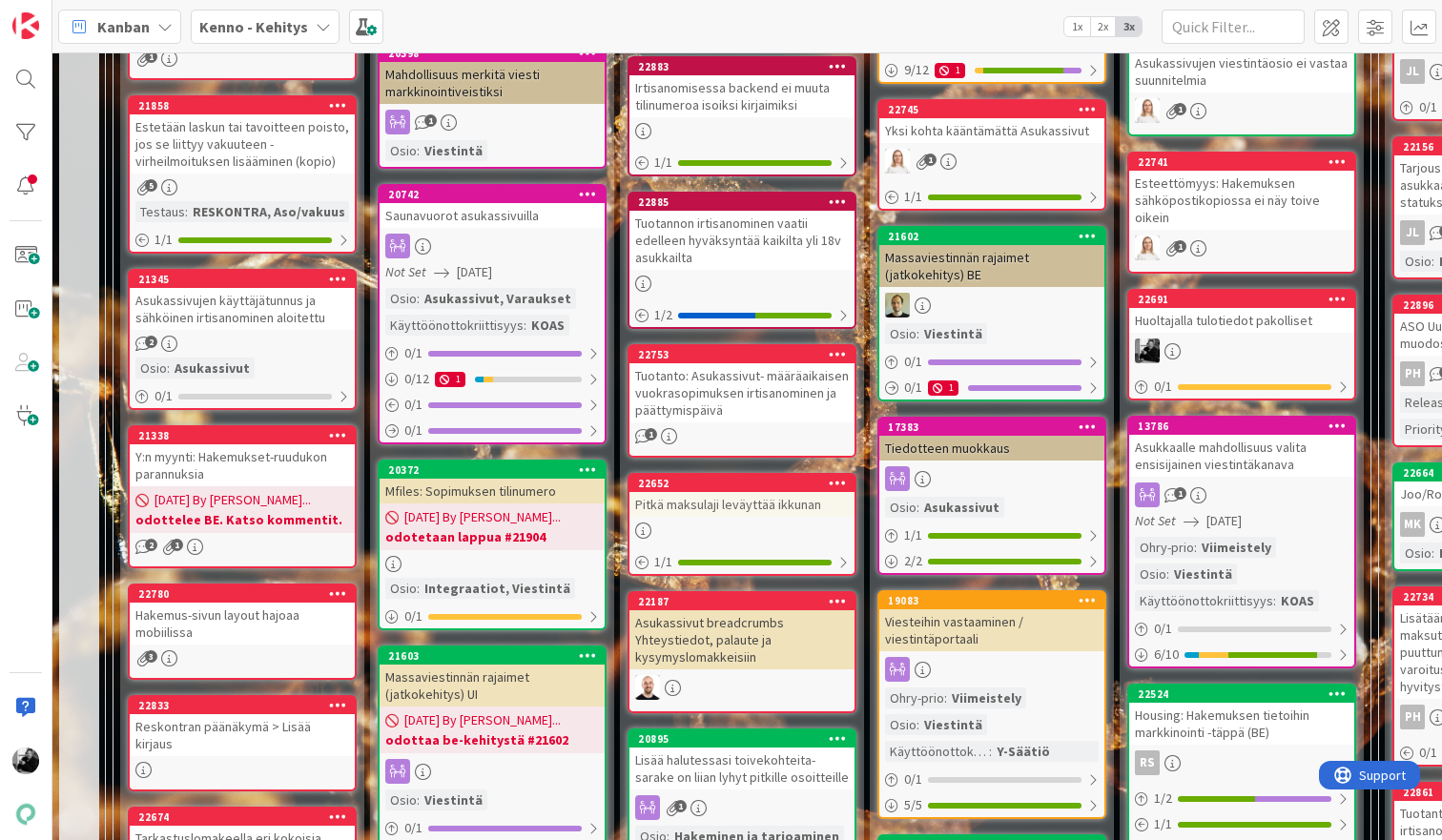
scroll to position [1462, 0]
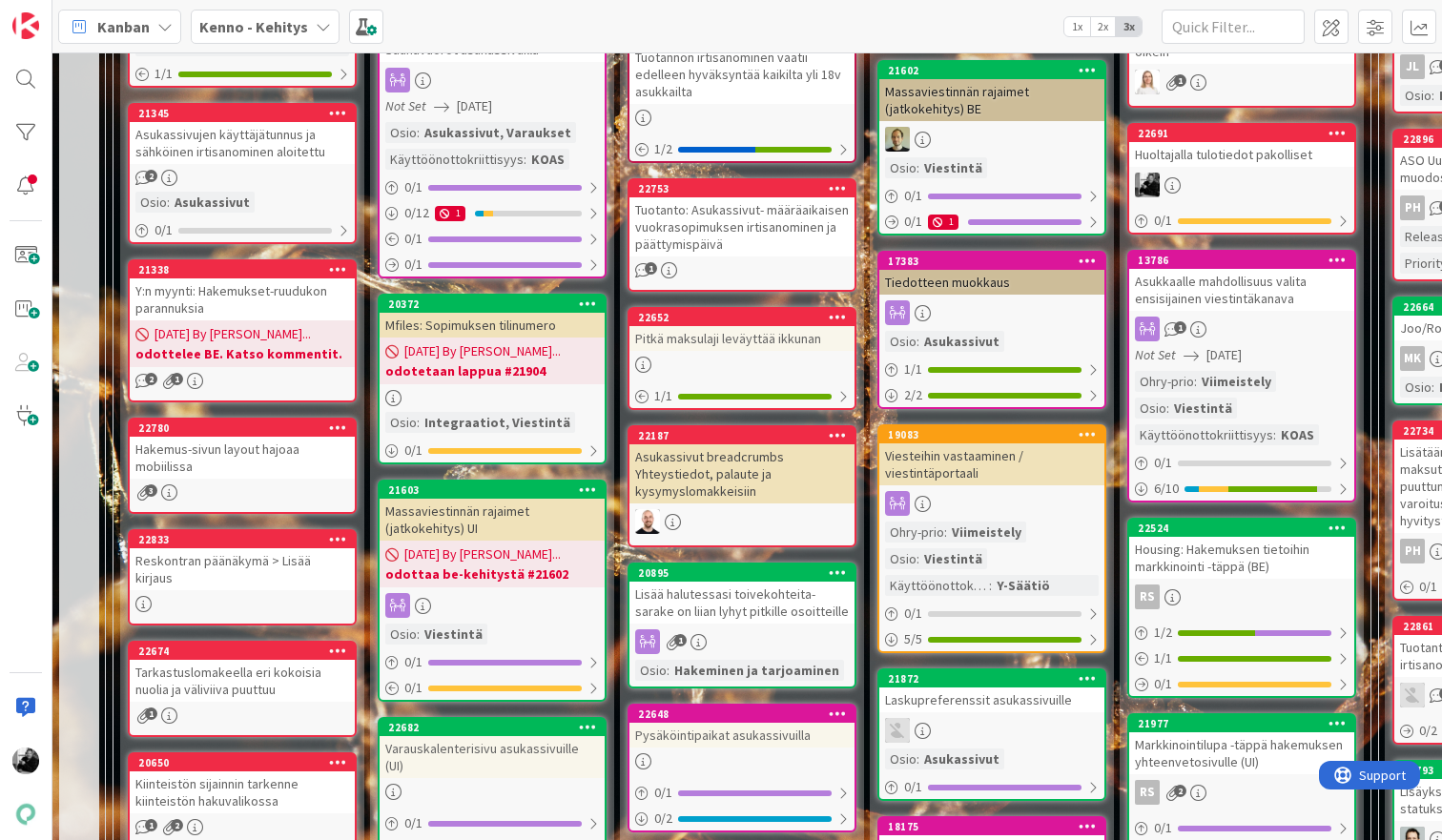
click at [768, 466] on div "Asukassivut breadcrumbs Yhteystiedot, palaute ja kysymyslomakkeisiin" at bounding box center [742, 473] width 225 height 59
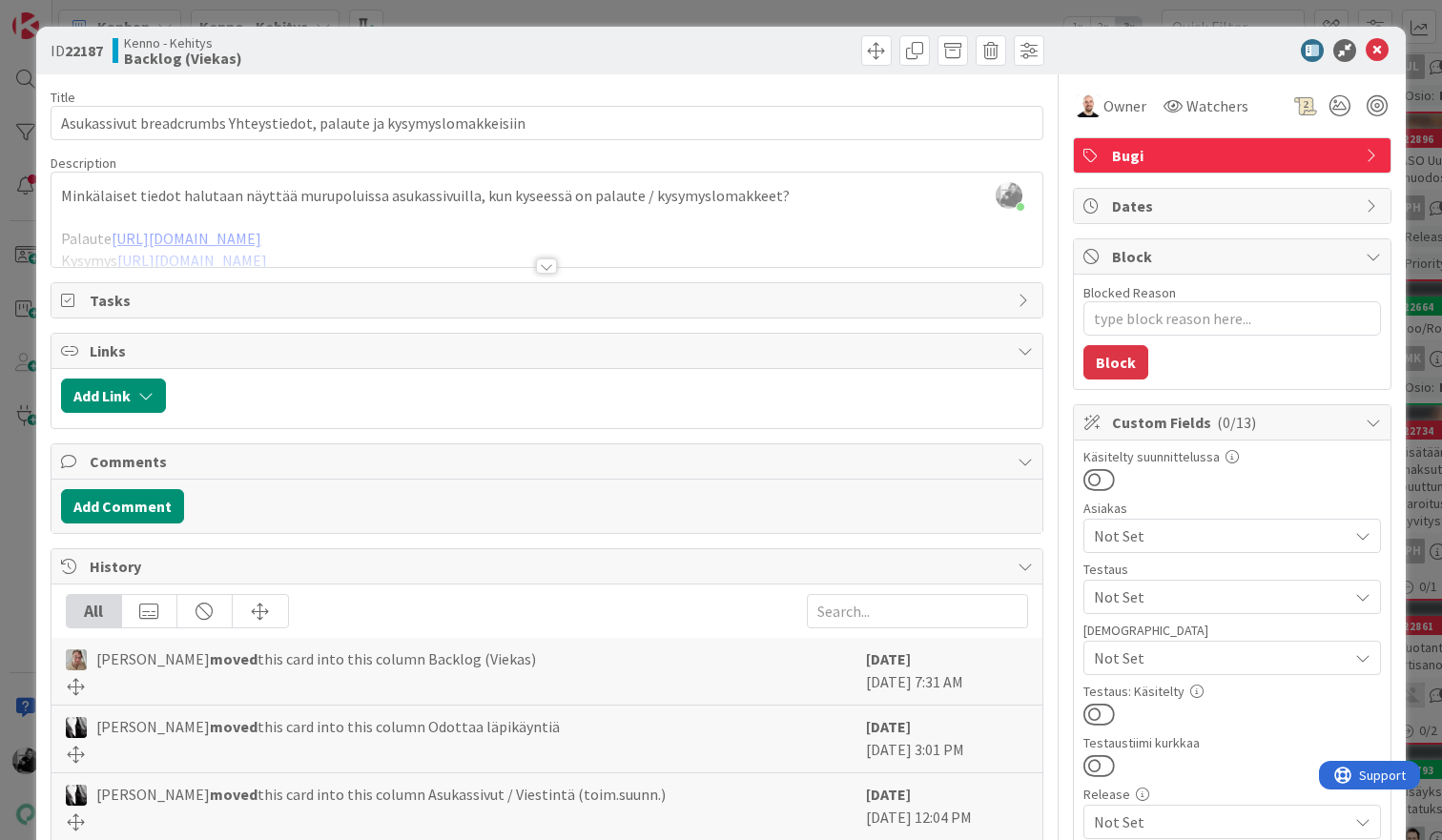
click at [555, 267] on div at bounding box center [546, 267] width 21 height 16
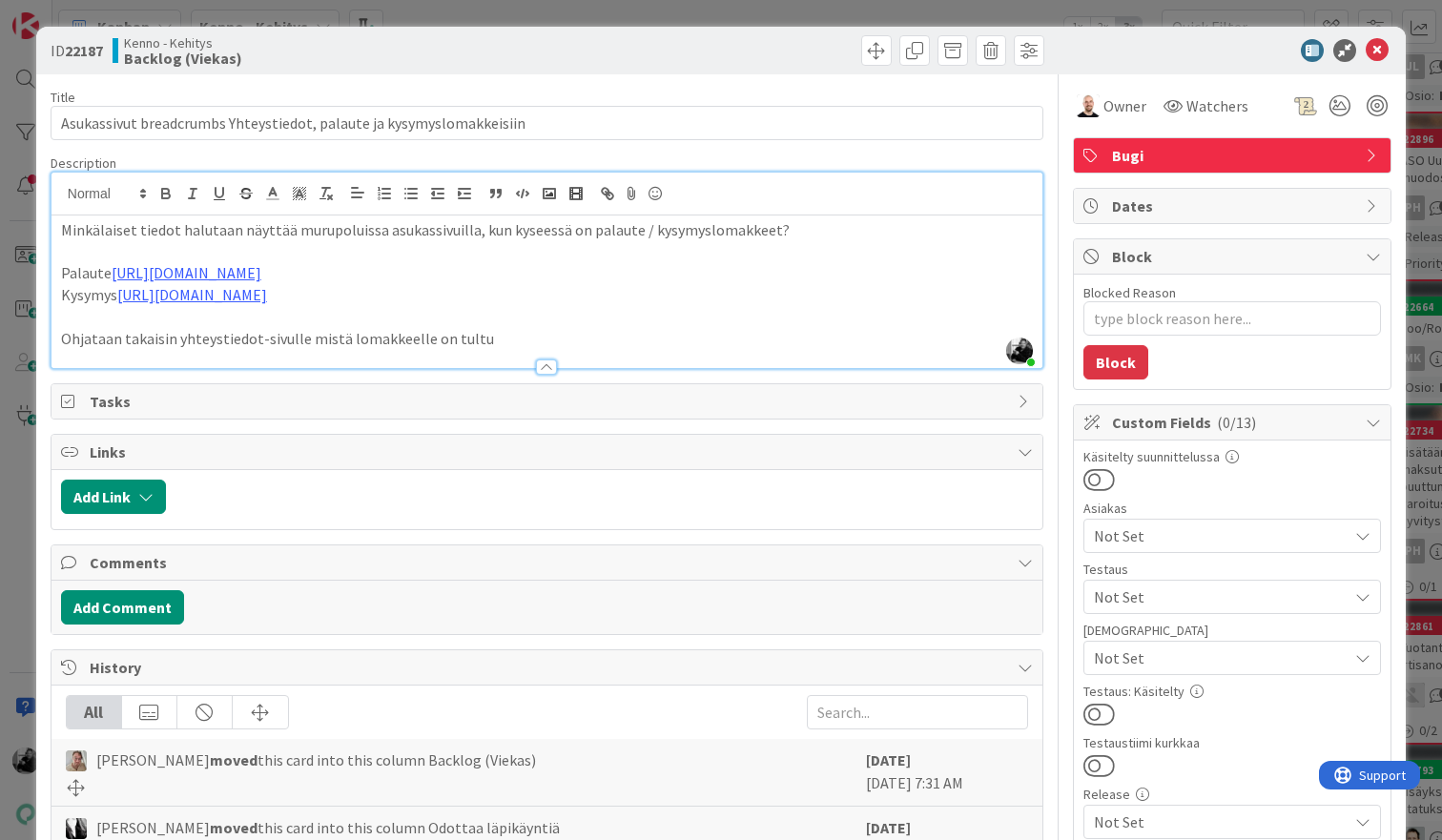
click at [485, 241] on p at bounding box center [546, 252] width 971 height 22
click at [262, 276] on link "[URL][DOMAIN_NAME]" at bounding box center [186, 272] width 150 height 19
click at [490, 308] on link "[URL][DOMAIN_NAME]" at bounding box center [436, 310] width 130 height 25
click at [157, 250] on p at bounding box center [546, 252] width 971 height 22
click at [185, 288] on link "[URL][DOMAIN_NAME]" at bounding box center [192, 294] width 150 height 19
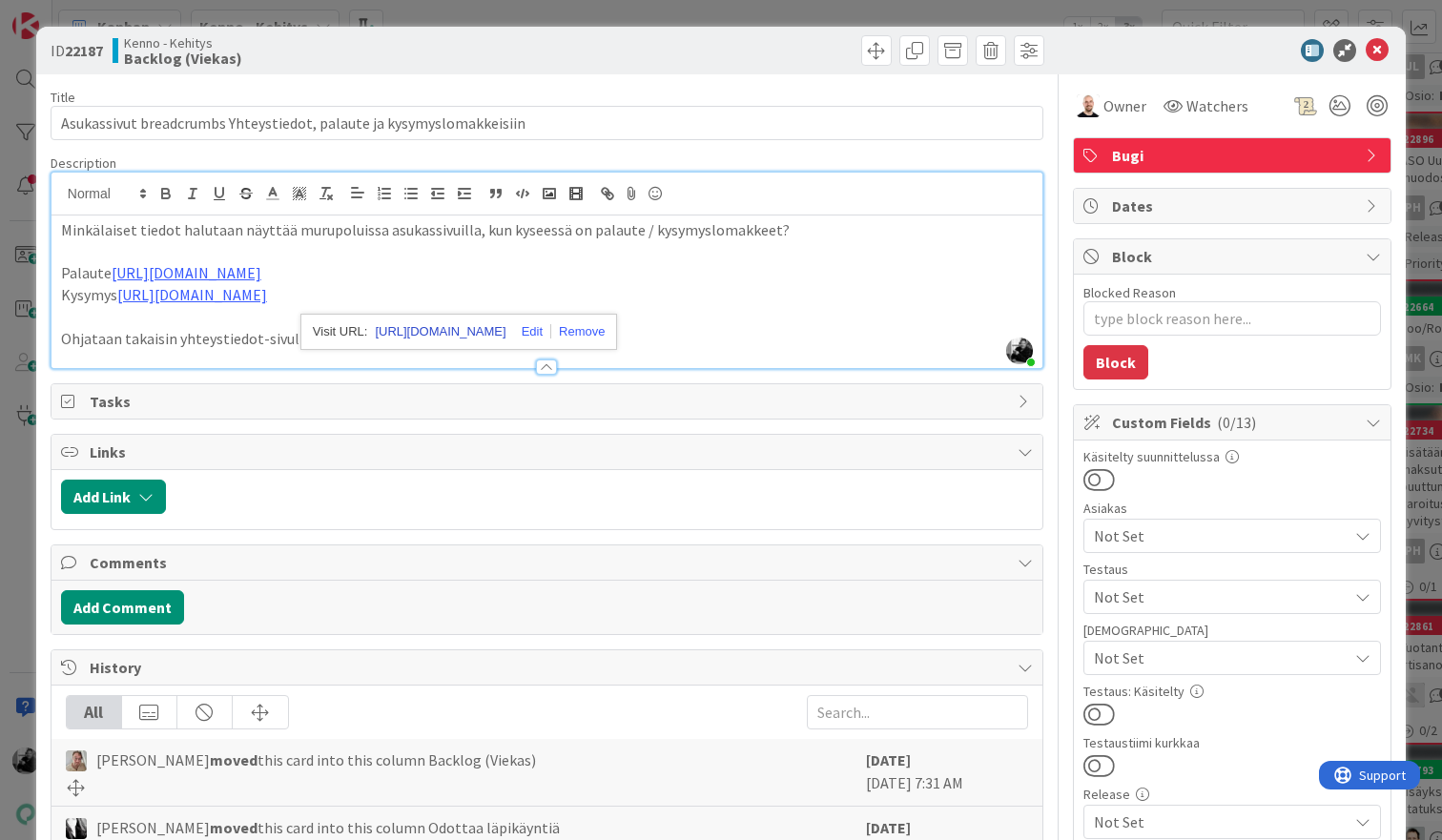
click at [404, 327] on link "[URL][DOMAIN_NAME]" at bounding box center [439, 331] width 130 height 25
click at [388, 233] on p "Minkälaiset tiedot halutaan näyttää murupoluissa asukassivuilla, kun kyseessä o…" at bounding box center [546, 230] width 971 height 22
click at [793, 228] on p "Minkälaiset tiedot halutaan näyttää murupoluissa asukassivuilla, kun kyseessä o…" at bounding box center [546, 230] width 971 height 22
click at [573, 337] on p "Ohjataan takaisin yhteystiedot-sivulle mistä lomakkeelle on tultu" at bounding box center [546, 339] width 971 height 22
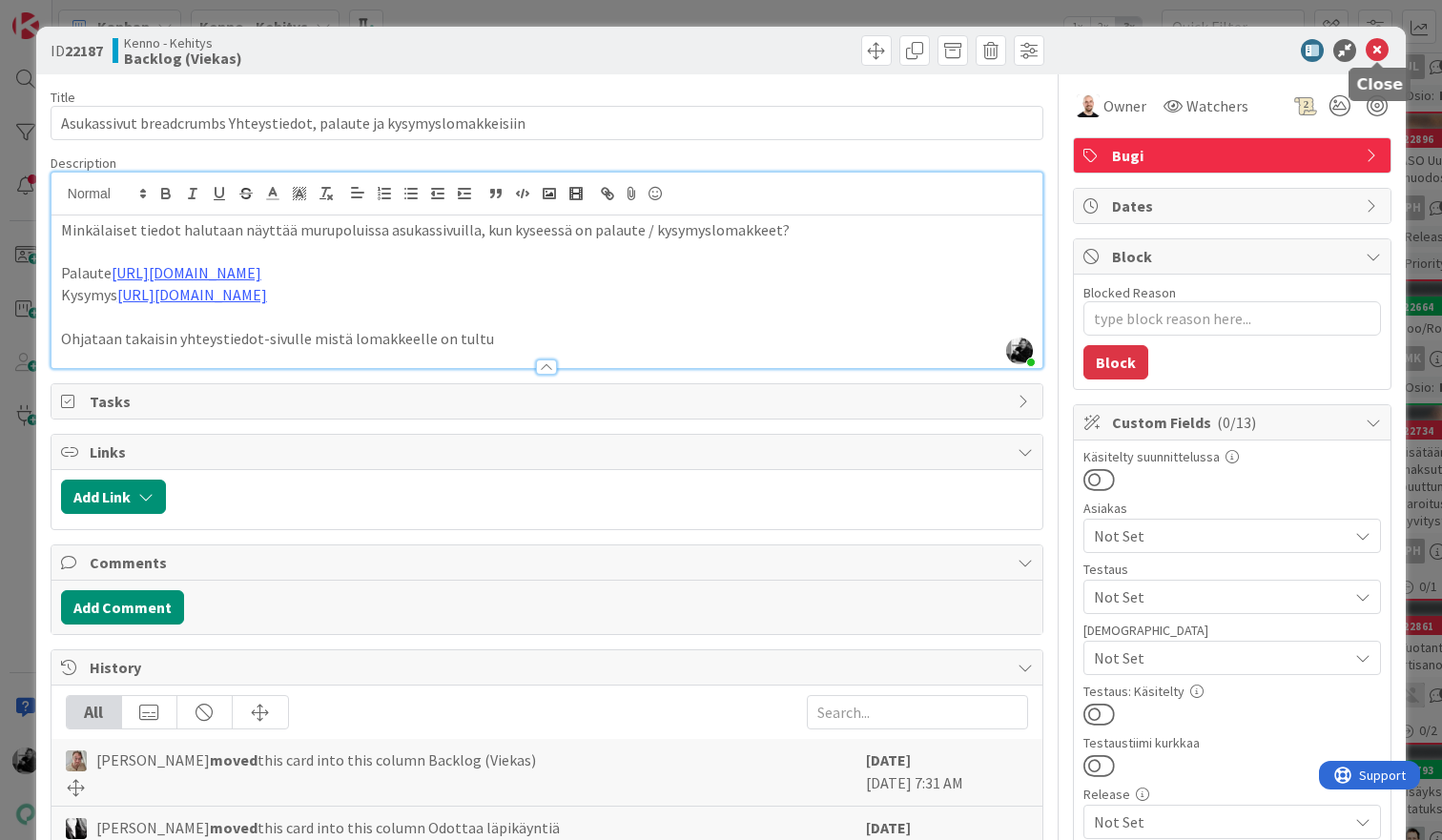
click at [1382, 50] on icon at bounding box center [1376, 50] width 23 height 23
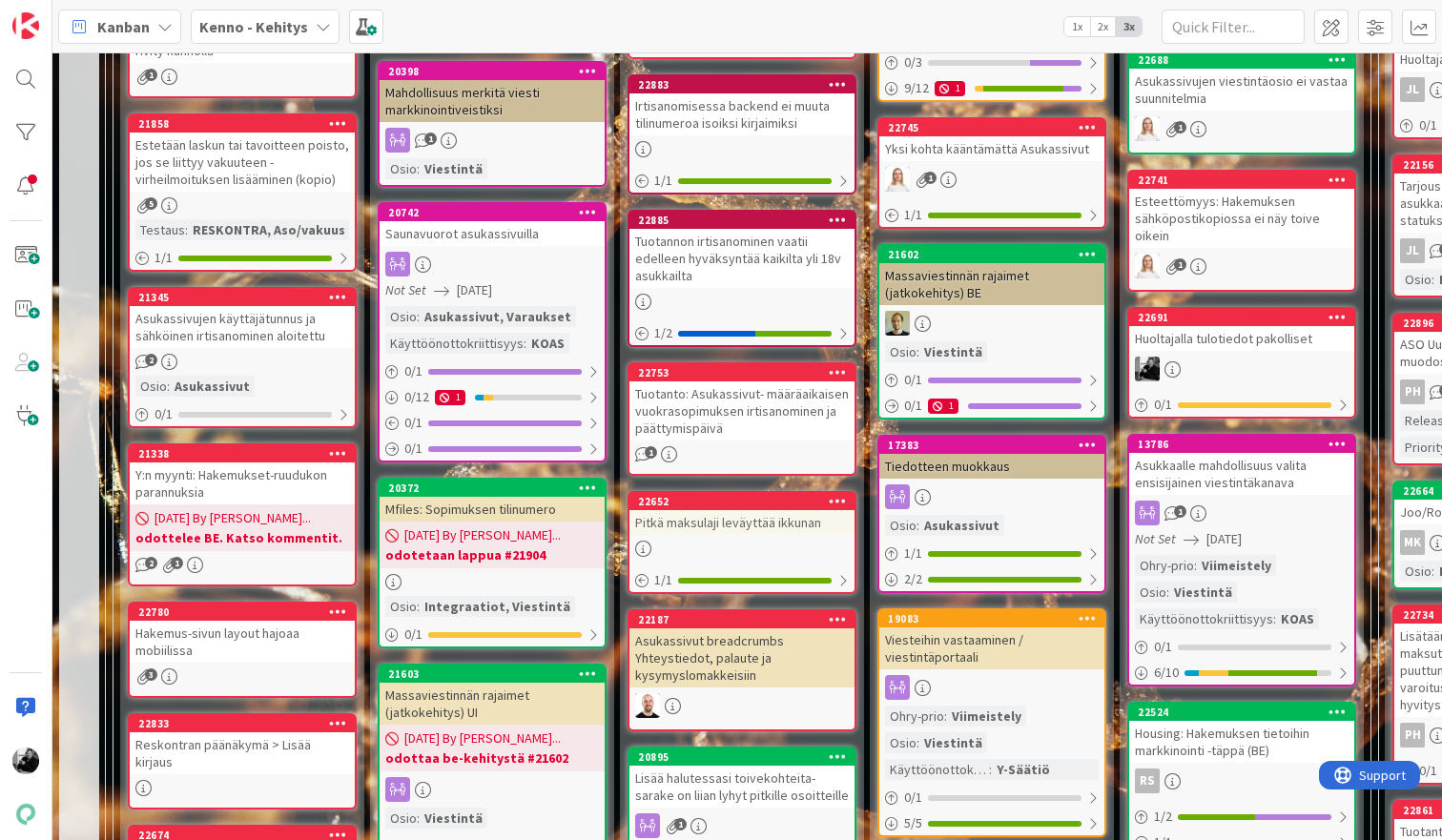
scroll to position [1264, 0]
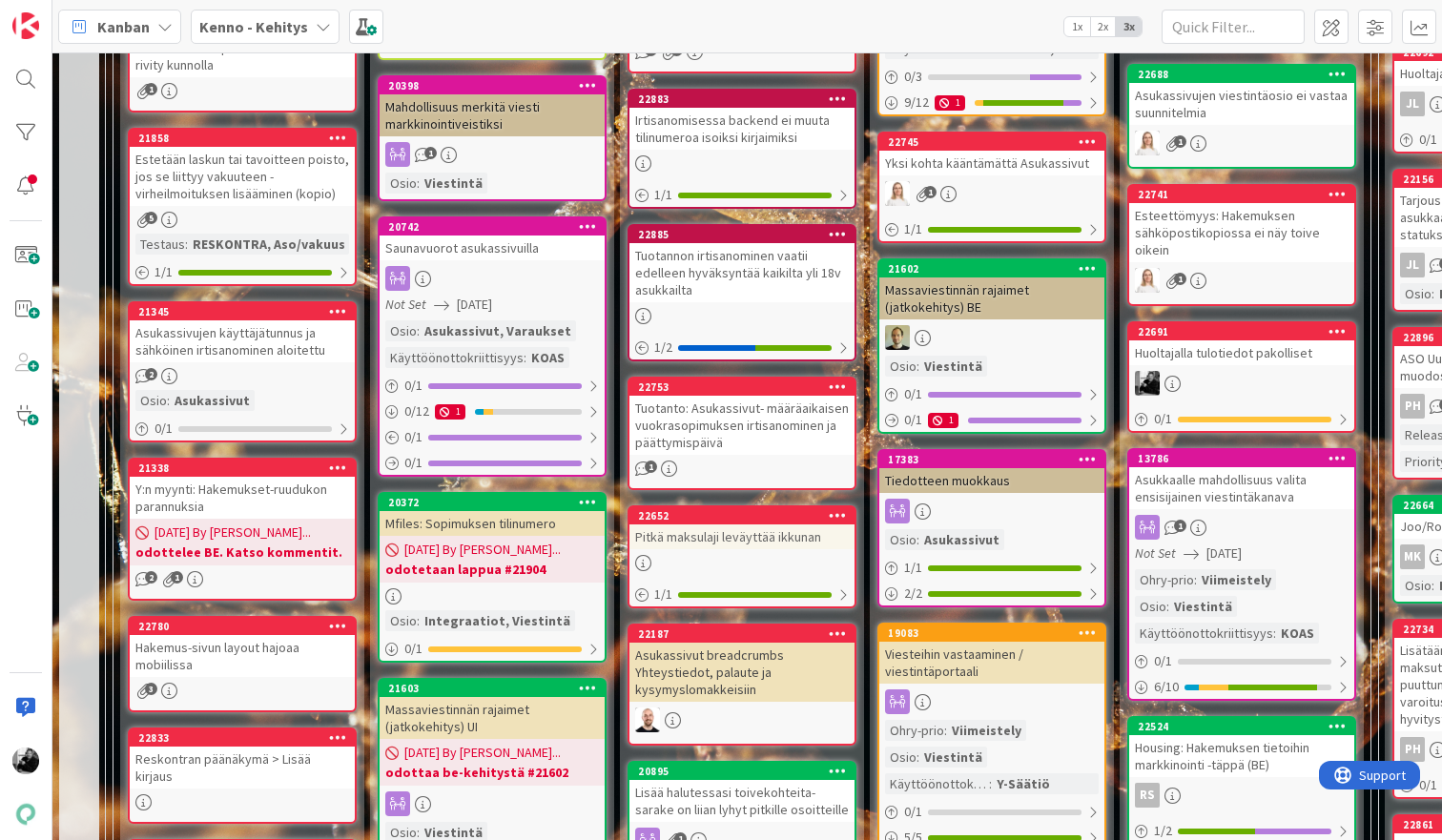
click at [757, 662] on div "Asukassivut breadcrumbs Yhteystiedot, palaute ja kysymyslomakkeisiin" at bounding box center [742, 672] width 225 height 59
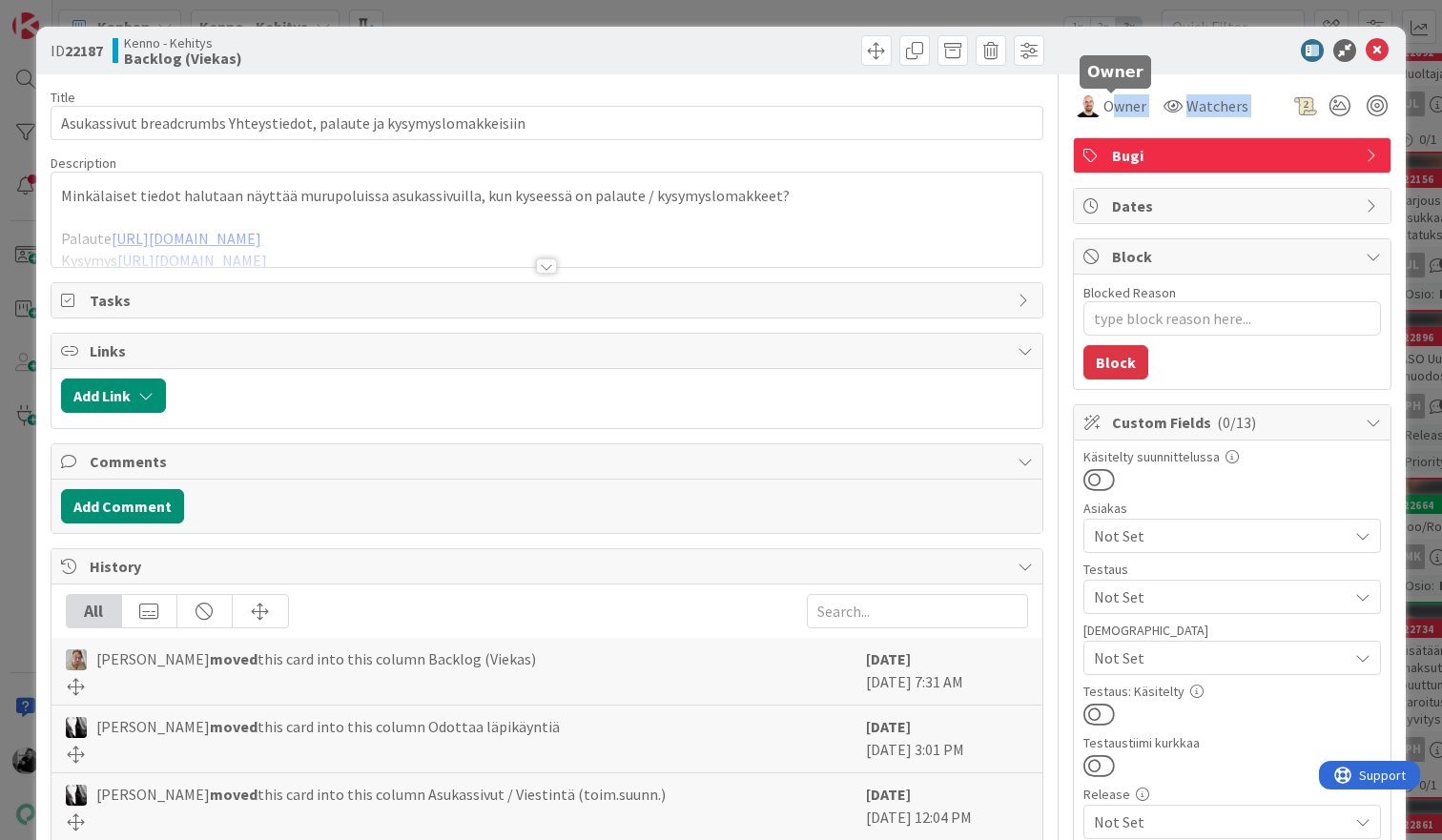
drag, startPoint x: 1117, startPoint y: 111, endPoint x: 1119, endPoint y: 146, distance: 35.1
click at [1119, 146] on div "Owner Watchers Bugi Dates Block Blocked Reason 0 / 256 Block Custom Fields ( 0/…" at bounding box center [1232, 744] width 319 height 1340
click at [833, 98] on div "Title 68 / 128" at bounding box center [547, 97] width 993 height 18
click at [1134, 112] on span "Owner" at bounding box center [1125, 105] width 43 height 23
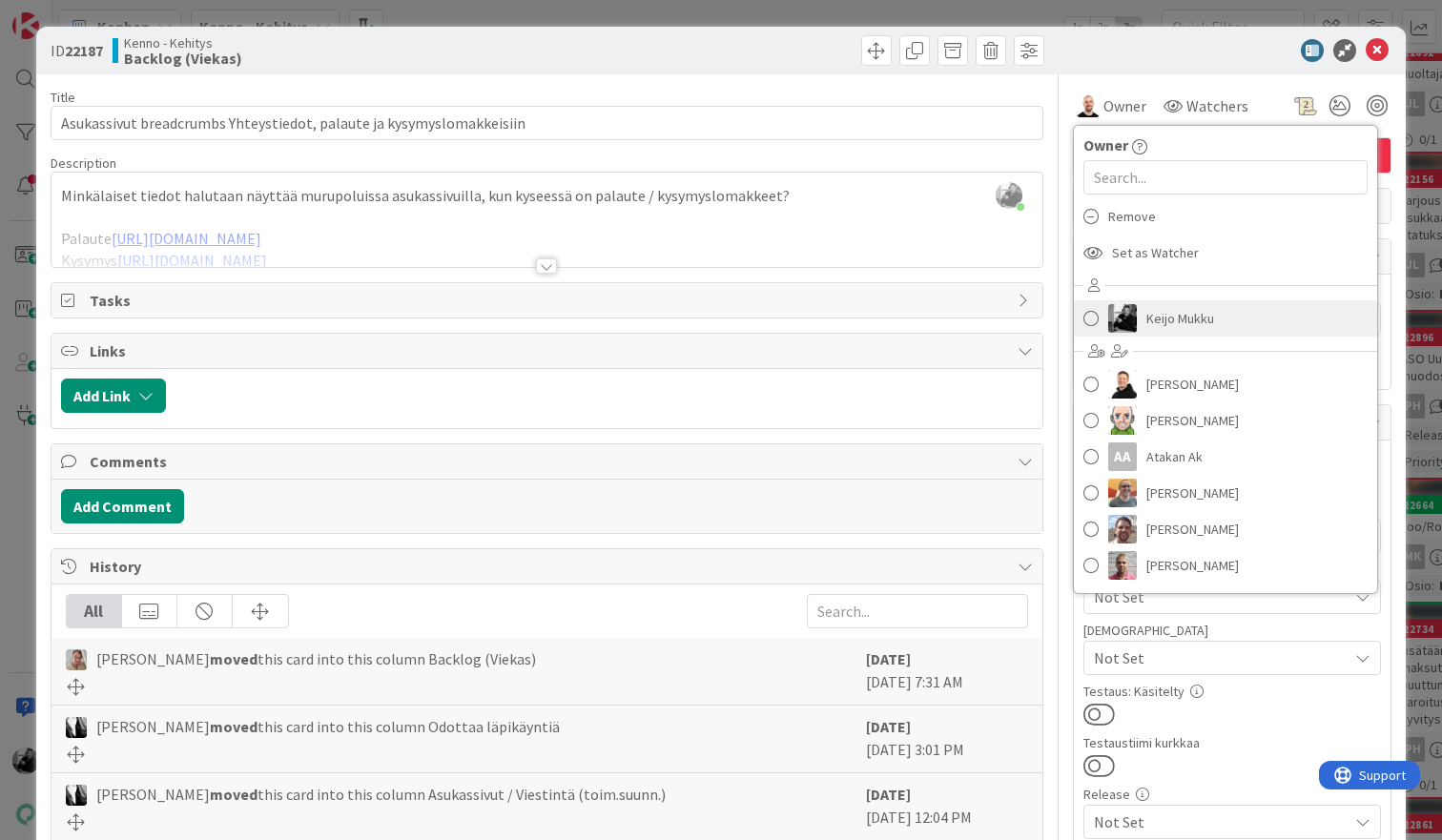
click at [1148, 316] on span "Keijo Mukku" at bounding box center [1179, 318] width 68 height 28
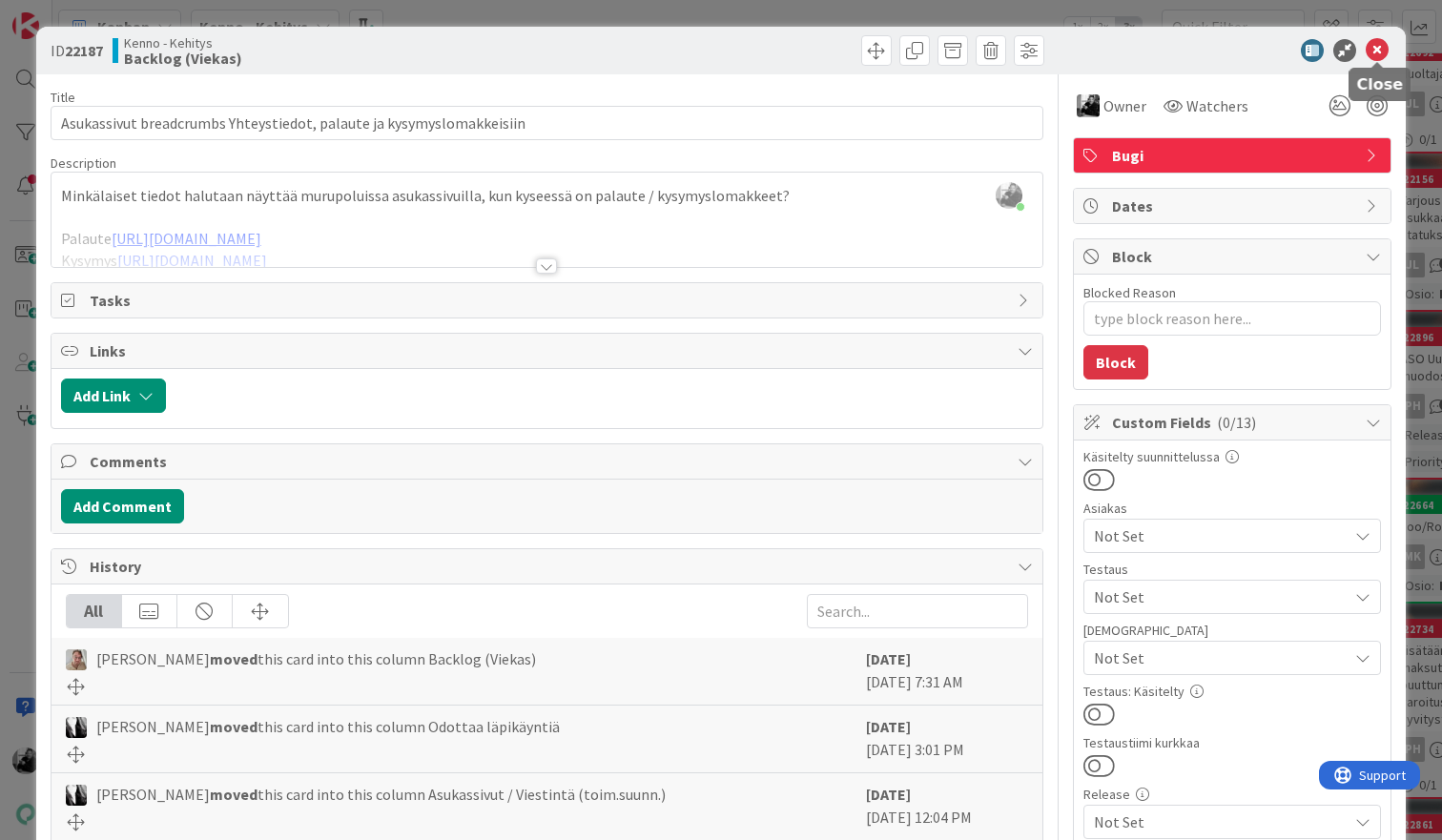
click at [1377, 52] on icon at bounding box center [1376, 50] width 23 height 23
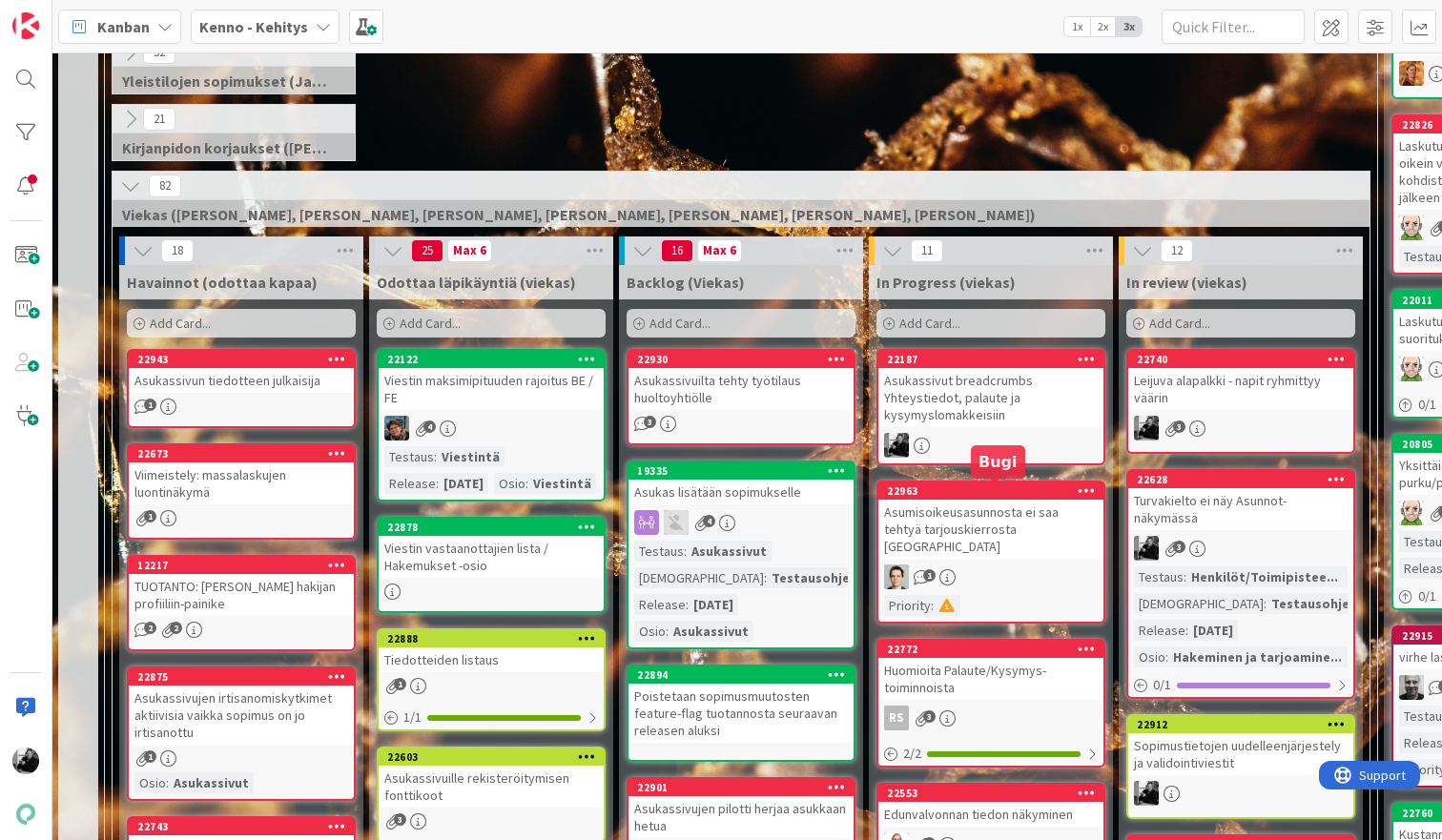
scroll to position [356, 1]
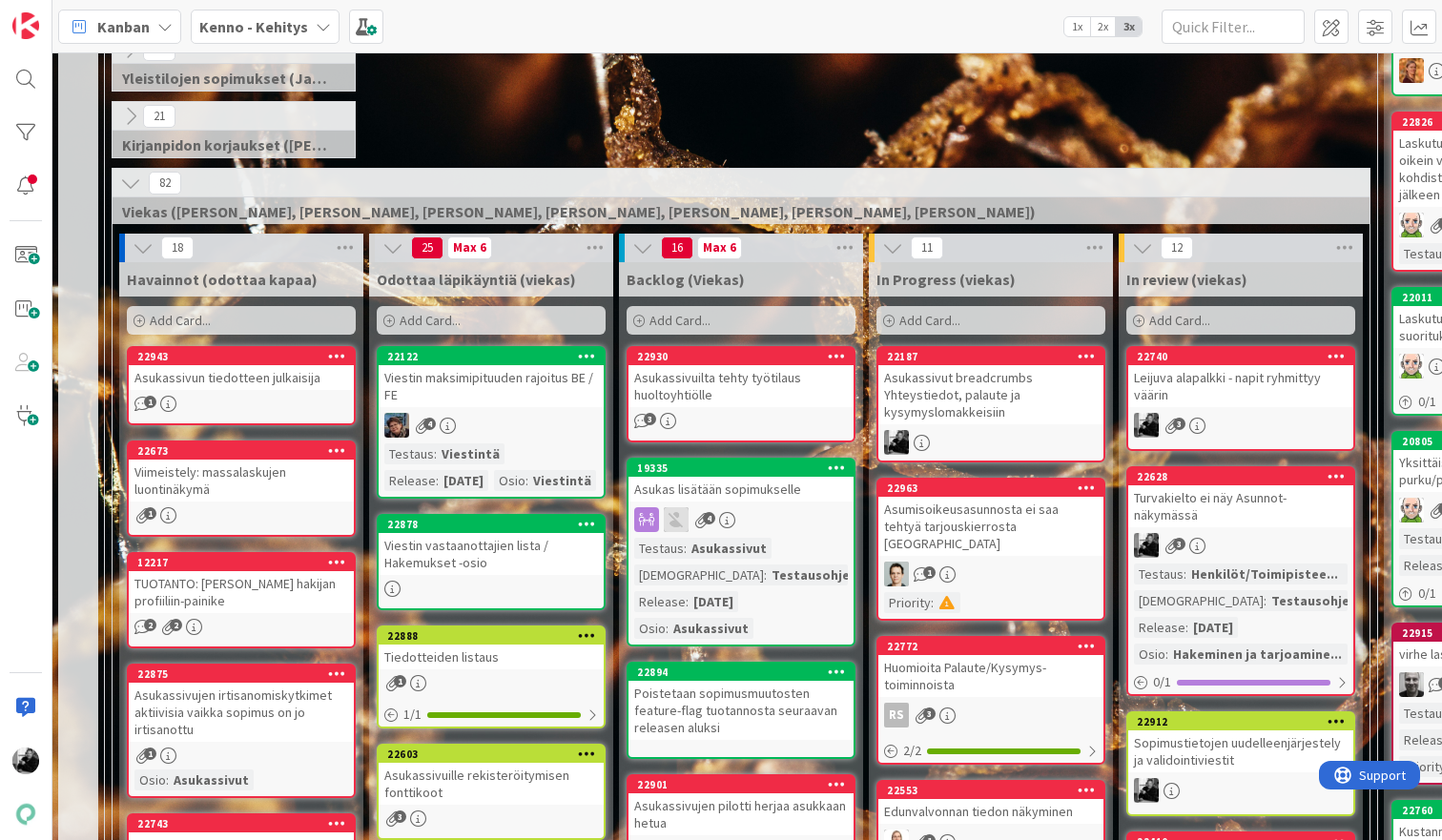
click at [1016, 393] on div "Asukassivut breadcrumbs Yhteystiedot, palaute ja kysymyslomakkeisiin" at bounding box center [991, 395] width 225 height 59
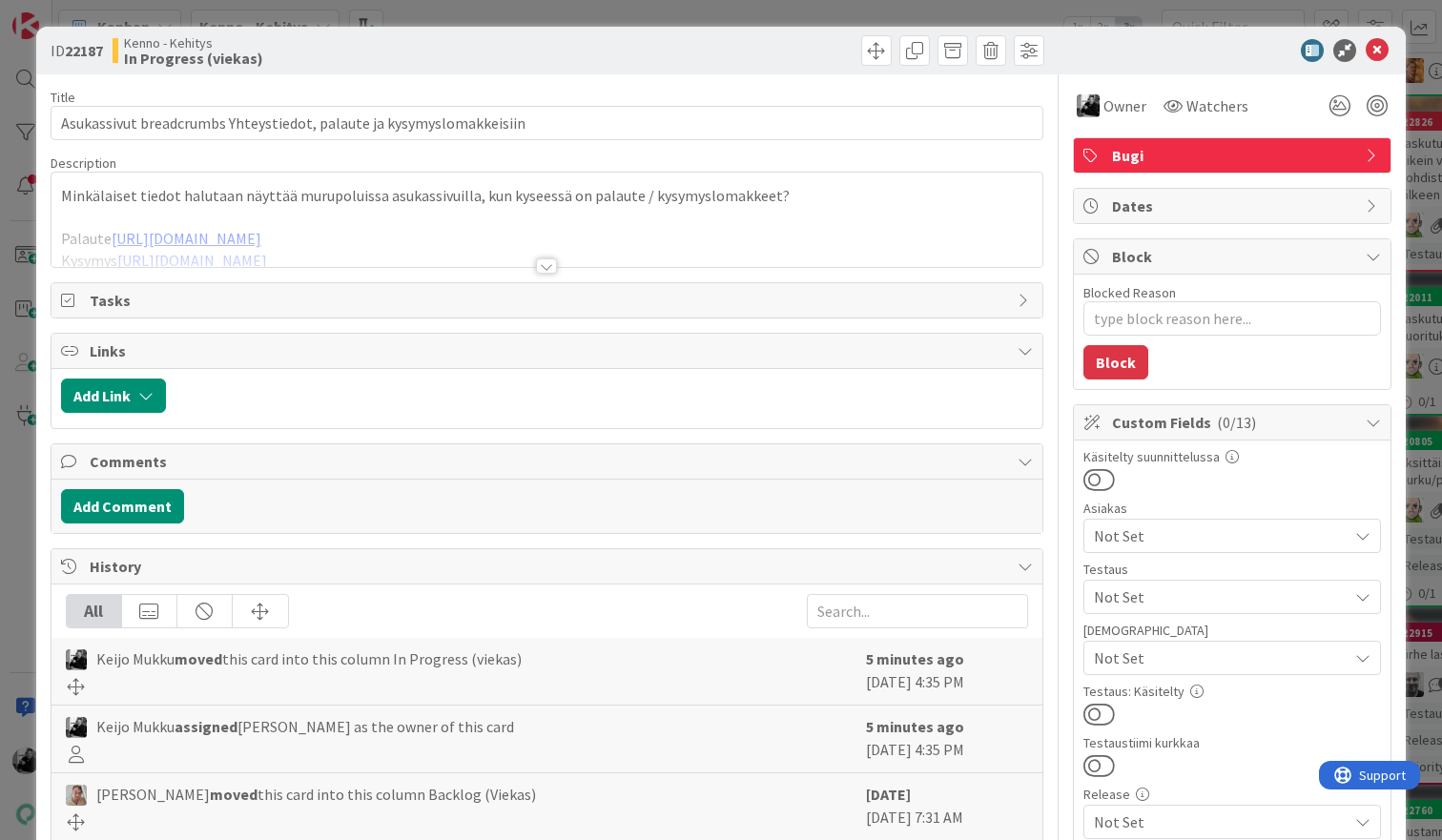
click at [552, 268] on div at bounding box center [546, 267] width 21 height 16
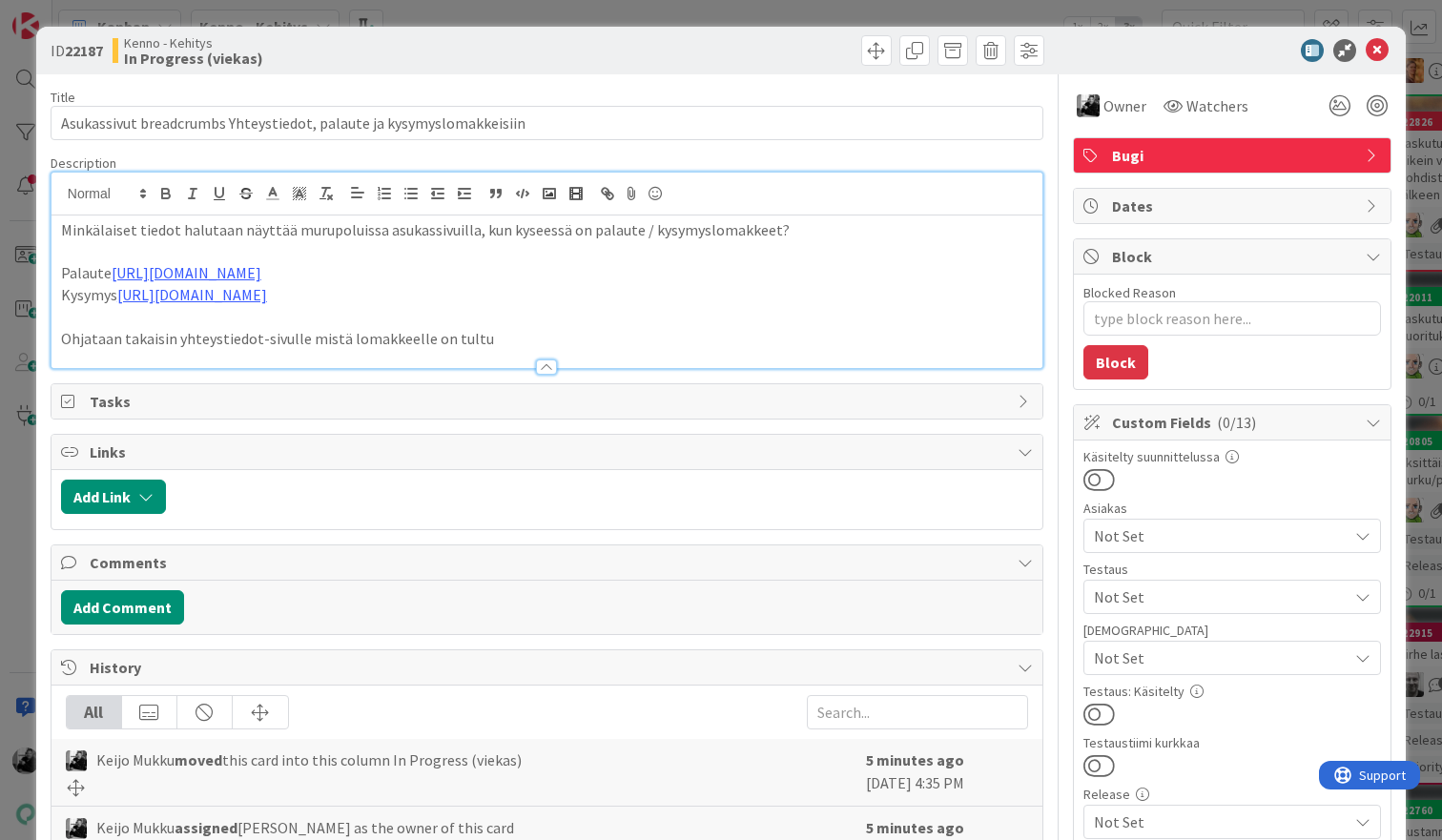
click at [568, 57] on div at bounding box center [798, 50] width 492 height 30
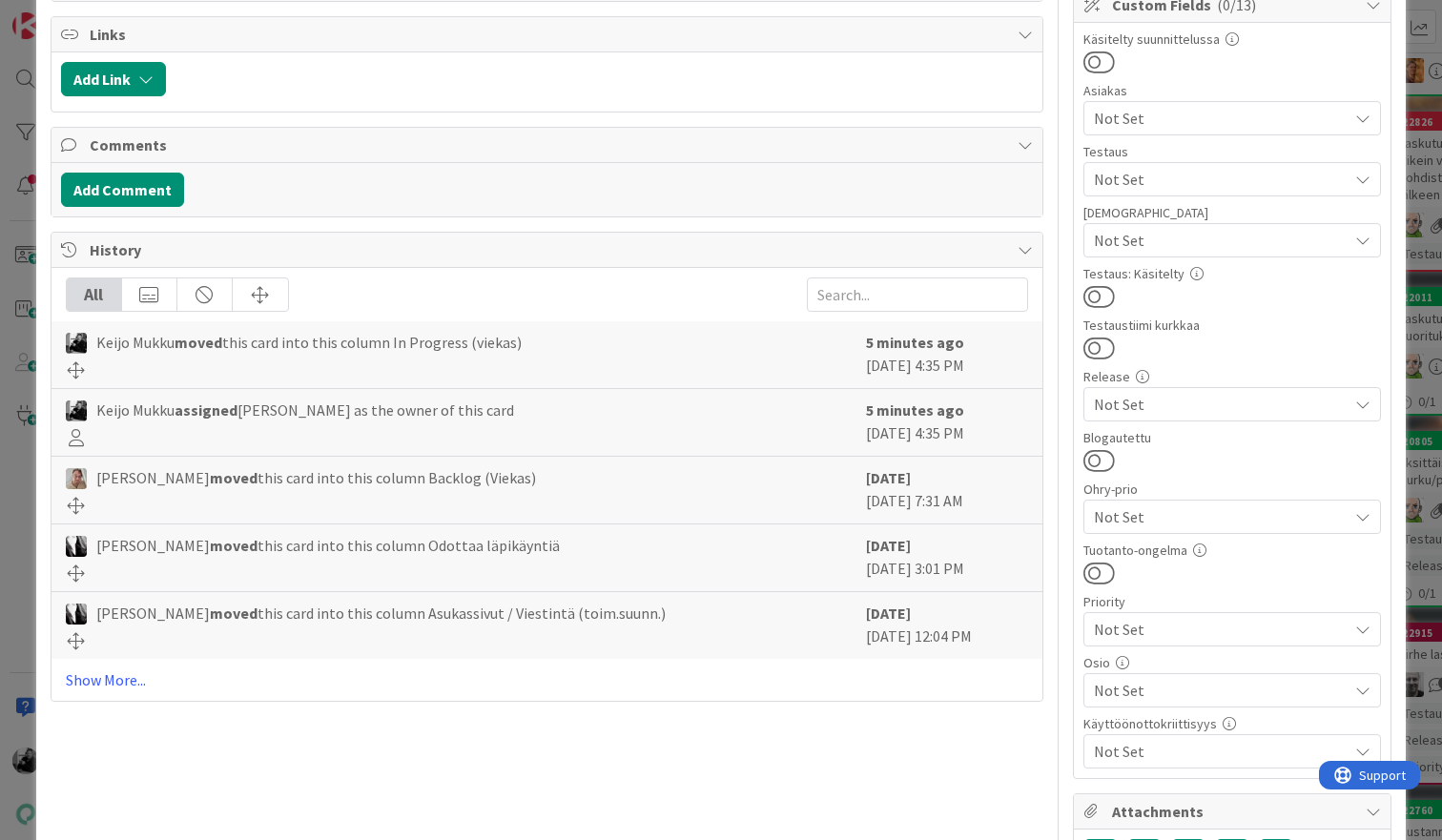
scroll to position [419, 0]
click at [514, 226] on div "Title 68 / 128 Asukassivut breadcrumbs Yhteystiedot, palaute ja kysymyslomakkei…" at bounding box center [547, 325] width 993 height 1340
type textarea "x"
